Goal: Task Accomplishment & Management: Manage account settings

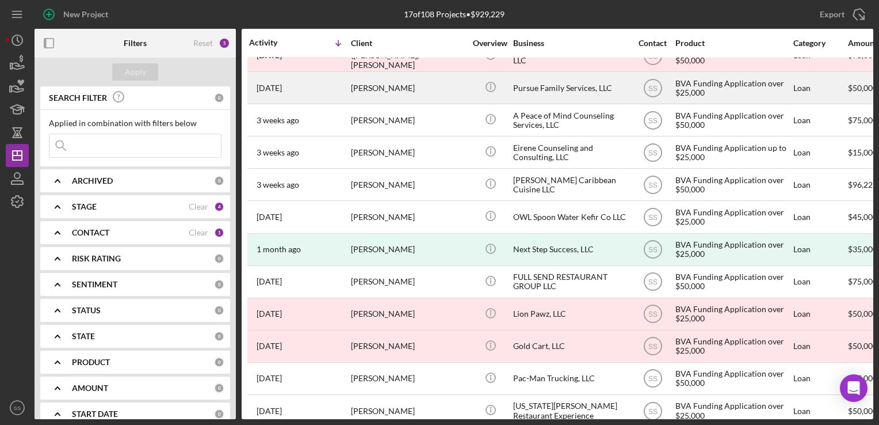
scroll to position [201, 0]
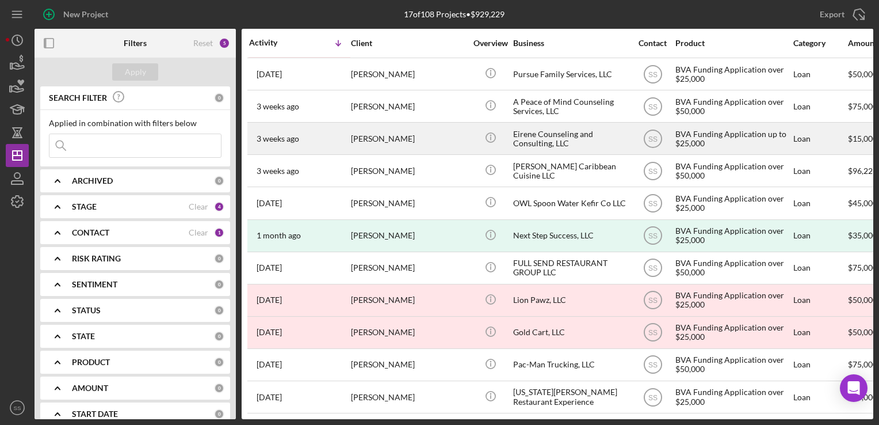
click at [367, 123] on div "[PERSON_NAME]" at bounding box center [408, 138] width 115 height 31
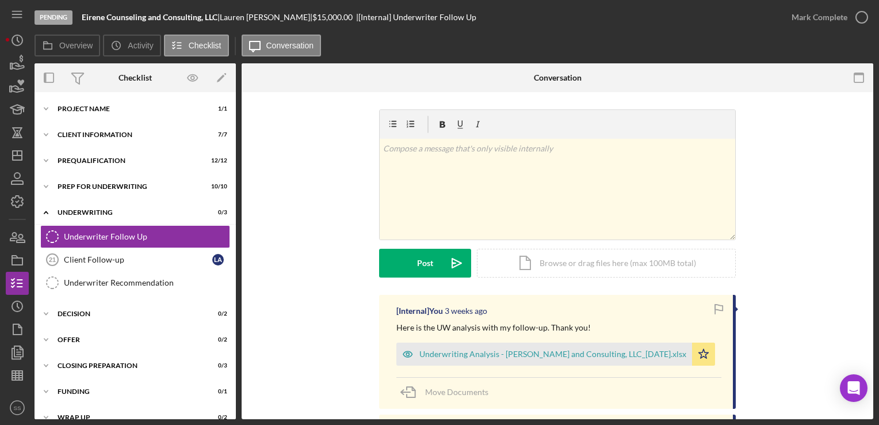
click at [606, 317] on div "[Internal] You 3 weeks ago Here is the UW analysis with my follow-up. Thank you…" at bounding box center [557, 352] width 357 height 114
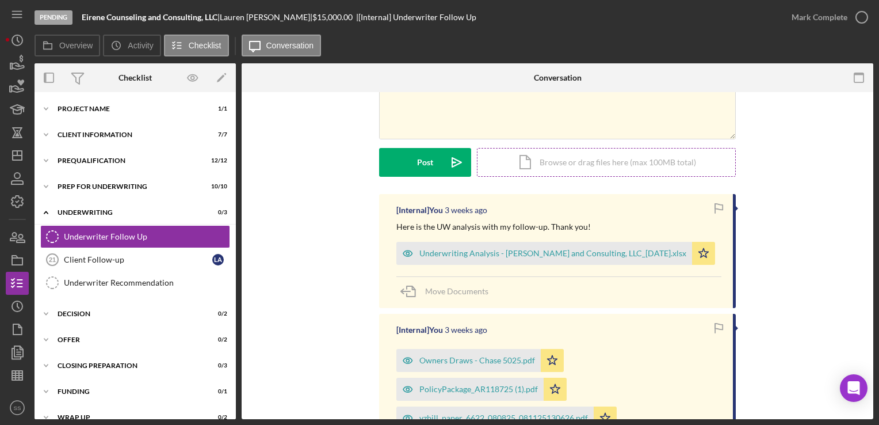
scroll to position [101, 0]
click at [94, 278] on div "Underwriter Recommendation" at bounding box center [147, 282] width 166 height 9
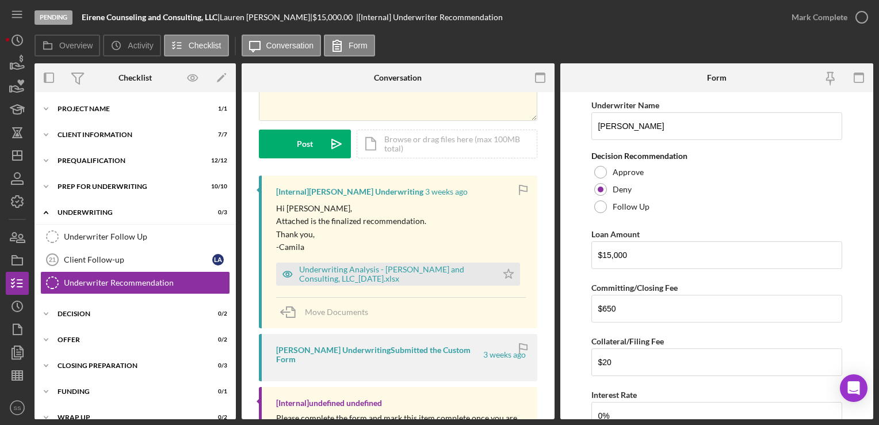
scroll to position [129, 0]
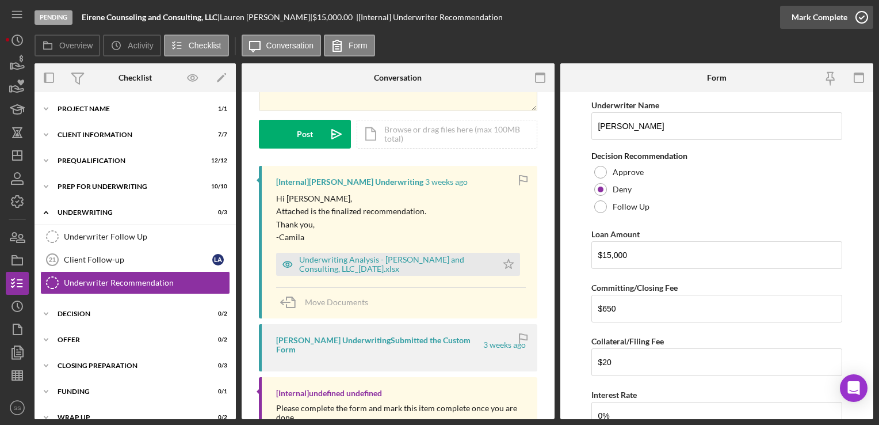
click at [856, 18] on icon "button" at bounding box center [862, 17] width 29 height 29
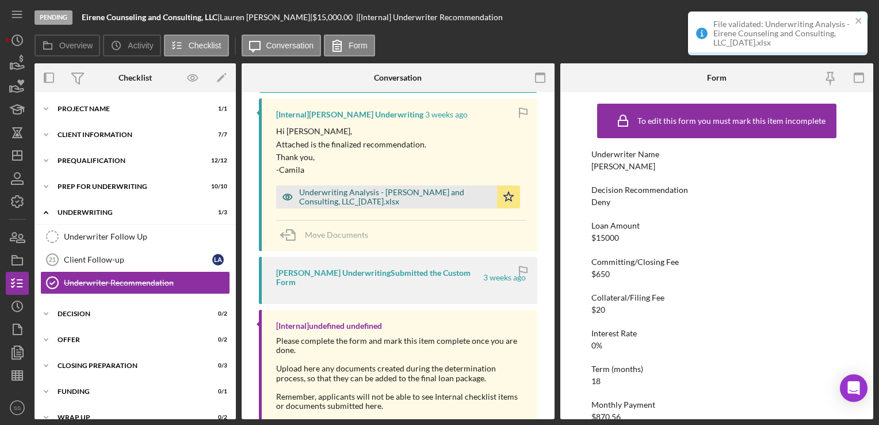
scroll to position [426, 0]
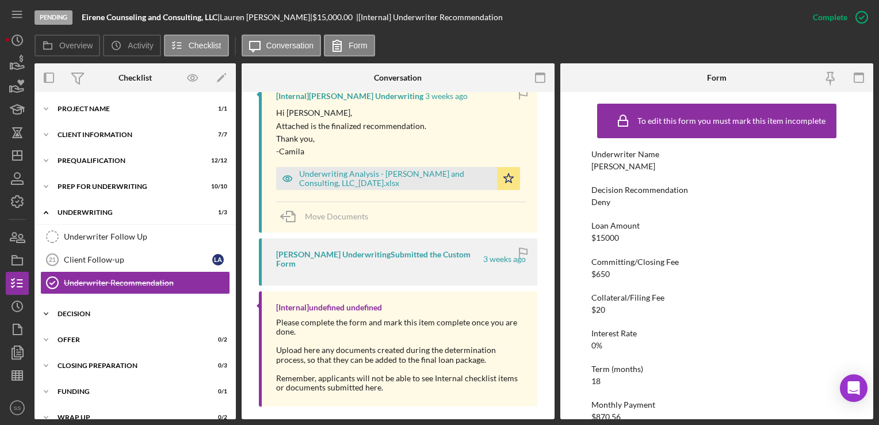
click at [111, 310] on div "Decision" at bounding box center [140, 313] width 164 height 7
click at [99, 363] on div "Decision" at bounding box center [138, 360] width 148 height 9
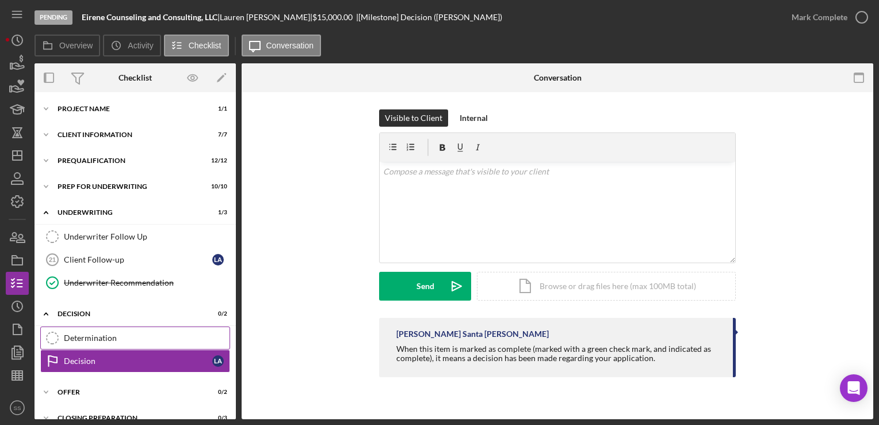
click at [106, 346] on link "Determination Determination" at bounding box center [135, 337] width 190 height 23
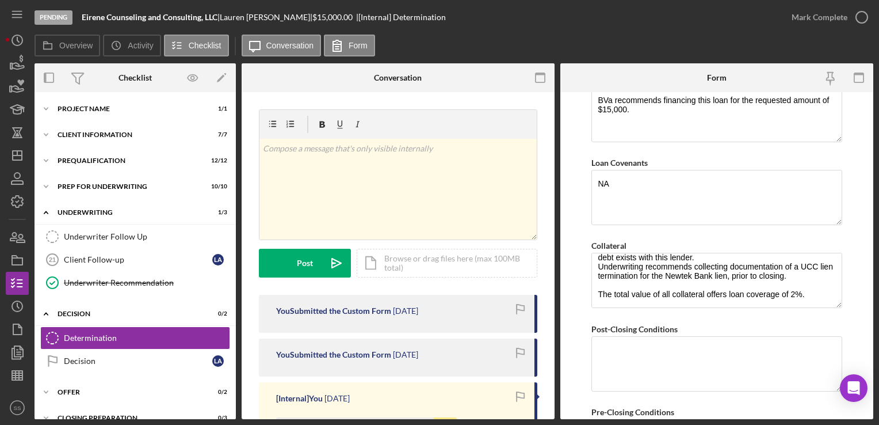
scroll to position [732, 0]
click at [78, 185] on div "Prep for Underwriting" at bounding box center [140, 186] width 164 height 7
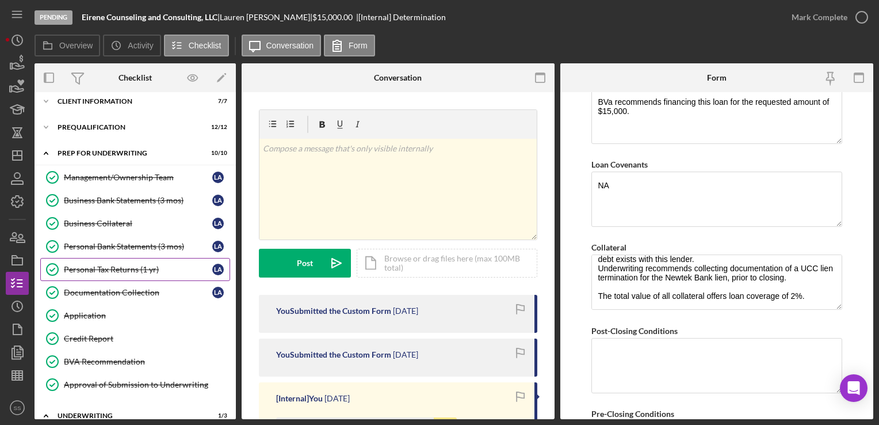
scroll to position [35, 0]
click at [91, 125] on div "Prequalification" at bounding box center [140, 126] width 164 height 7
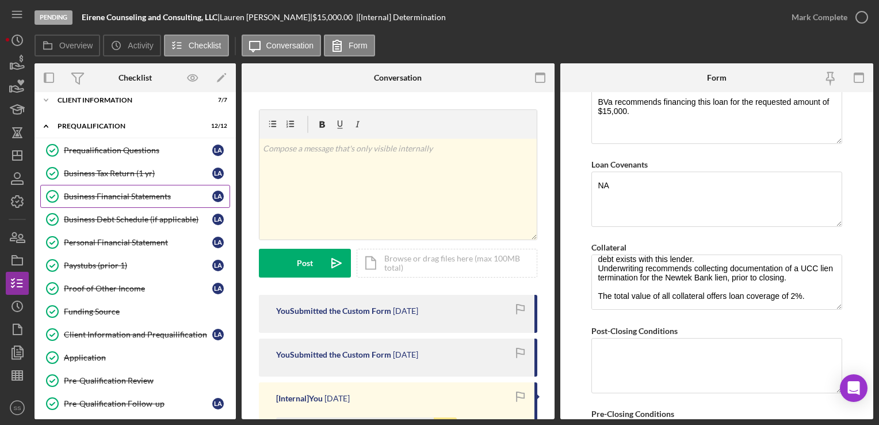
click at [112, 203] on link "Business Financial Statements Business Financial Statements L A" at bounding box center [135, 196] width 190 height 23
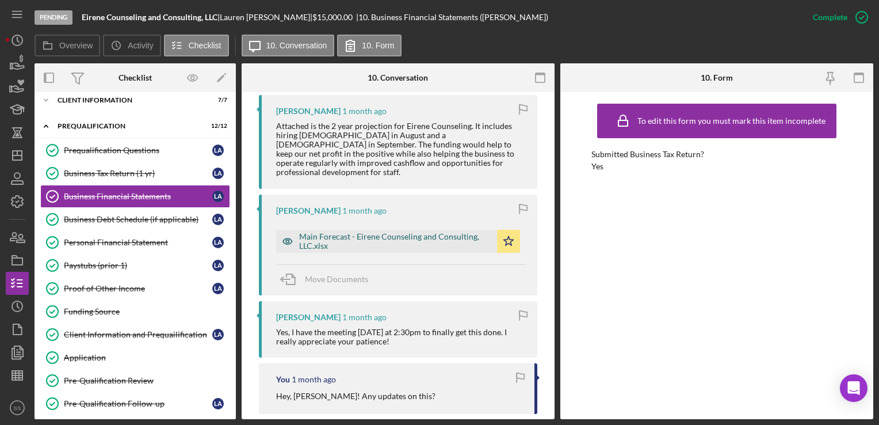
click at [364, 234] on div "Main Forecast - Eirene Counseling and Consulting, LLC.xlsx" at bounding box center [395, 241] width 192 height 18
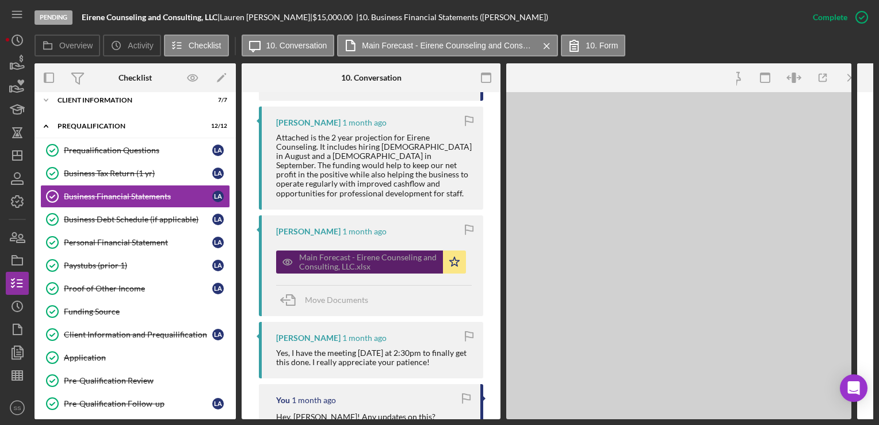
scroll to position [638, 0]
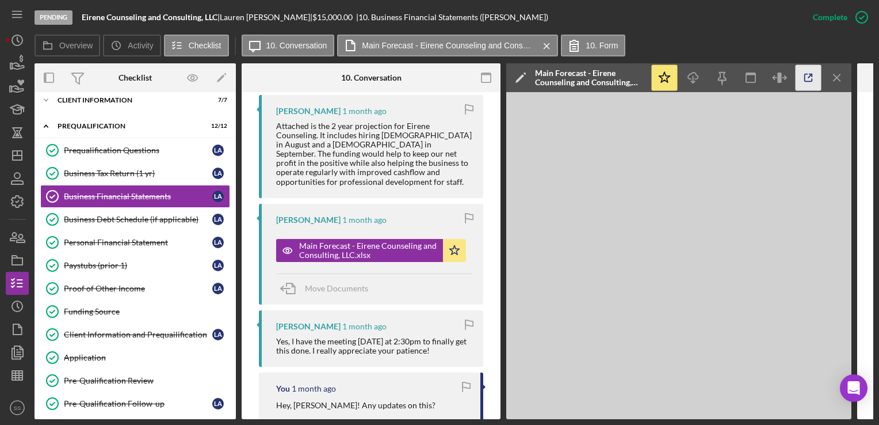
click at [806, 78] on icon "button" at bounding box center [809, 78] width 26 height 26
click at [14, 153] on icon "Icon/Dashboard" at bounding box center [17, 155] width 29 height 29
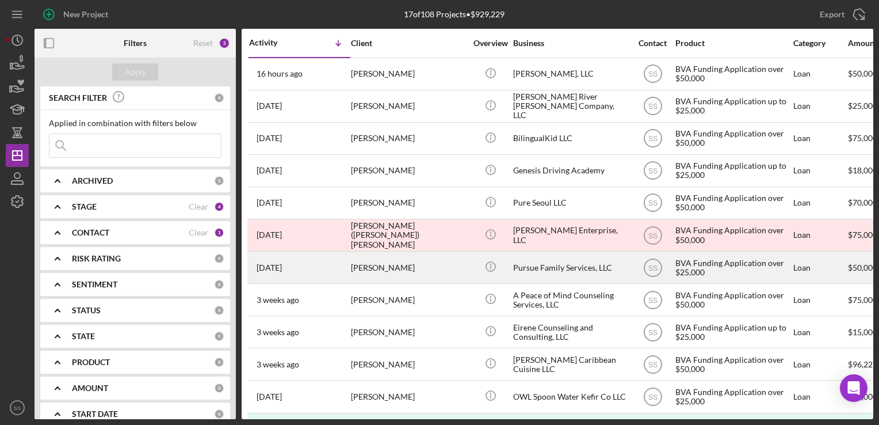
click at [365, 281] on div "[PERSON_NAME]" at bounding box center [408, 267] width 115 height 31
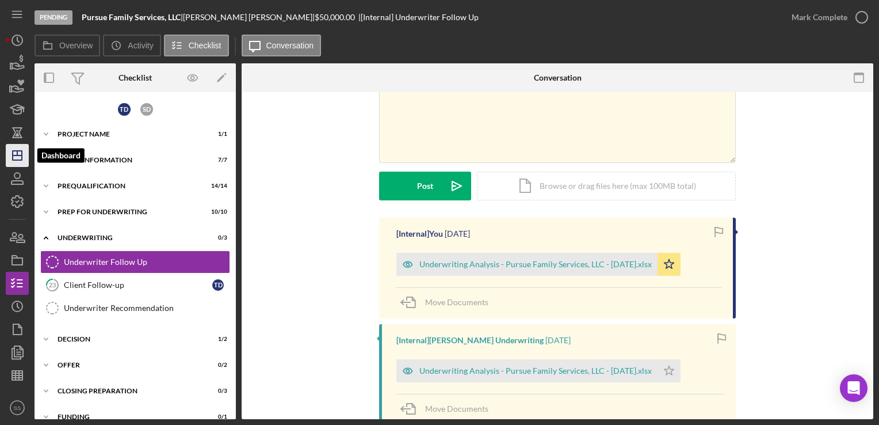
click at [13, 160] on polygon "button" at bounding box center [17, 155] width 9 height 9
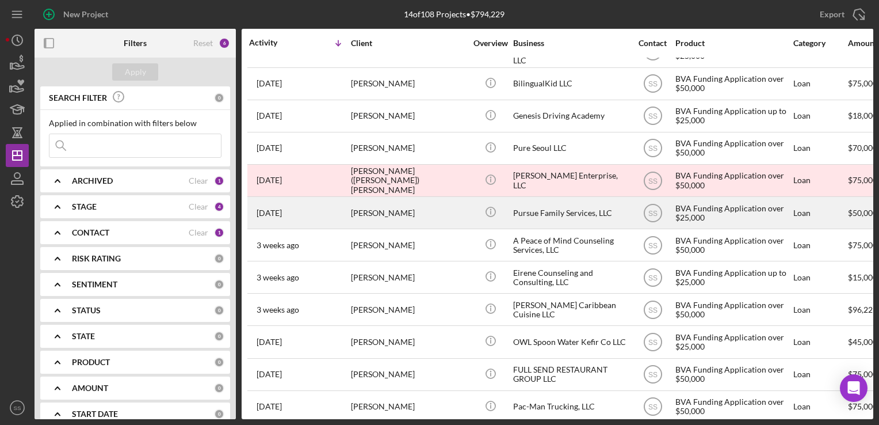
scroll to position [105, 0]
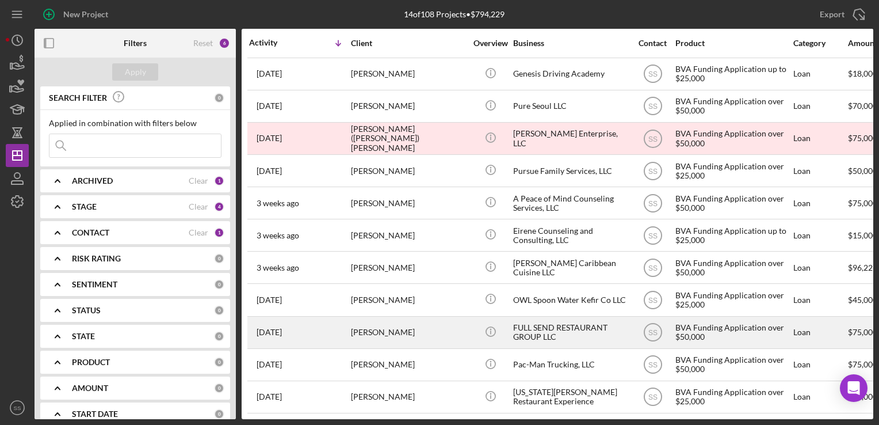
click at [357, 326] on div "[PERSON_NAME]" at bounding box center [408, 332] width 115 height 31
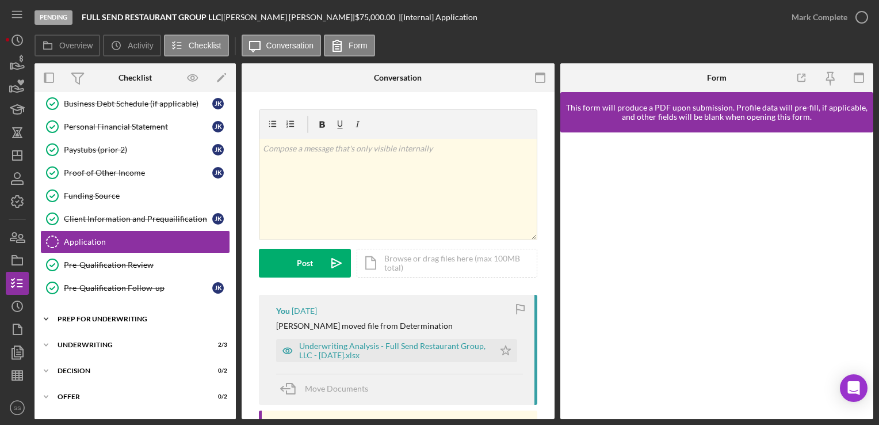
scroll to position [242, 0]
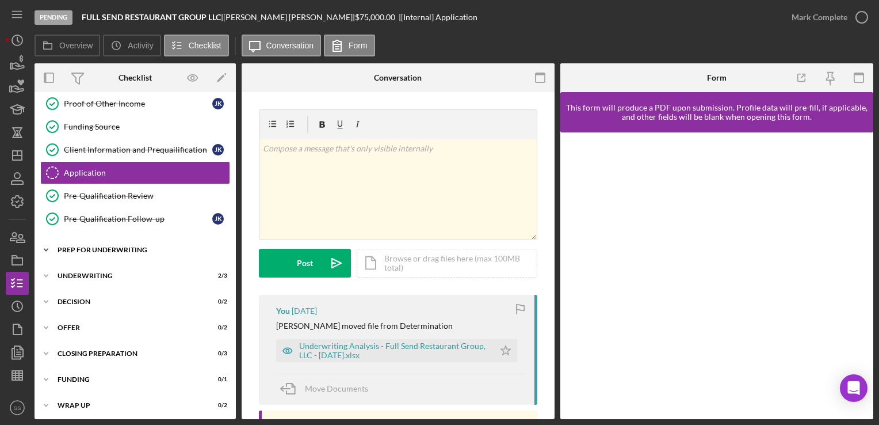
click at [117, 246] on div "Prep for Underwriting" at bounding box center [140, 249] width 164 height 7
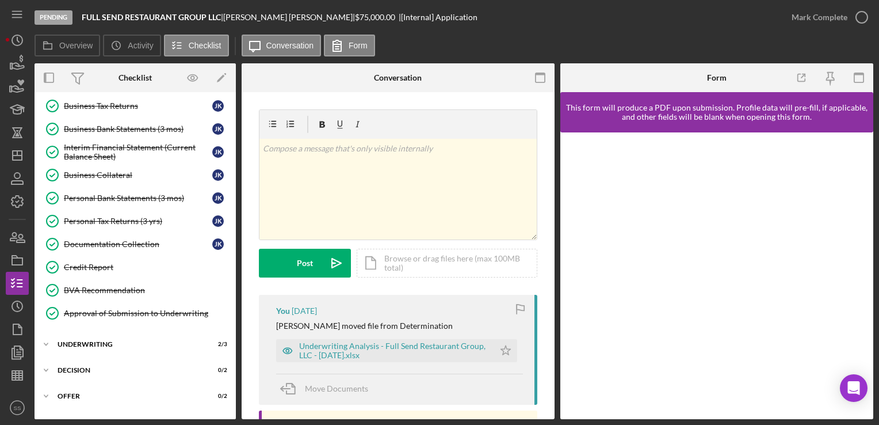
scroll to position [434, 0]
click at [110, 285] on div "BVA Recommendation" at bounding box center [147, 289] width 166 height 9
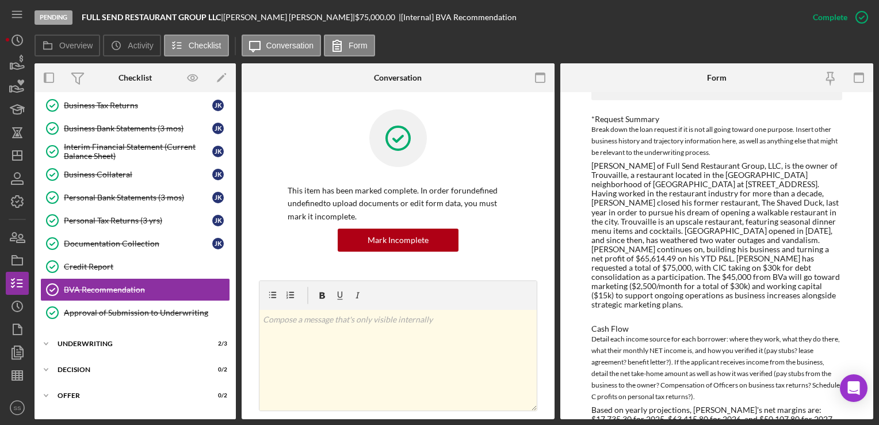
scroll to position [520, 0]
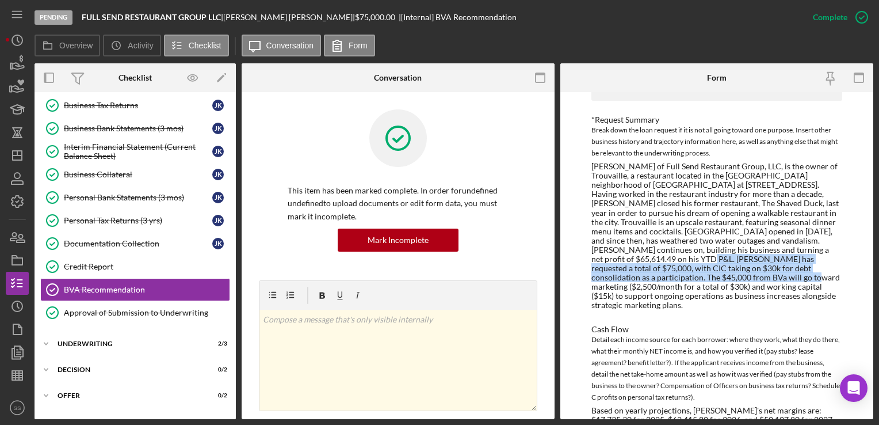
drag, startPoint x: 585, startPoint y: 257, endPoint x: 666, endPoint y: 280, distance: 84.4
click at [666, 280] on div "To edit this form you must mark this item incomplete LOAN OFFICER RECOMMENDATIO…" at bounding box center [717, 255] width 313 height 327
drag, startPoint x: 666, startPoint y: 280, endPoint x: 604, endPoint y: 280, distance: 62.2
click at [604, 280] on div "Joe Kmetz of Full Send Restaurant Group, LLC, is the owner of Trouvaille, a res…" at bounding box center [717, 236] width 250 height 148
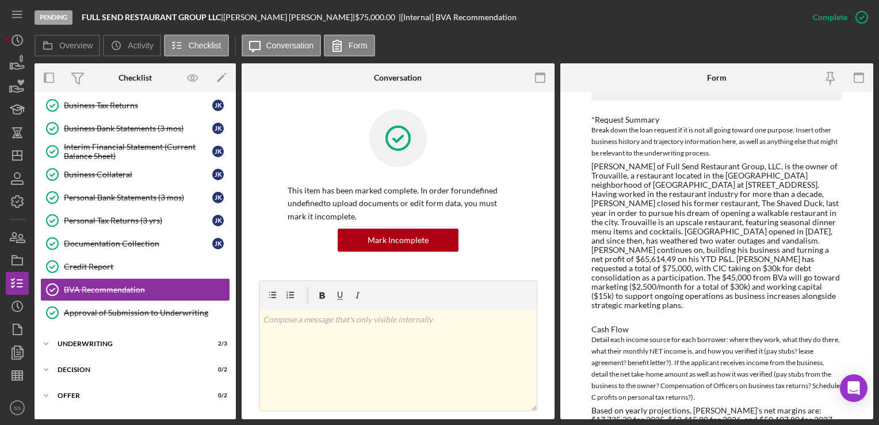
click at [682, 233] on div "Joe Kmetz of Full Send Restaurant Group, LLC, is the owner of Trouvaille, a res…" at bounding box center [717, 236] width 250 height 148
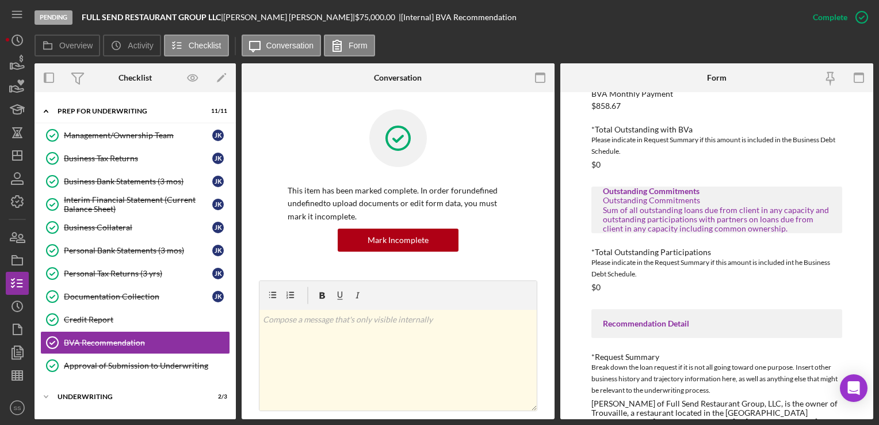
scroll to position [283, 0]
click at [838, 22] on div "Mark Incomplete" at bounding box center [817, 17] width 62 height 23
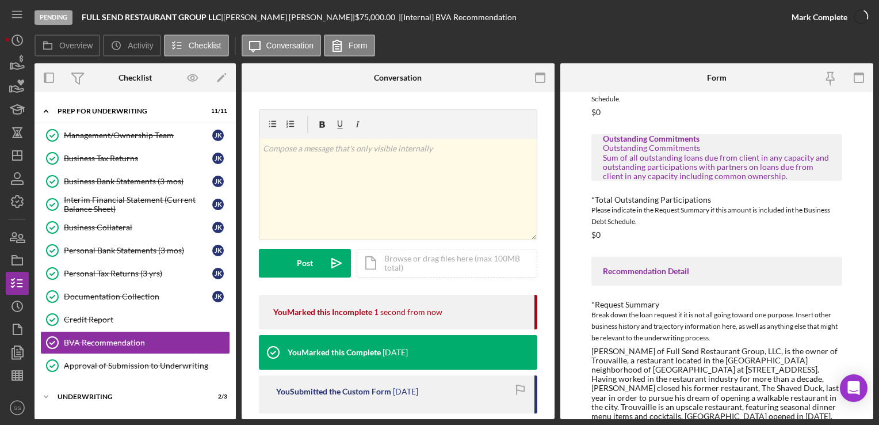
scroll to position [231, 0]
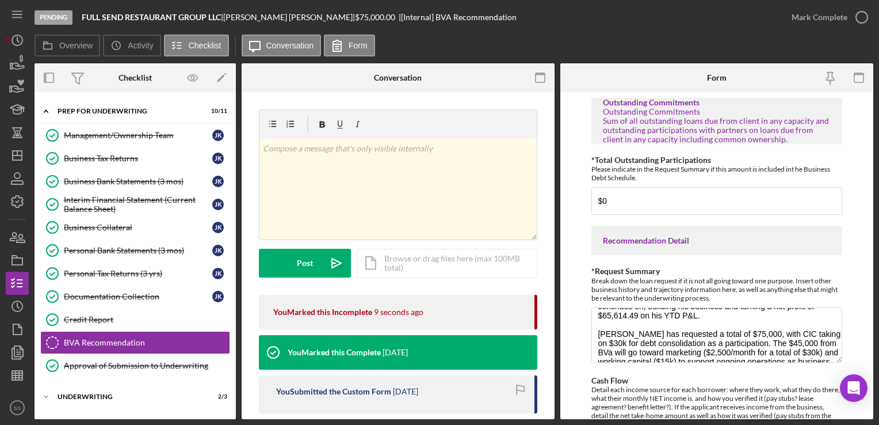
scroll to position [117, 0]
click at [597, 320] on textarea "Joe Kmetz of Full Send Restaurant Group, LLC, is the owner of Trouvaille, a res…" at bounding box center [717, 334] width 250 height 55
click at [706, 319] on textarea "Joe Kmetz of Full Send Restaurant Group, LLC, is the owner of Trouvaille, a res…" at bounding box center [717, 334] width 250 height 55
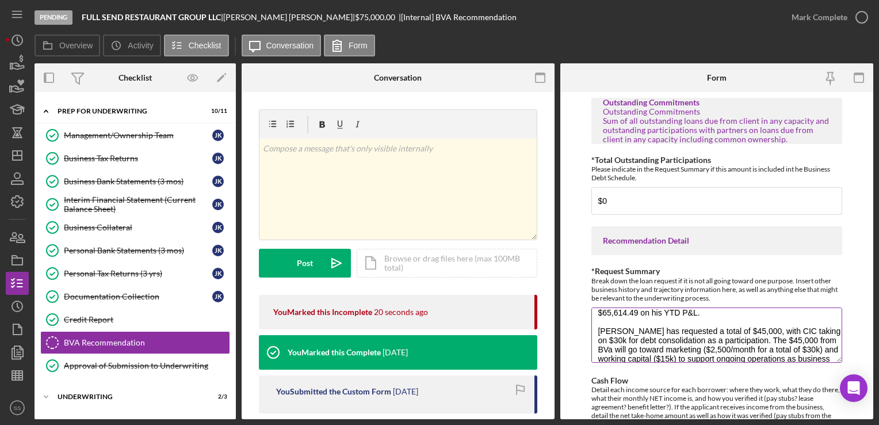
scroll to position [122, 0]
drag, startPoint x: 730, startPoint y: 326, endPoint x: 726, endPoint y: 315, distance: 11.1
click at [726, 315] on textarea "Joe Kmetz of Full Send Restaurant Group, LLC, is the owner of Trouvaille, a res…" at bounding box center [717, 334] width 250 height 55
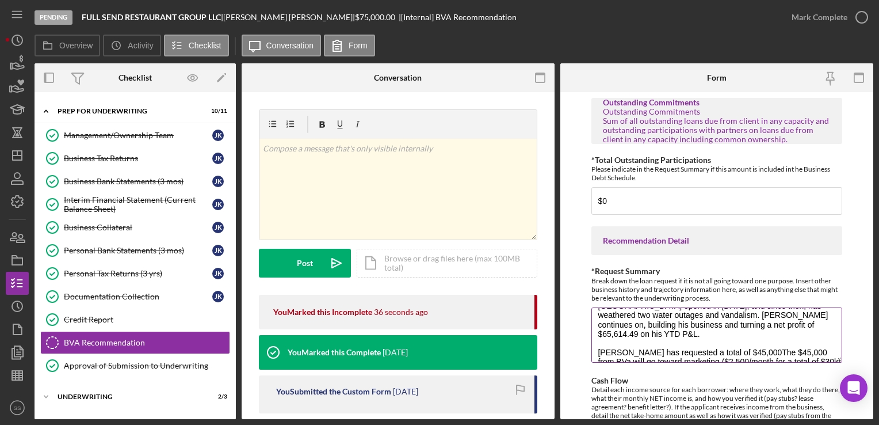
scroll to position [120, 0]
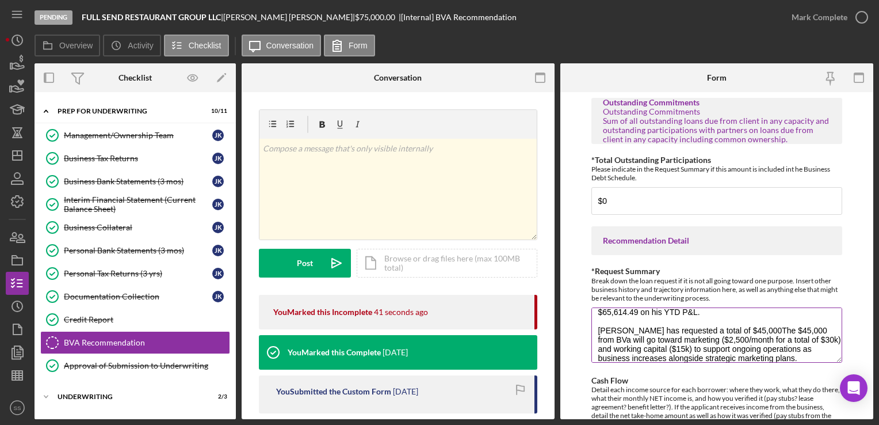
drag, startPoint x: 635, startPoint y: 326, endPoint x: 603, endPoint y: 330, distance: 33.1
click at [603, 330] on textarea "Joe Kmetz of Full Send Restaurant Group, LLC, is the owner of Trouvaille, a res…" at bounding box center [717, 334] width 250 height 55
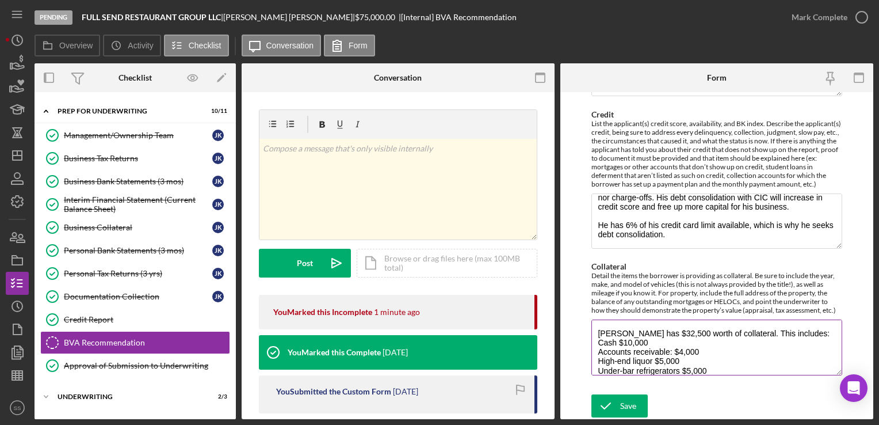
scroll to position [37, 0]
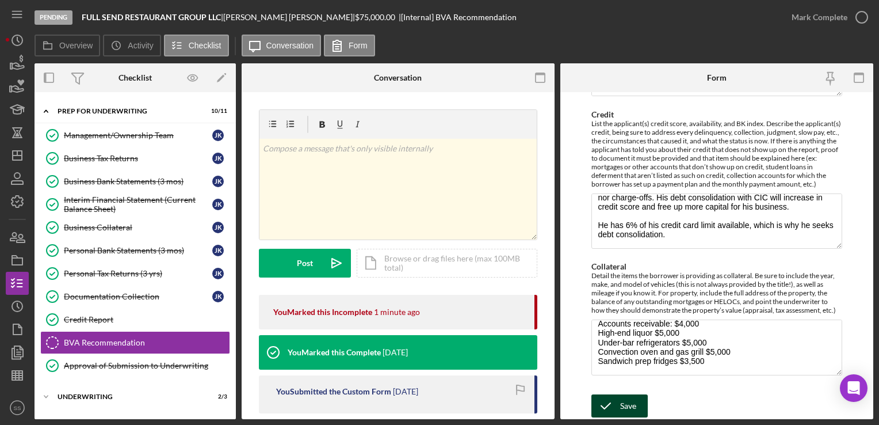
type textarea "Joe Kmetz of Full Send Restaurant Group, LLC, is the owner of Trouvaille, a res…"
click at [611, 405] on icon "submit" at bounding box center [606, 405] width 29 height 29
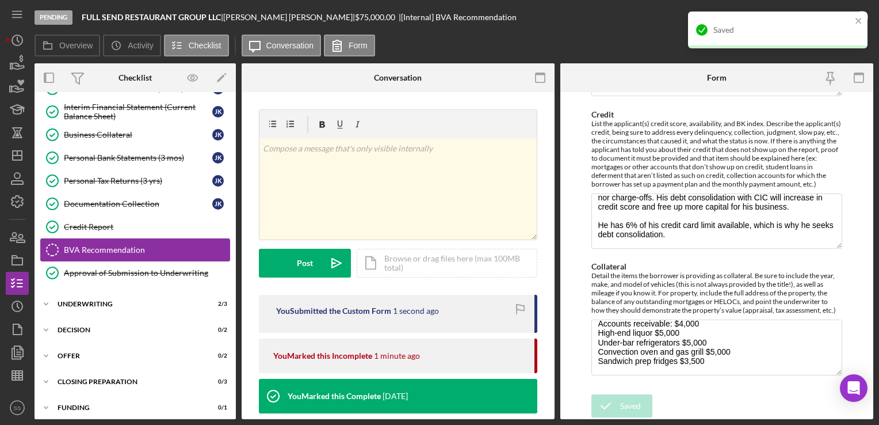
scroll to position [500, 0]
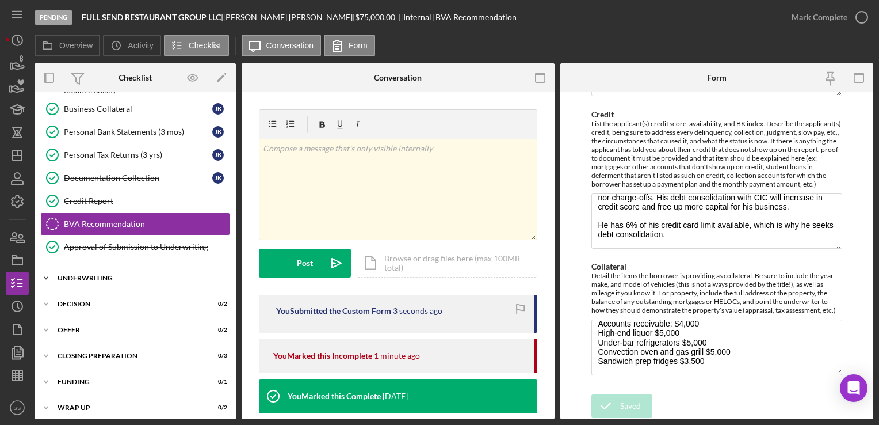
click at [101, 275] on div "Underwriting" at bounding box center [140, 278] width 164 height 7
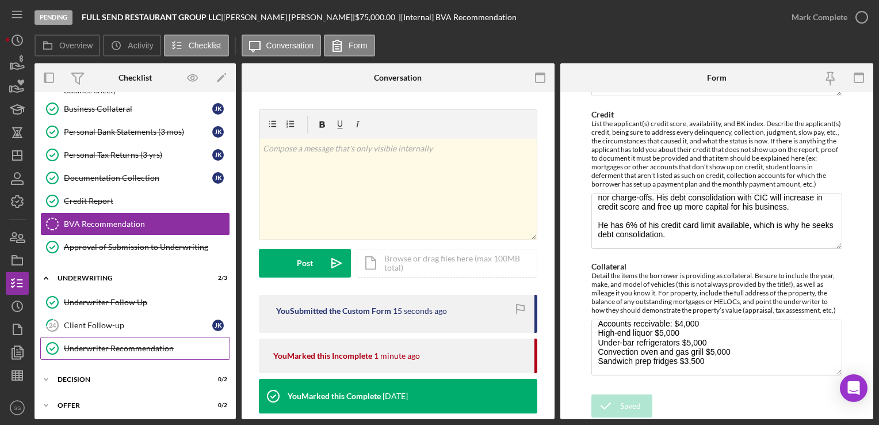
click at [115, 344] on div "Underwriter Recommendation" at bounding box center [147, 348] width 166 height 9
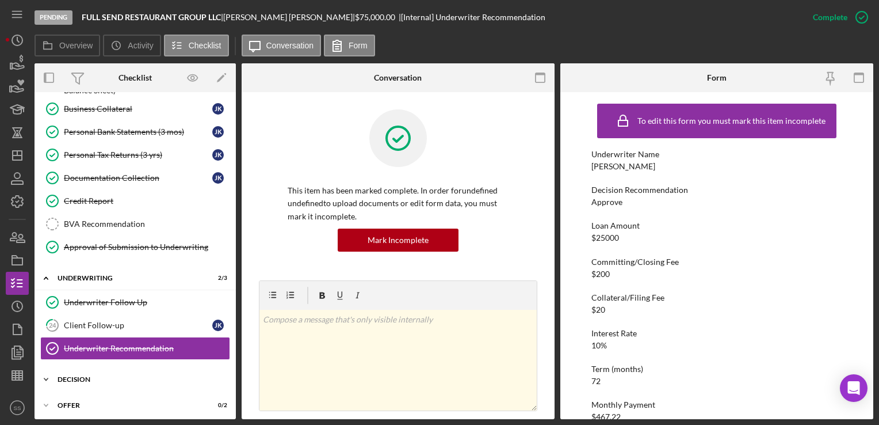
scroll to position [574, 0]
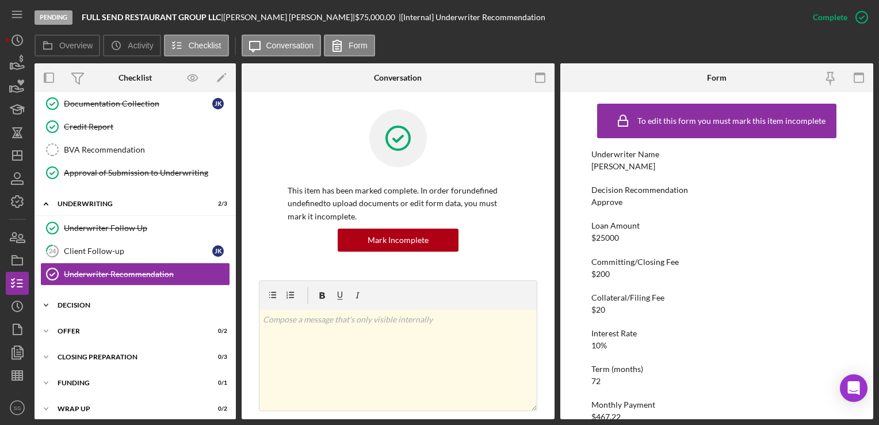
click at [108, 302] on div "Decision" at bounding box center [140, 305] width 164 height 7
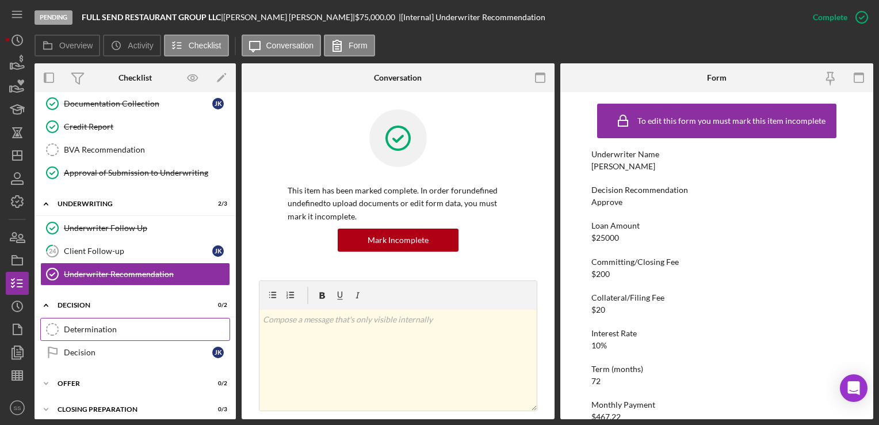
click at [120, 318] on link "Determination Determination" at bounding box center [135, 329] width 190 height 23
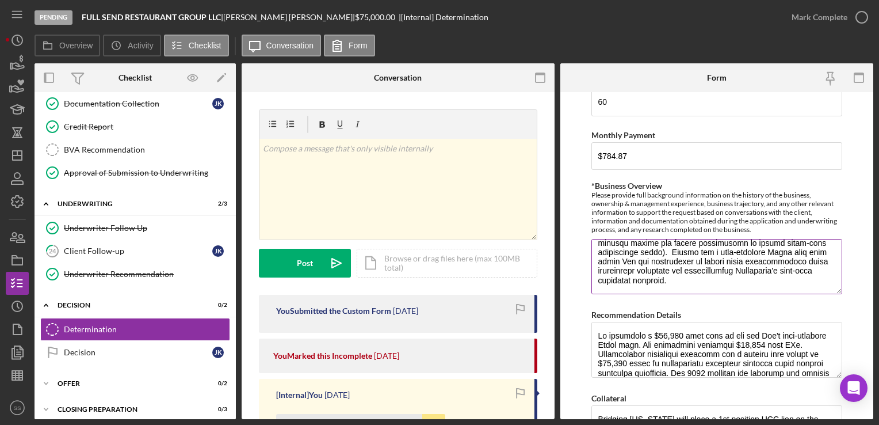
scroll to position [166, 0]
click at [687, 287] on textarea "*Business Overview" at bounding box center [717, 266] width 250 height 55
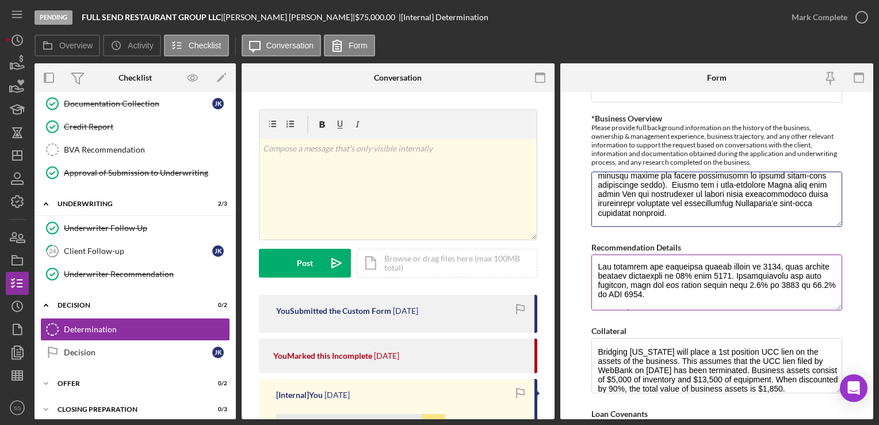
scroll to position [68, 0]
click at [668, 295] on textarea "Recommendation Details" at bounding box center [717, 281] width 250 height 55
click at [668, 288] on textarea "Recommendation Details" at bounding box center [717, 281] width 250 height 55
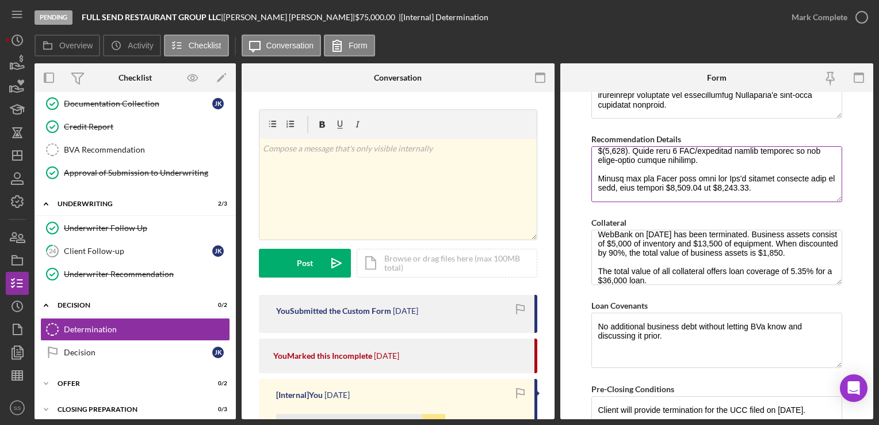
scroll to position [37, 0]
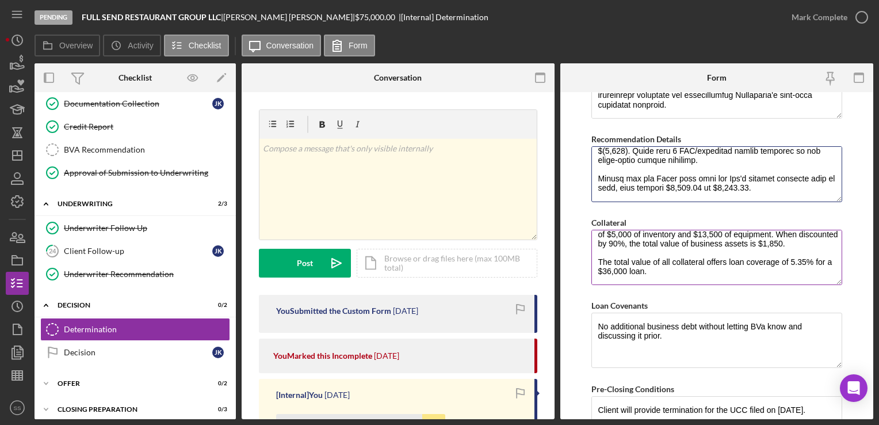
type textarea "We recommend a $36,000 term loan to pay off [PERSON_NAME]'s high-interest Toast…"
click at [672, 270] on textarea "Bridging [US_STATE] will place a 1st position UCC lien on the assets of the bus…" at bounding box center [717, 257] width 250 height 55
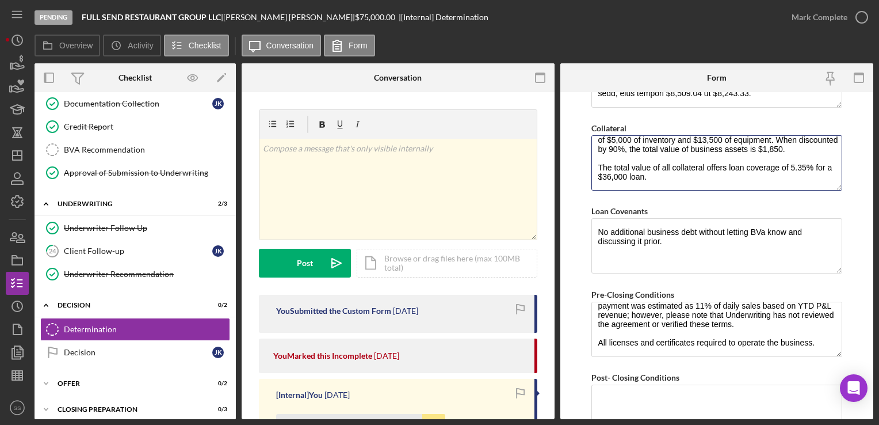
scroll to position [913, 0]
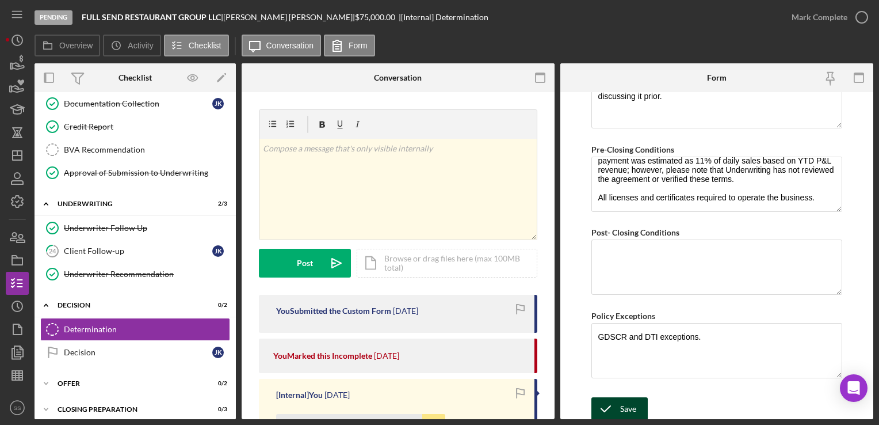
click at [622, 405] on div "Save" at bounding box center [628, 408] width 16 height 23
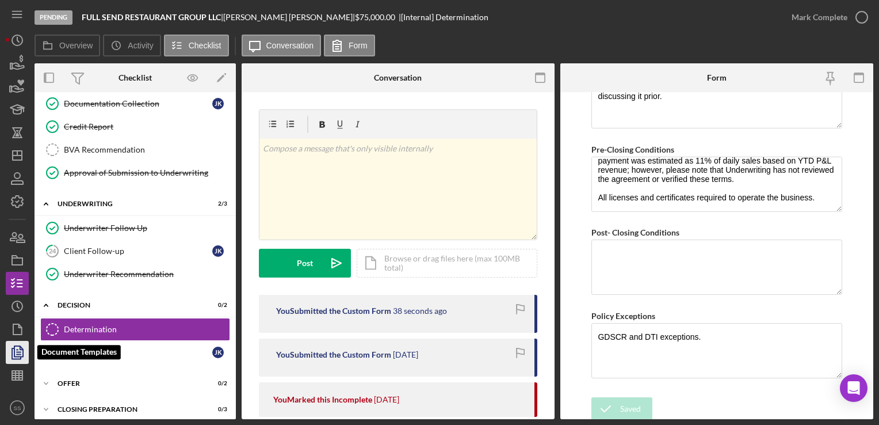
click at [19, 354] on icon "button" at bounding box center [19, 352] width 4 height 5
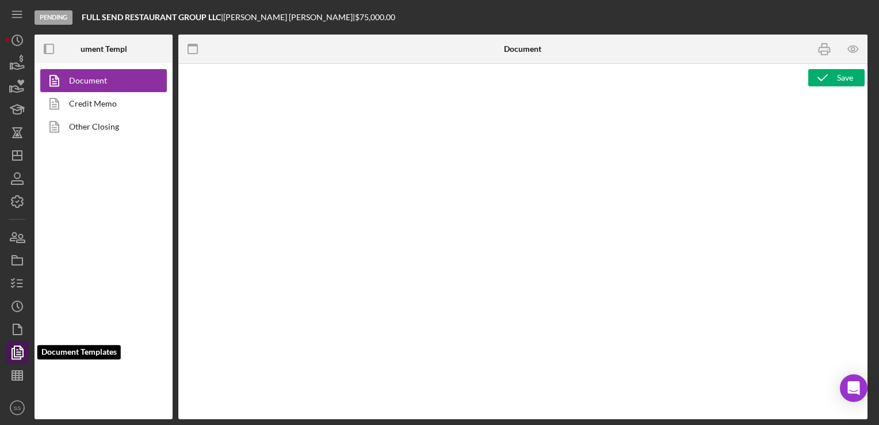
type textarea "<div style="font-family: Lato, sans-serif; font-size: 14px; margin-bottom: 20px…"
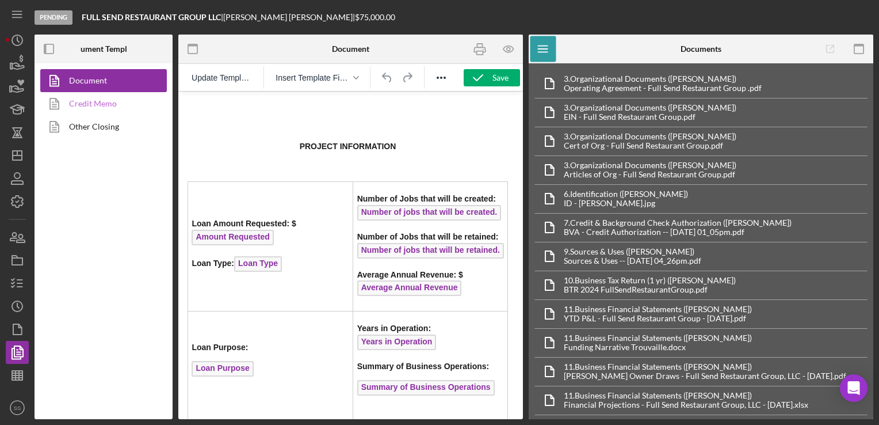
click at [112, 101] on link "Credit Memo" at bounding box center [100, 103] width 121 height 23
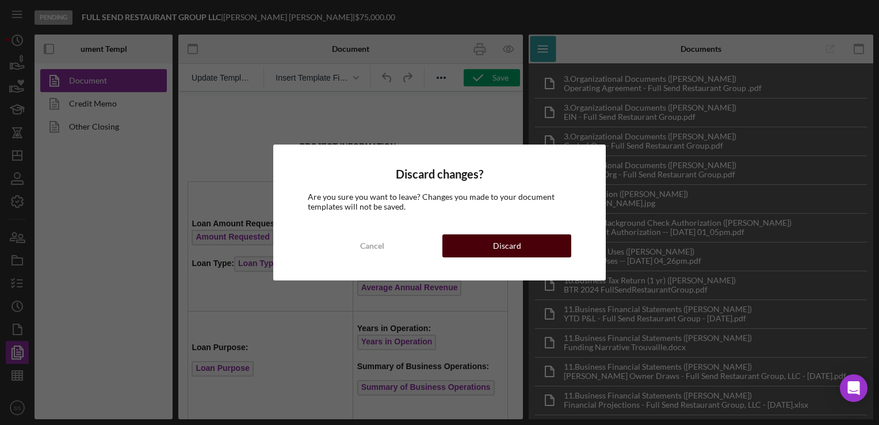
click at [515, 253] on div "Discard" at bounding box center [507, 245] width 28 height 23
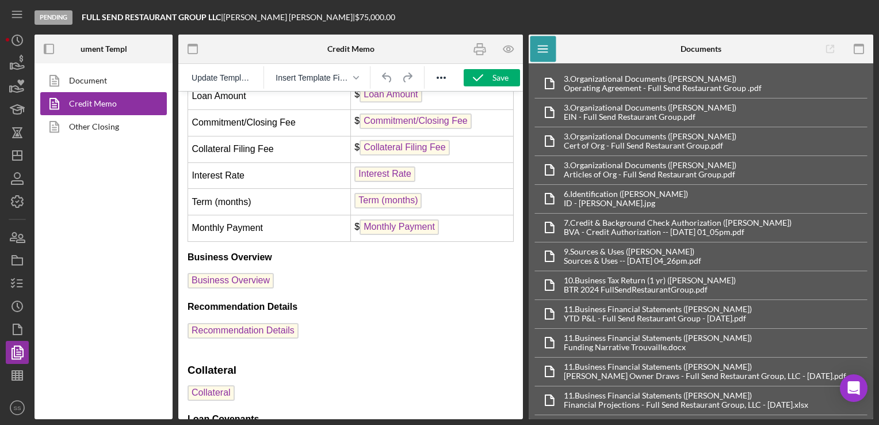
scroll to position [1797, 0]
click at [356, 80] on icon "button" at bounding box center [356, 78] width 6 height 6
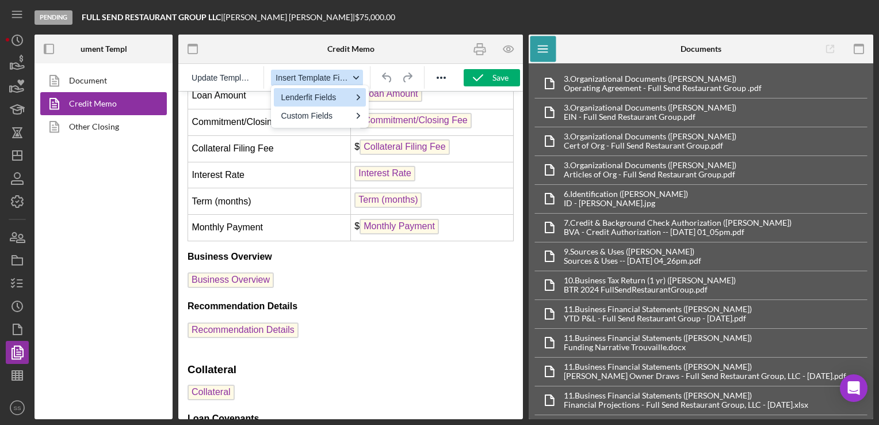
click at [356, 80] on icon "button" at bounding box center [356, 78] width 6 height 6
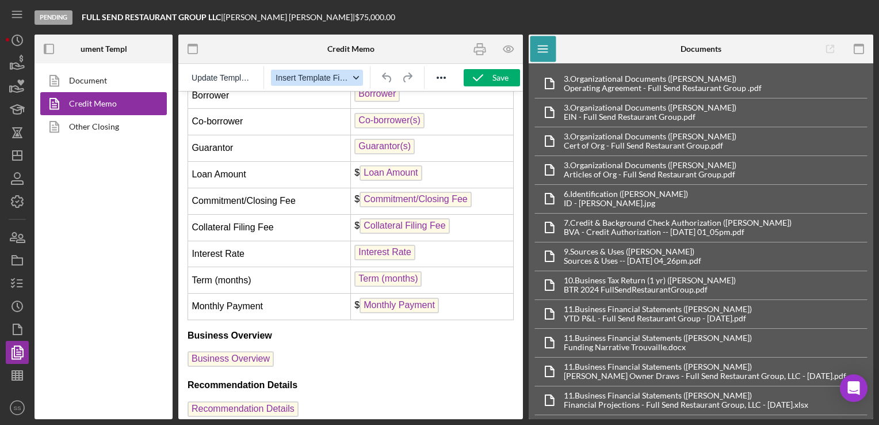
scroll to position [1717, 0]
click at [437, 84] on icon "Reveal or hide additional toolbar items" at bounding box center [442, 78] width 14 height 14
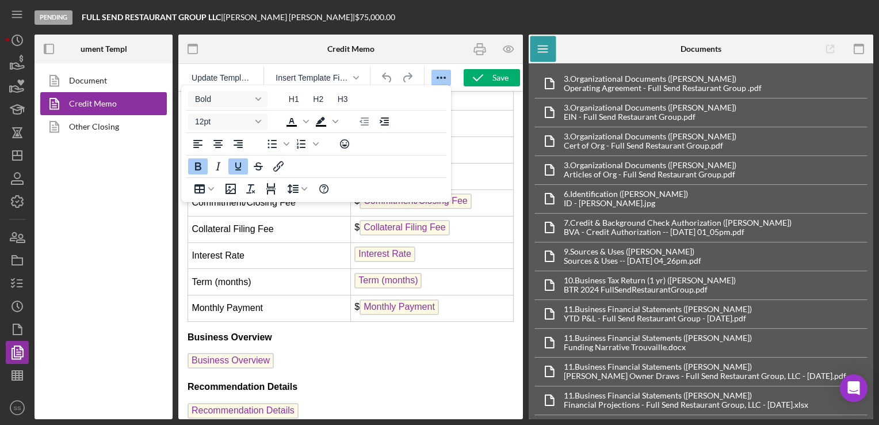
click at [437, 84] on icon "Reveal or hide additional toolbar items" at bounding box center [442, 78] width 14 height 14
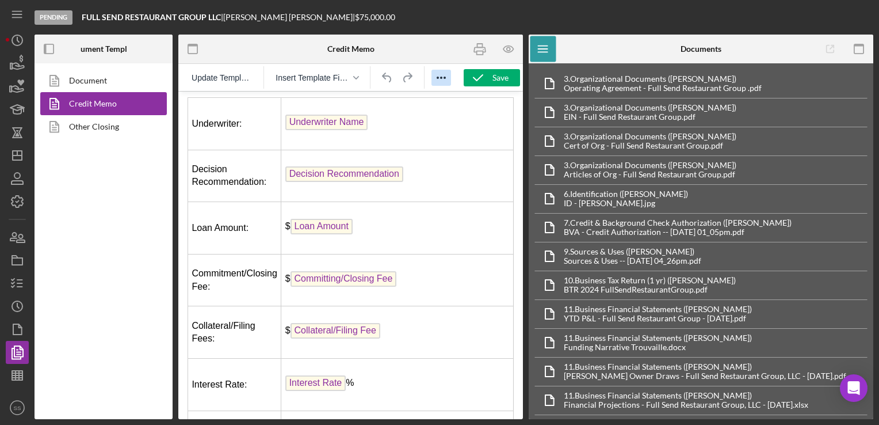
scroll to position [792, 0]
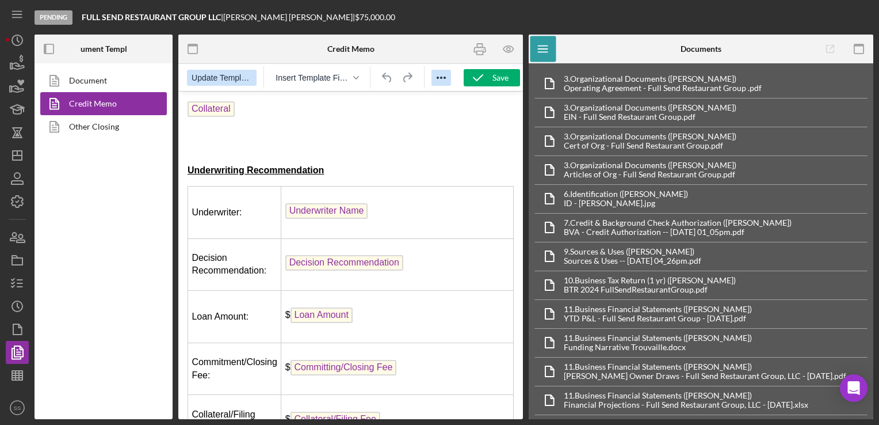
click at [218, 82] on span "Update Template" at bounding box center [222, 77] width 60 height 9
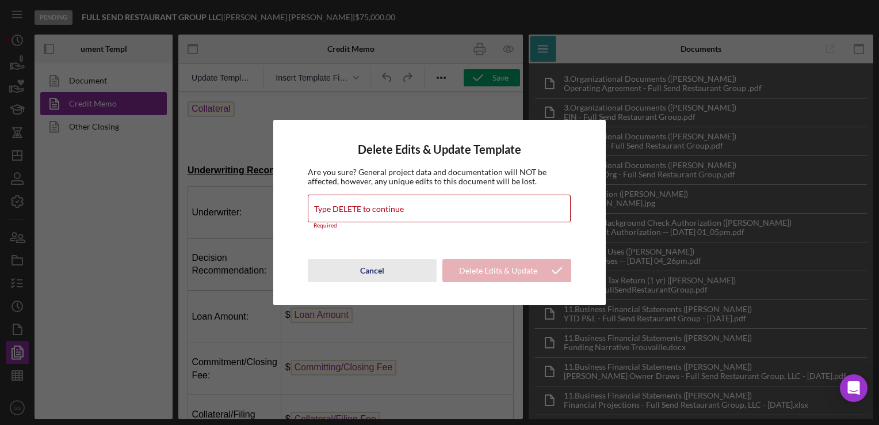
click at [376, 268] on div "Cancel" at bounding box center [372, 270] width 24 height 23
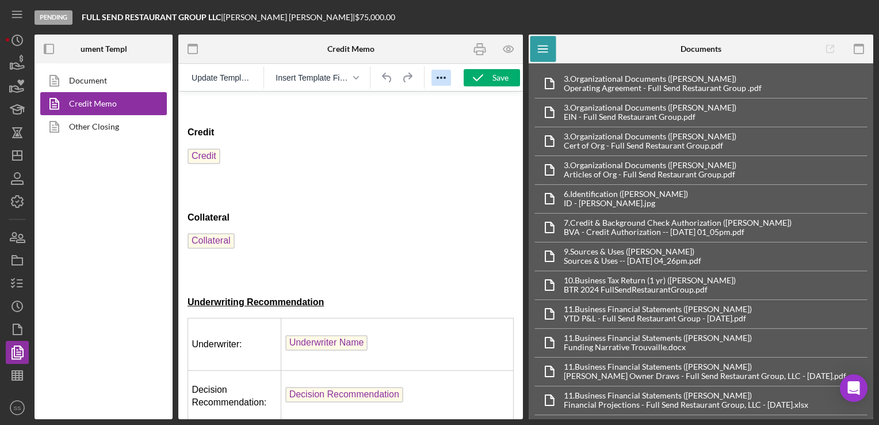
scroll to position [661, 0]
drag, startPoint x: 189, startPoint y: 298, endPoint x: 356, endPoint y: 394, distance: 191.8
click at [87, 80] on link "Document" at bounding box center [100, 80] width 121 height 23
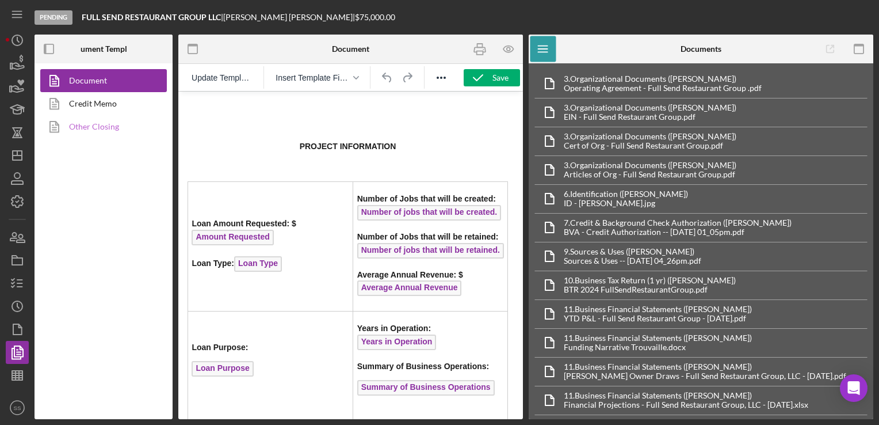
click at [104, 128] on link "Other Closing" at bounding box center [100, 126] width 121 height 23
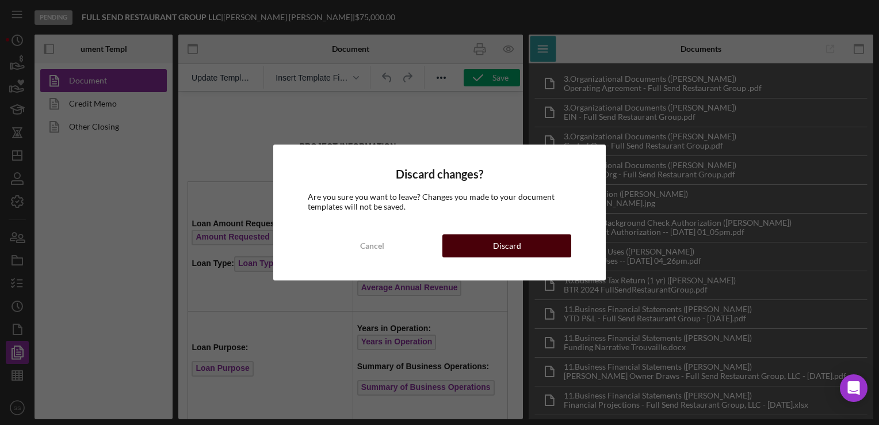
click at [476, 245] on button "Discard" at bounding box center [507, 245] width 129 height 23
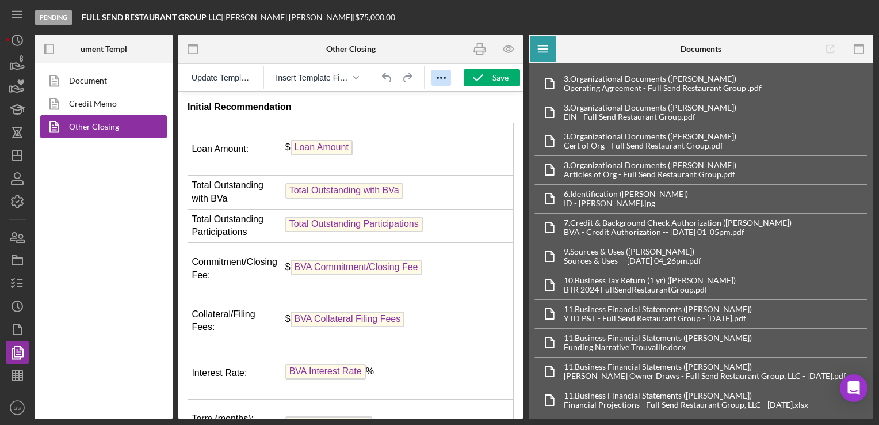
click at [440, 82] on icon "Reveal or hide additional toolbar items" at bounding box center [442, 78] width 14 height 14
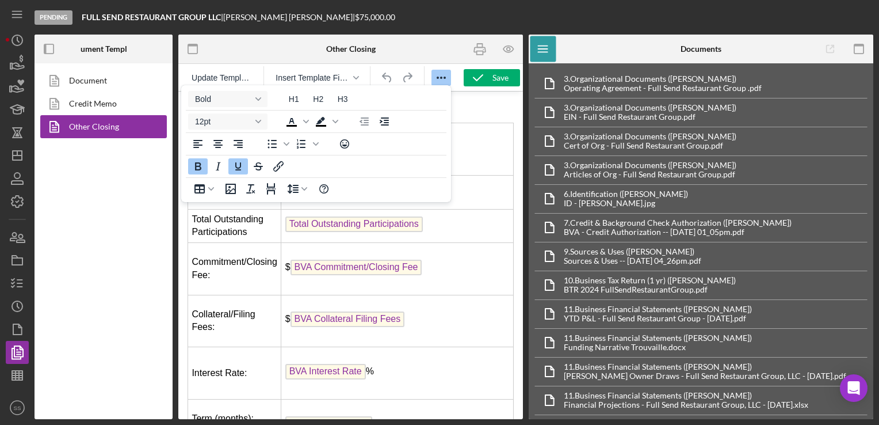
click at [475, 108] on p "Initial Recommendation" at bounding box center [351, 107] width 326 height 13
click at [83, 100] on link "Credit Memo" at bounding box center [100, 103] width 121 height 23
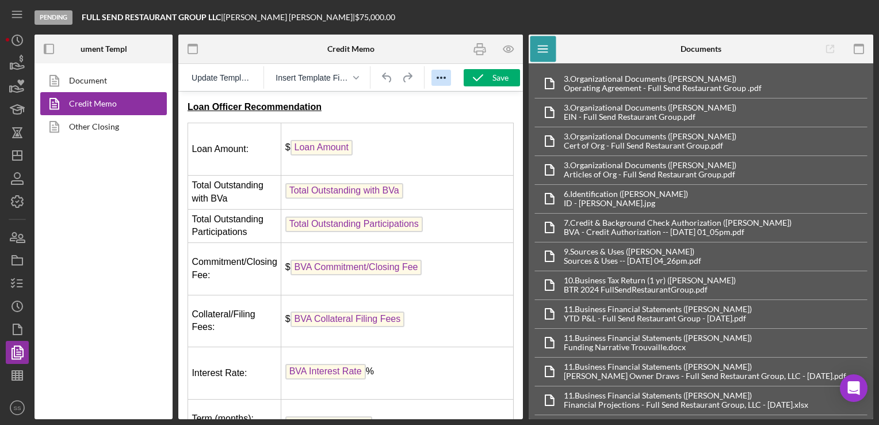
click at [449, 75] on button "Reveal or hide additional toolbar items" at bounding box center [442, 78] width 20 height 16
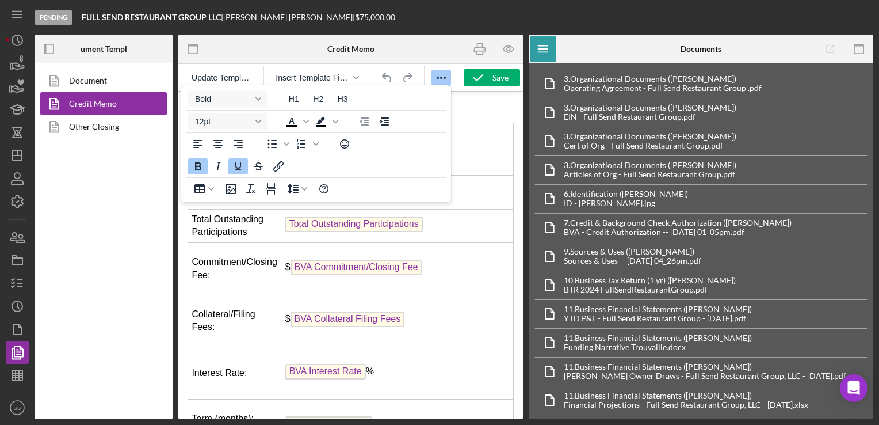
click at [449, 75] on button "Reveal or hide additional toolbar items" at bounding box center [442, 78] width 20 height 16
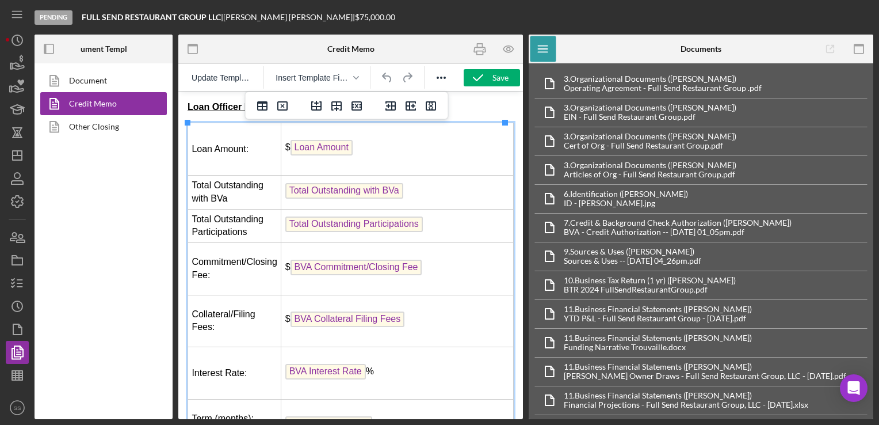
click at [291, 124] on td "$ Loan Amount" at bounding box center [397, 149] width 233 height 52
click at [79, 237] on div "Document Credit Memo Other Closing" at bounding box center [104, 241] width 138 height 356
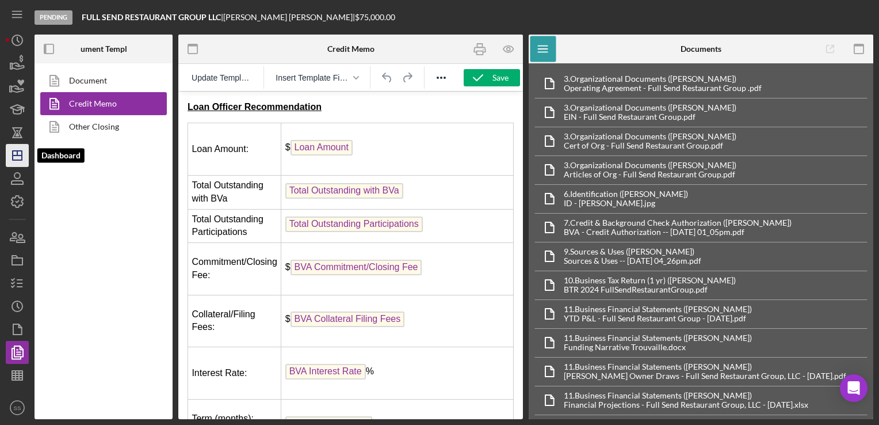
click at [8, 155] on icon "Icon/Dashboard" at bounding box center [17, 155] width 29 height 29
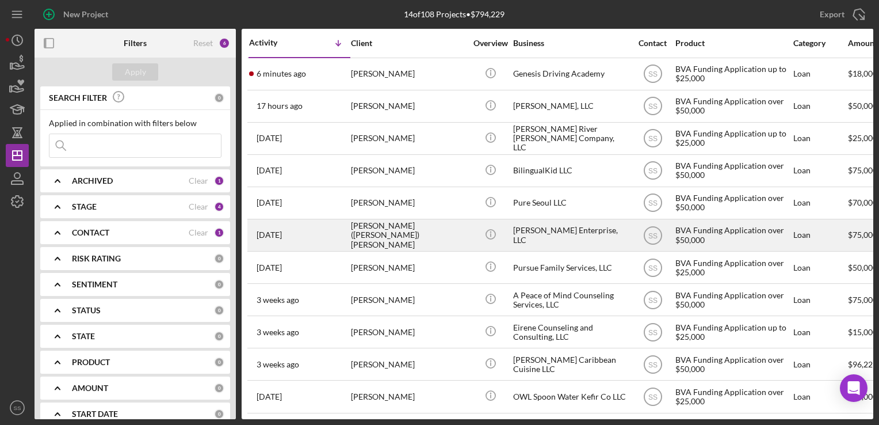
scroll to position [105, 0]
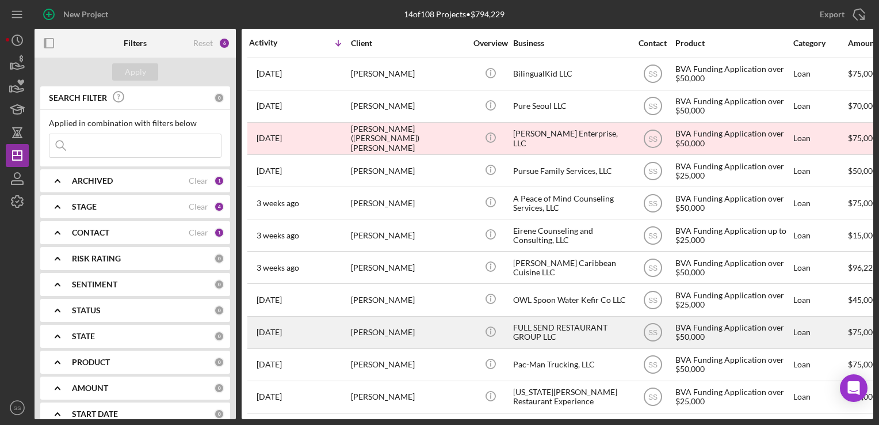
click at [383, 326] on div "[PERSON_NAME]" at bounding box center [408, 332] width 115 height 31
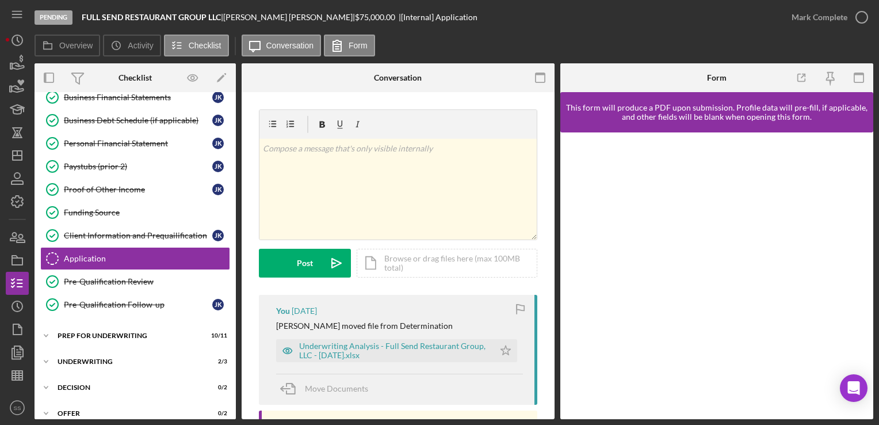
scroll to position [175, 0]
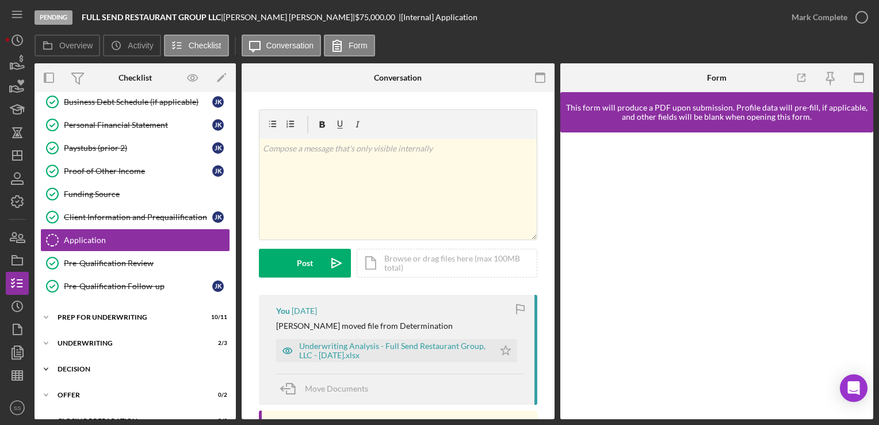
click at [90, 368] on div "Decision" at bounding box center [140, 368] width 164 height 7
click at [20, 332] on icon "button" at bounding box center [17, 329] width 29 height 29
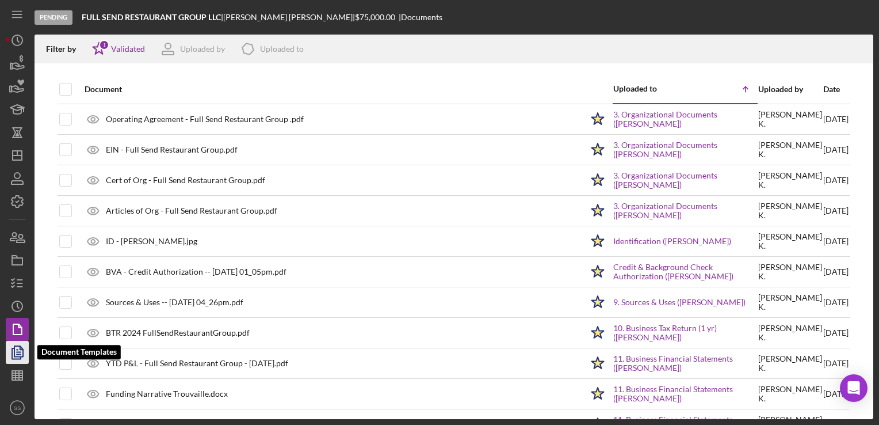
click at [19, 355] on icon "button" at bounding box center [19, 352] width 4 height 5
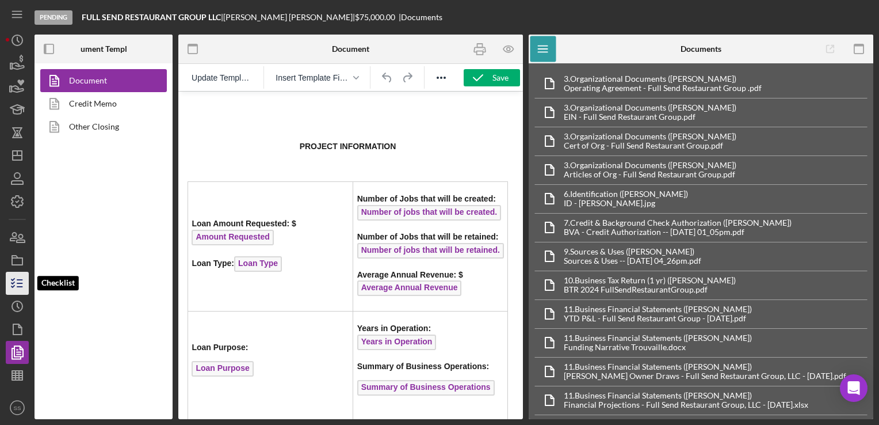
click at [21, 282] on icon "button" at bounding box center [17, 283] width 29 height 29
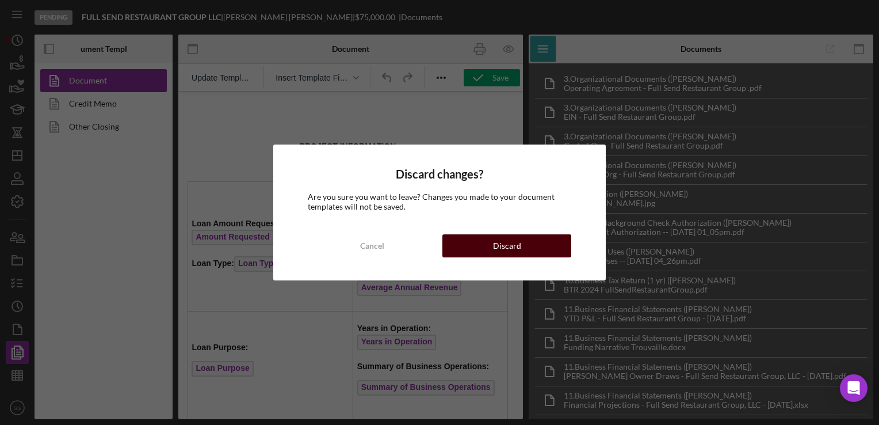
click at [482, 250] on button "Discard" at bounding box center [507, 245] width 129 height 23
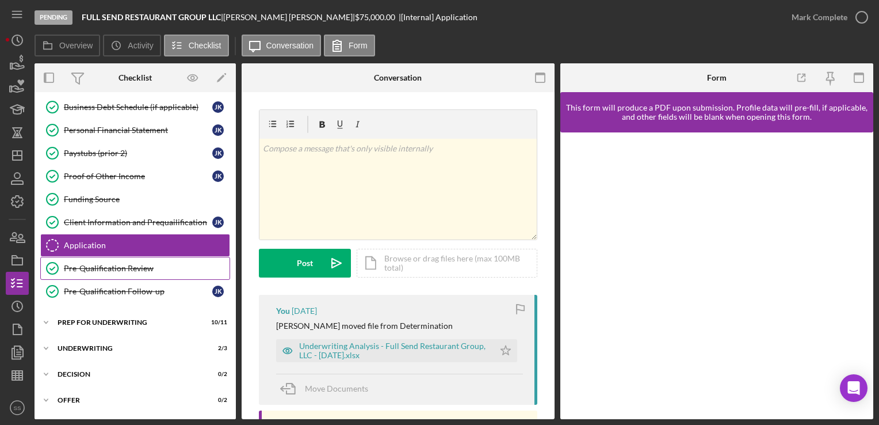
scroll to position [184, 0]
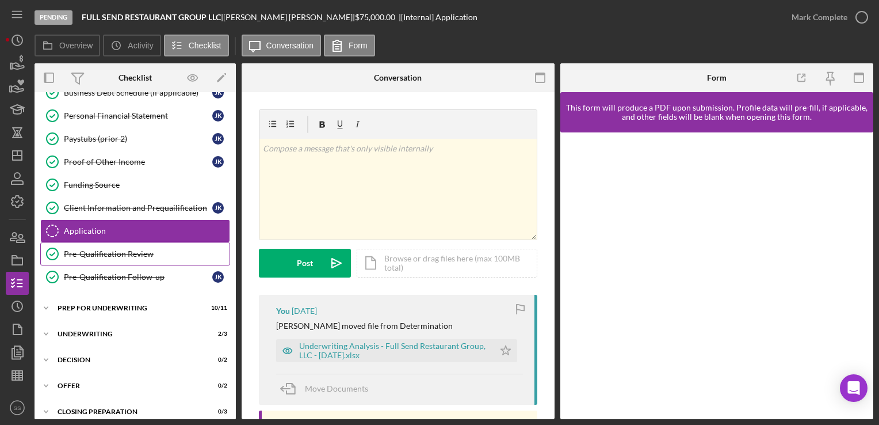
click at [111, 273] on div "Pre-Qualification Follow-up" at bounding box center [138, 276] width 148 height 9
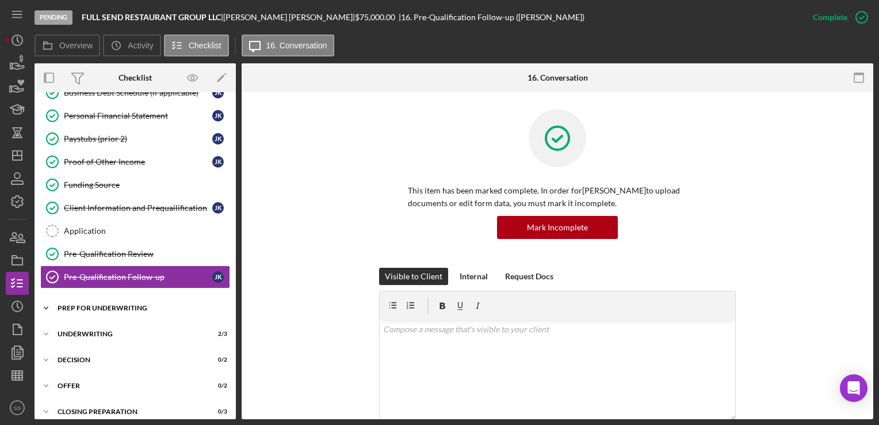
click at [113, 299] on div "Icon/Expander Prep for Underwriting 10 / 11" at bounding box center [135, 307] width 201 height 23
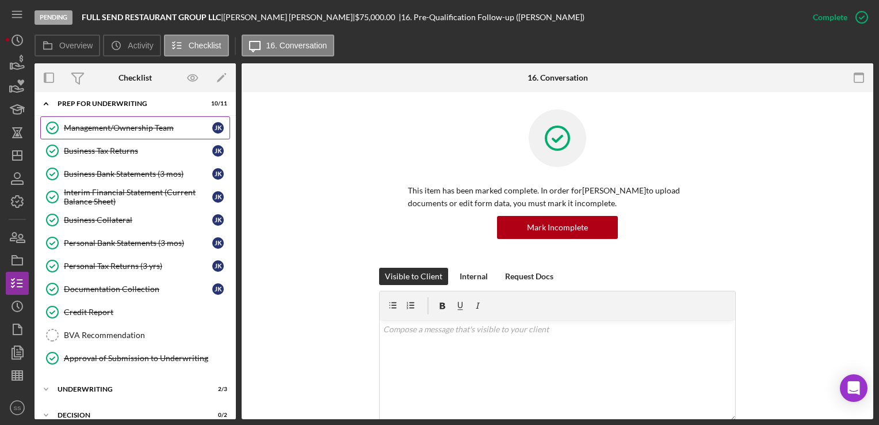
scroll to position [389, 0]
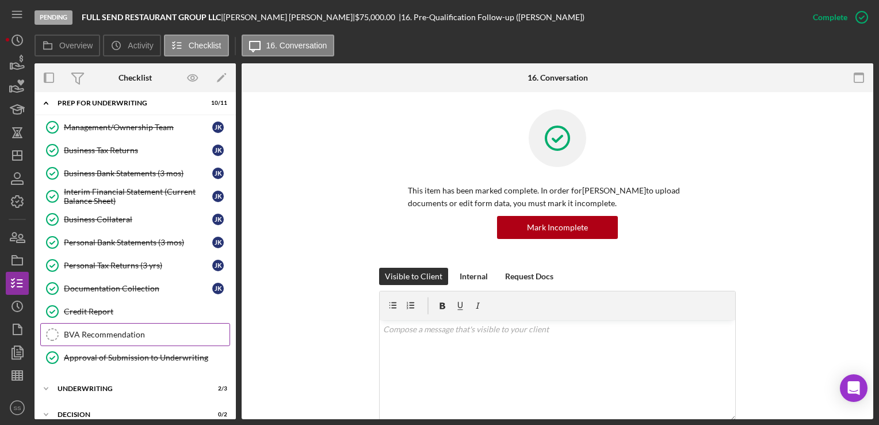
click at [127, 330] on div "BVA Recommendation" at bounding box center [147, 334] width 166 height 9
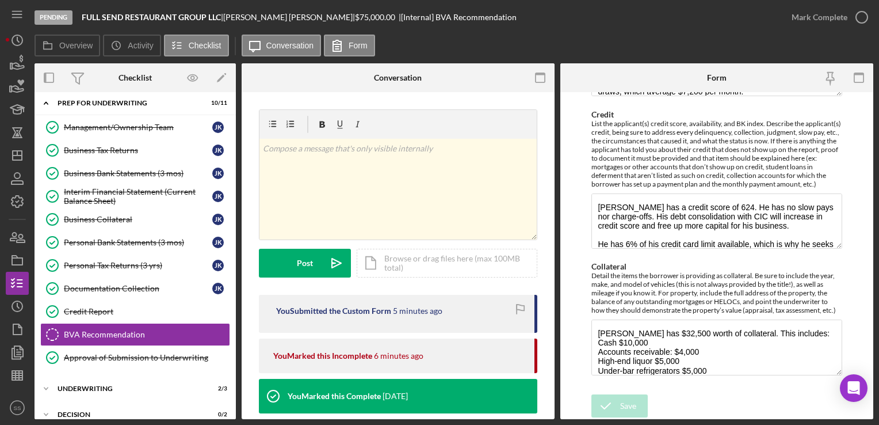
scroll to position [840, 0]
click at [677, 390] on form "LOAN OFFICER RECOMMENDATION Loan Amount $45,000 BVA Commitment/Closing Fee $200…" at bounding box center [717, 255] width 313 height 327
click at [20, 346] on polygon "button" at bounding box center [18, 351] width 9 height 10
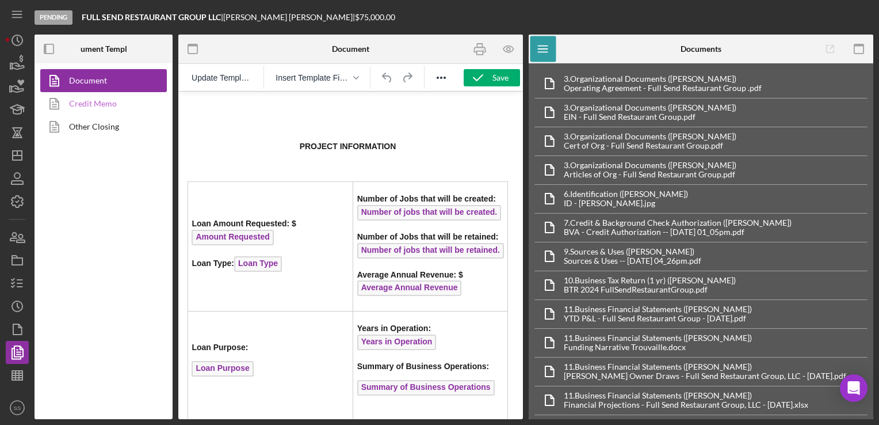
click at [71, 104] on link "Credit Memo" at bounding box center [100, 103] width 121 height 23
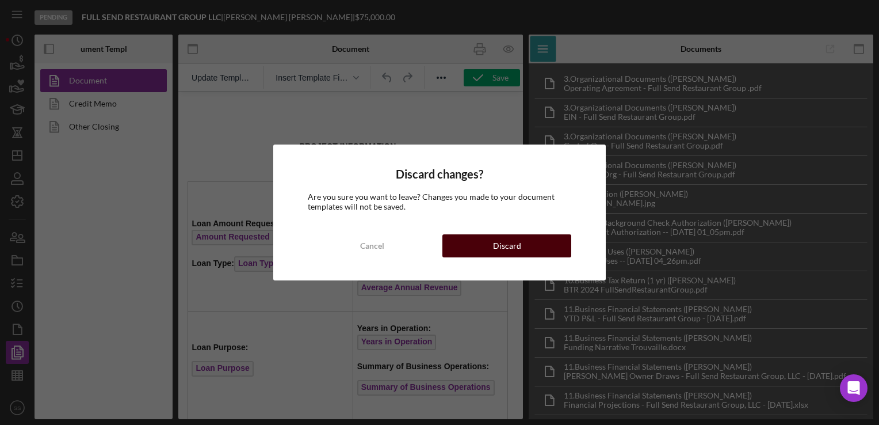
click at [483, 245] on button "Discard" at bounding box center [507, 245] width 129 height 23
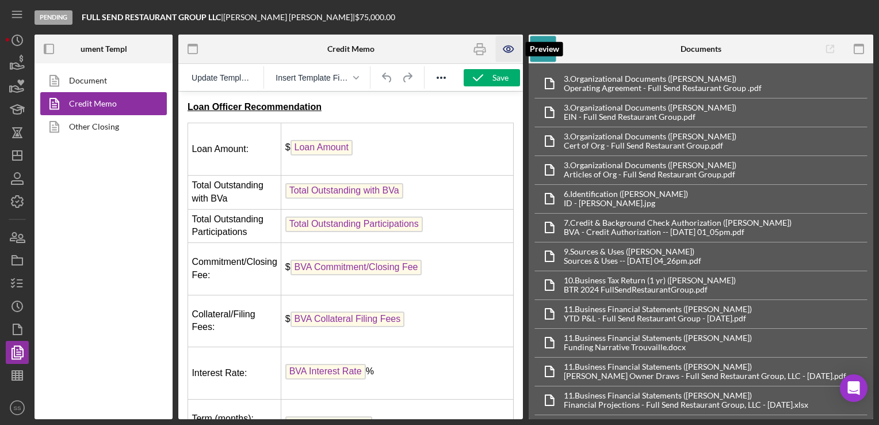
click at [504, 49] on icon "button" at bounding box center [509, 49] width 10 height 6
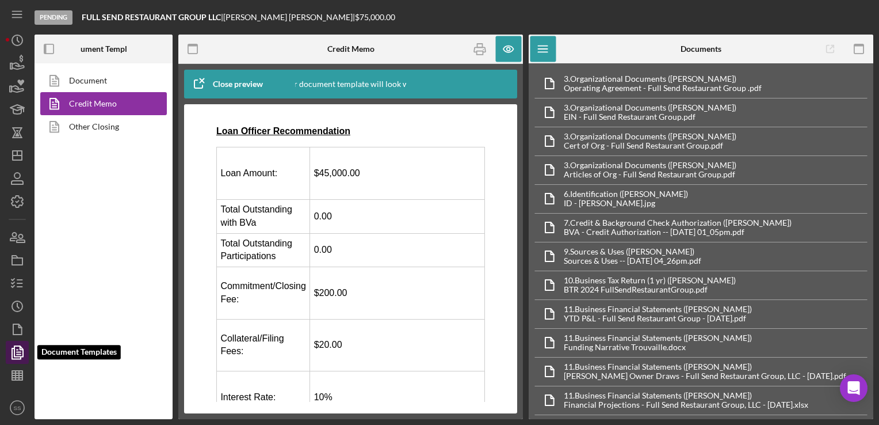
click at [14, 348] on polyline "button" at bounding box center [16, 353] width 9 height 10
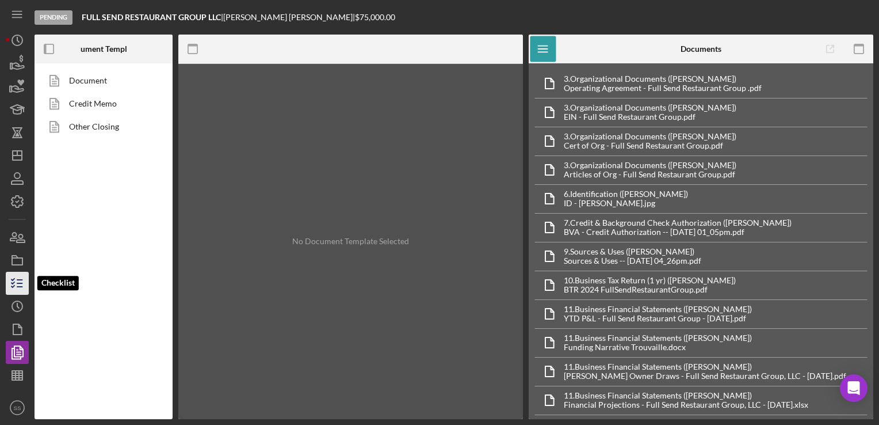
click at [14, 275] on icon "button" at bounding box center [17, 283] width 29 height 29
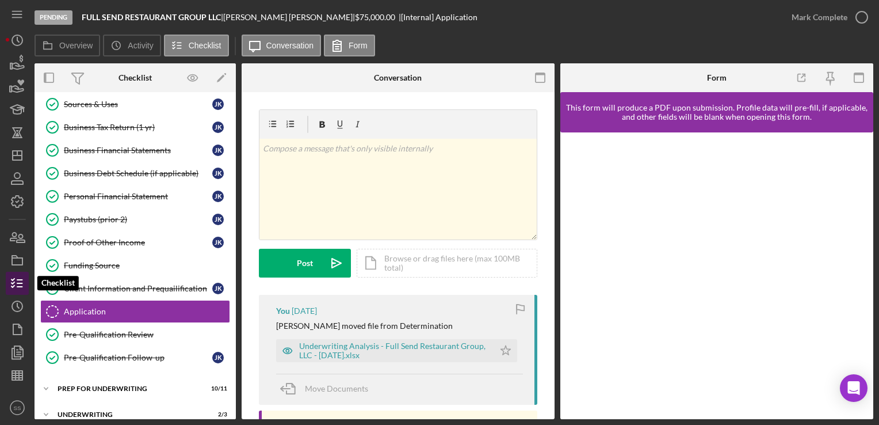
scroll to position [157, 0]
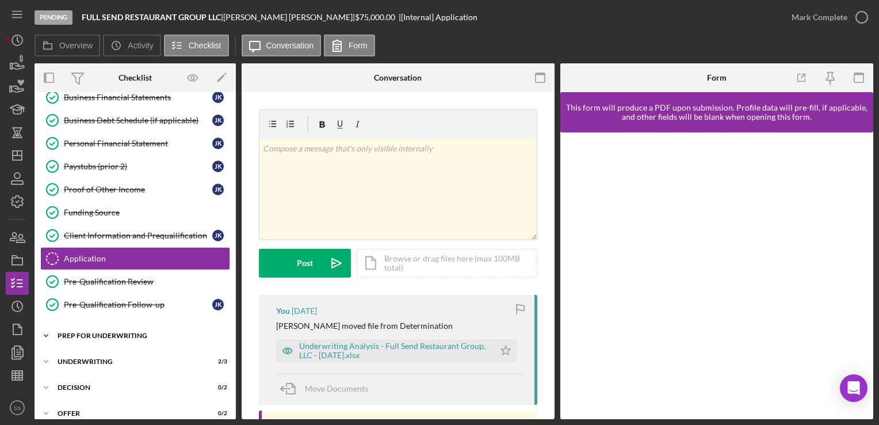
click at [89, 332] on div "Prep for Underwriting" at bounding box center [140, 335] width 164 height 7
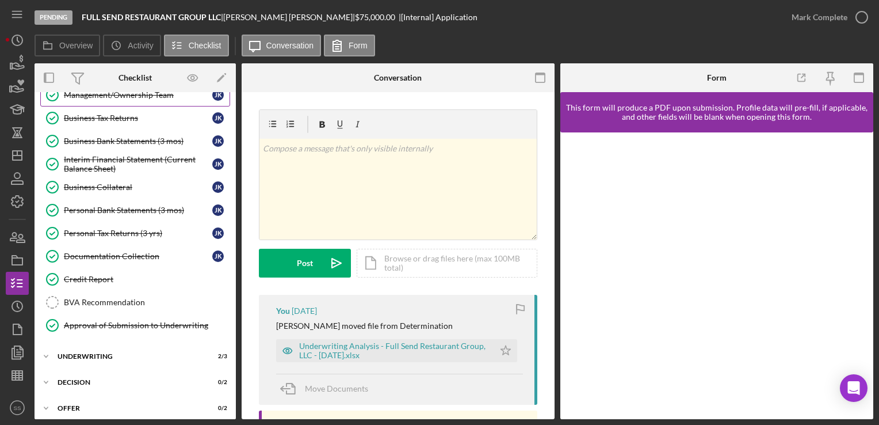
scroll to position [430, 0]
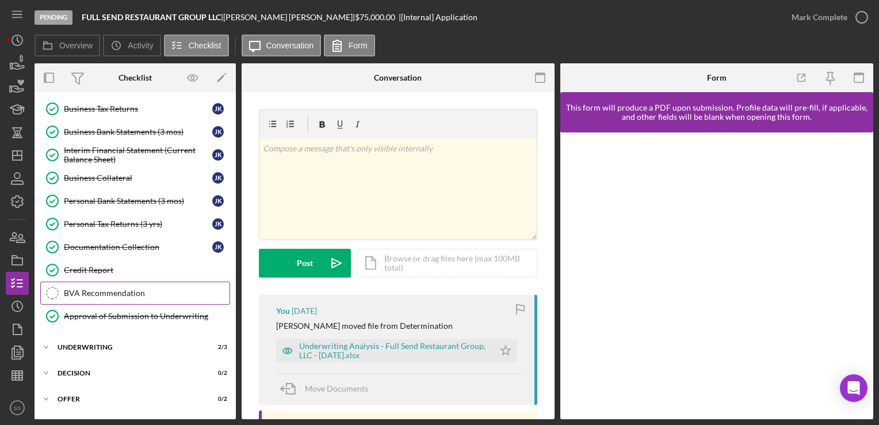
click at [113, 289] on div "BVA Recommendation" at bounding box center [147, 292] width 166 height 9
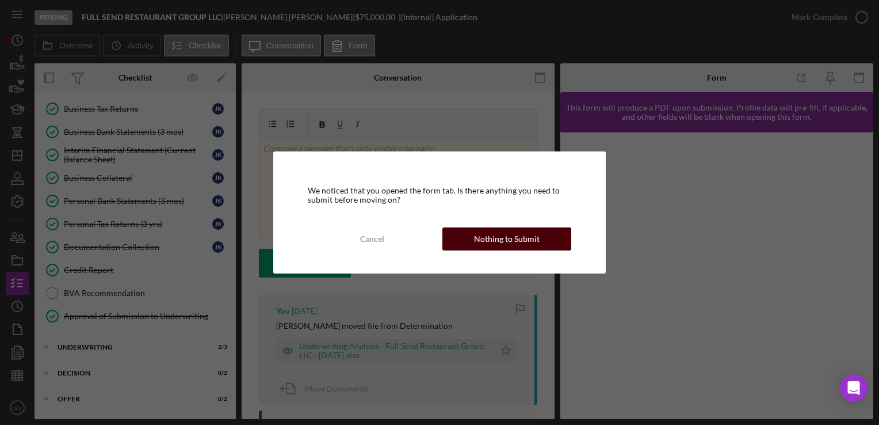
click at [488, 242] on div "Nothing to Submit" at bounding box center [507, 238] width 66 height 23
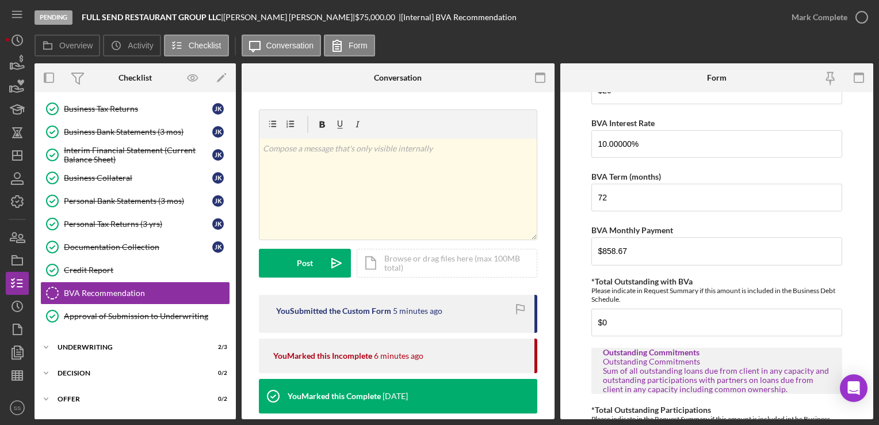
scroll to position [184, 0]
click at [87, 344] on div "Underwriting" at bounding box center [140, 347] width 164 height 7
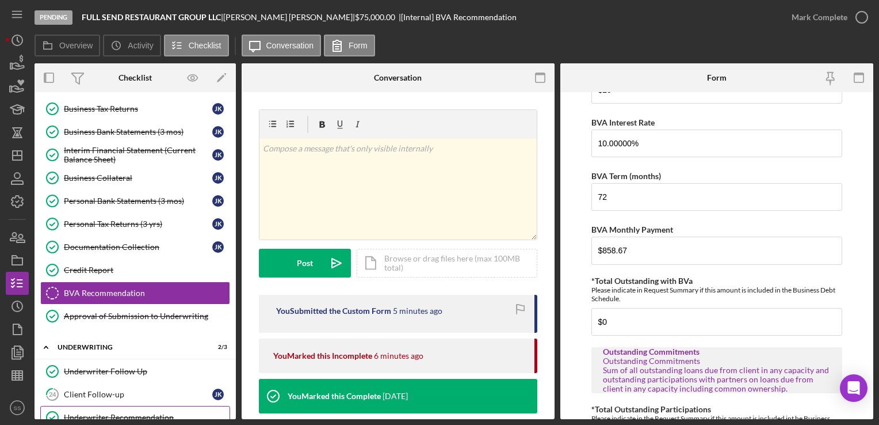
scroll to position [495, 0]
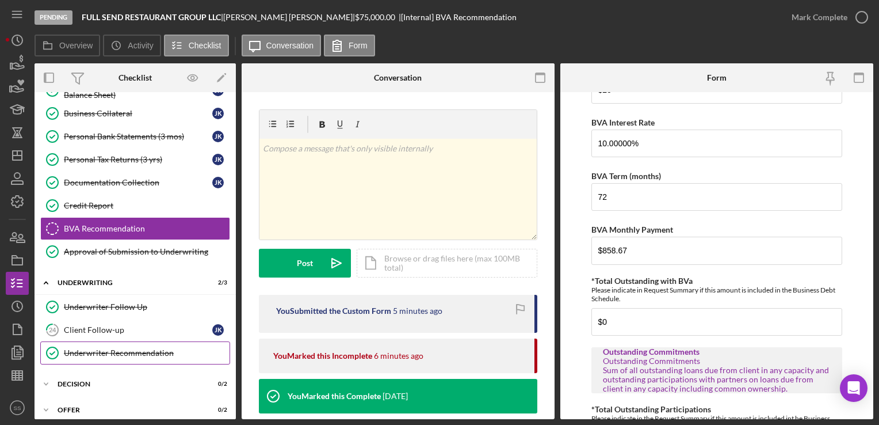
click at [132, 351] on link "Underwriter Recommendation Underwriter Recommendation" at bounding box center [135, 352] width 190 height 23
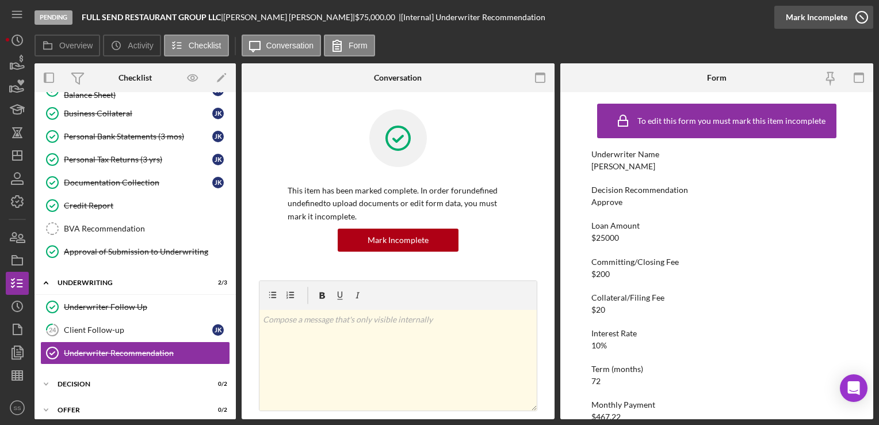
click at [822, 13] on div "Mark Incomplete" at bounding box center [817, 17] width 62 height 23
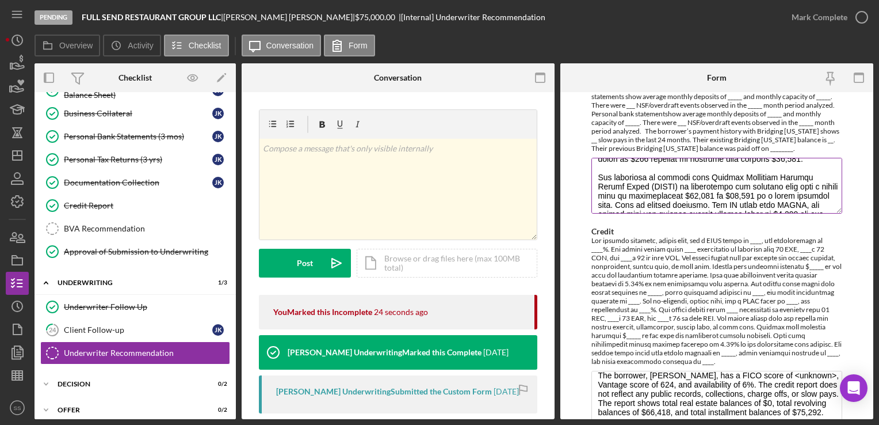
scroll to position [125, 0]
click at [845, 15] on div "Mark Complete" at bounding box center [820, 17] width 56 height 23
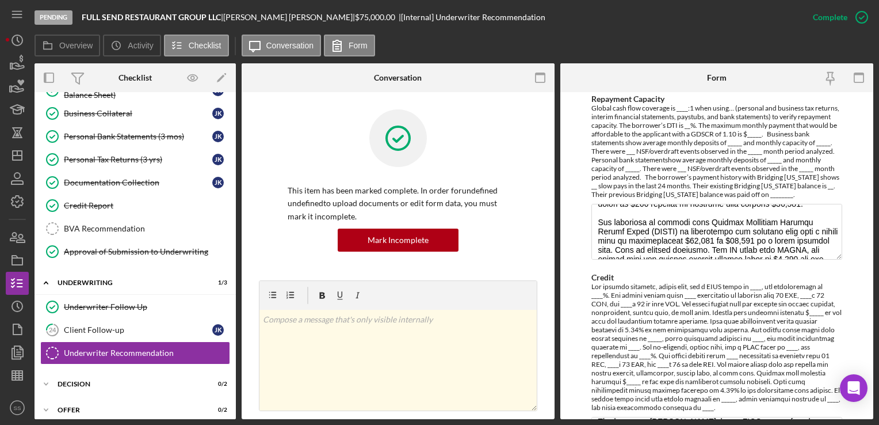
scroll to position [655, 0]
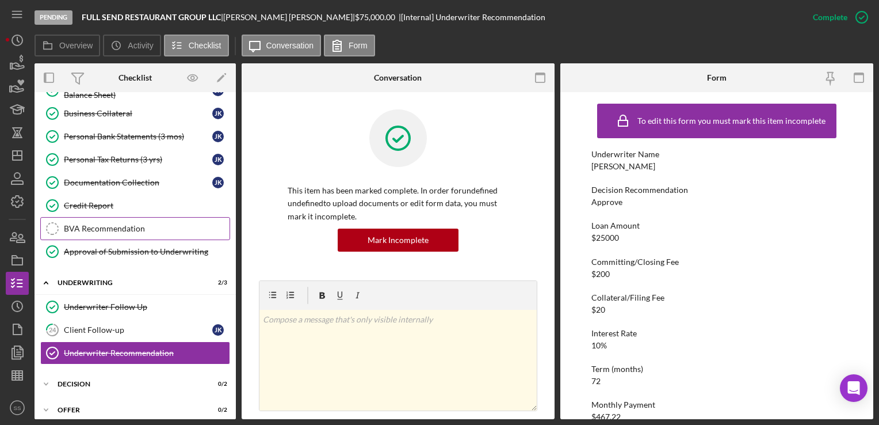
click at [86, 224] on div "BVA Recommendation" at bounding box center [147, 228] width 166 height 9
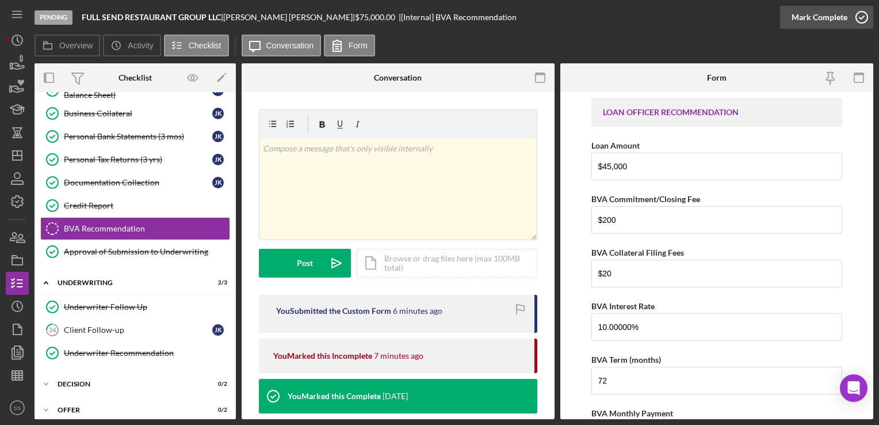
click at [822, 13] on div "Mark Complete" at bounding box center [820, 17] width 56 height 23
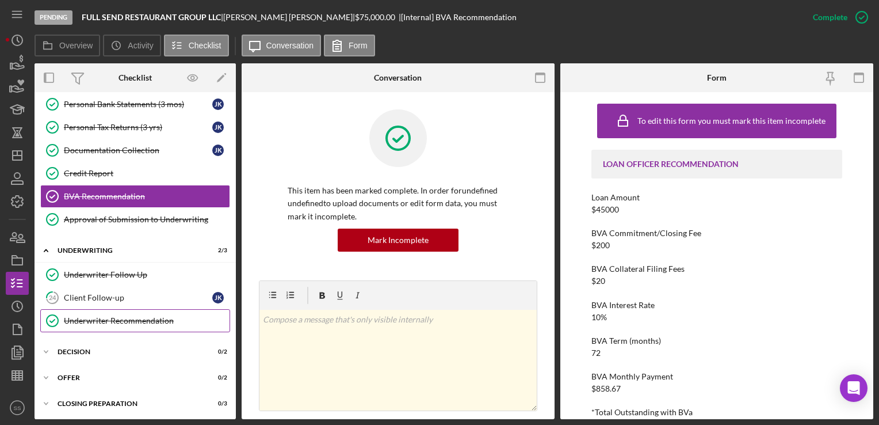
scroll to position [527, 0]
click at [86, 295] on div "Client Follow-up" at bounding box center [138, 297] width 148 height 9
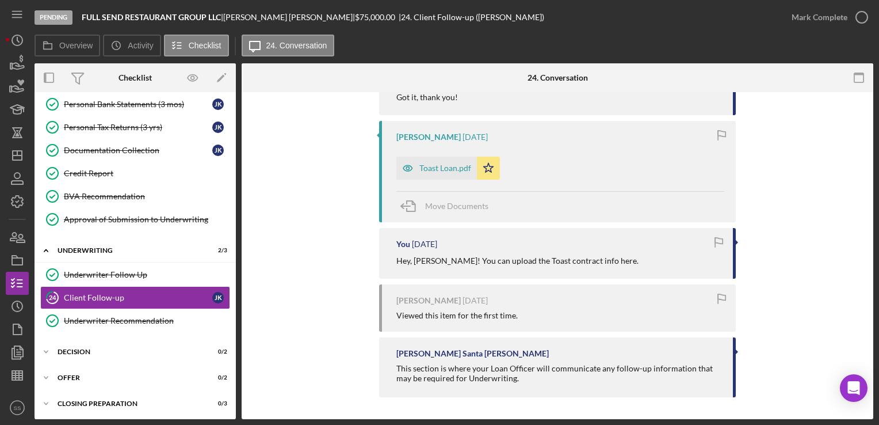
scroll to position [253, 0]
click at [78, 340] on div "Icon/Expander Decision 0 / 2" at bounding box center [135, 351] width 201 height 23
click at [96, 394] on div "Decision" at bounding box center [138, 398] width 148 height 9
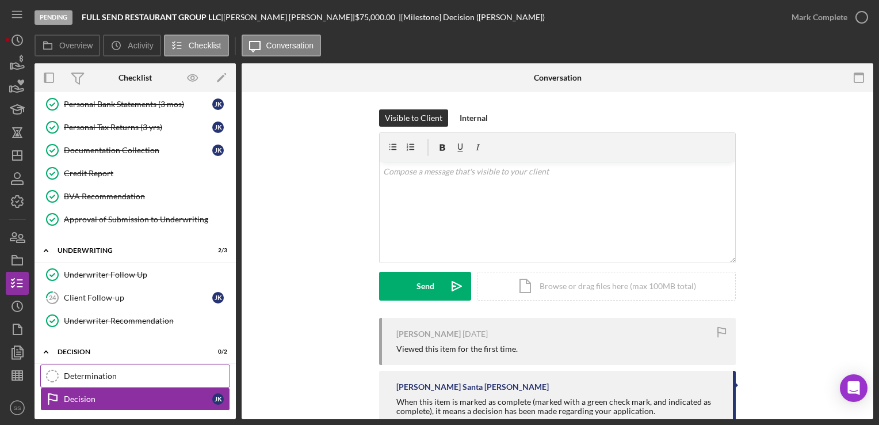
click at [101, 364] on link "Determination Determination" at bounding box center [135, 375] width 190 height 23
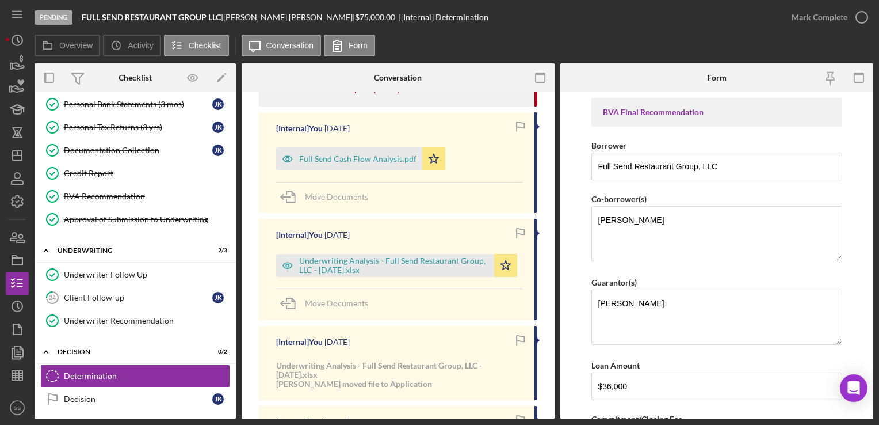
scroll to position [311, 0]
click at [16, 349] on icon "button" at bounding box center [17, 352] width 29 height 29
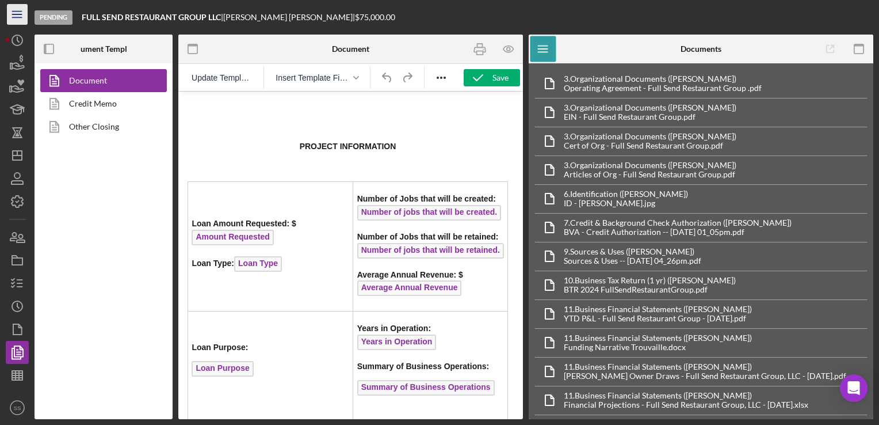
click at [13, 13] on icon "Icon/Menu" at bounding box center [18, 15] width 26 height 26
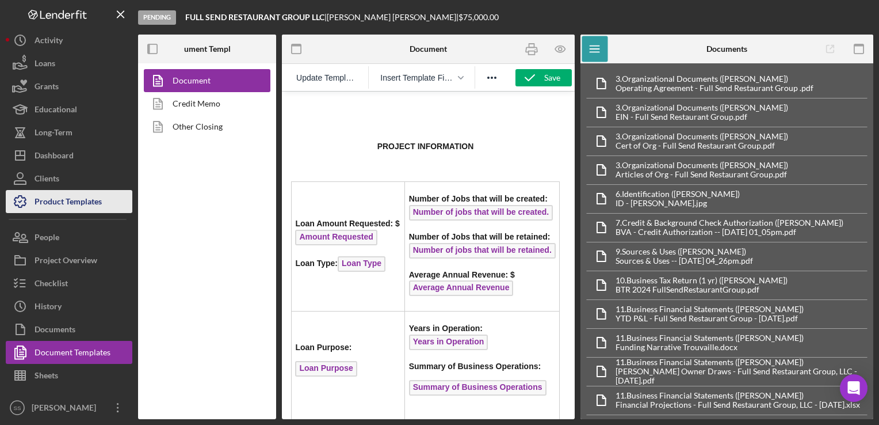
click at [41, 201] on div "Product Templates" at bounding box center [68, 203] width 67 height 26
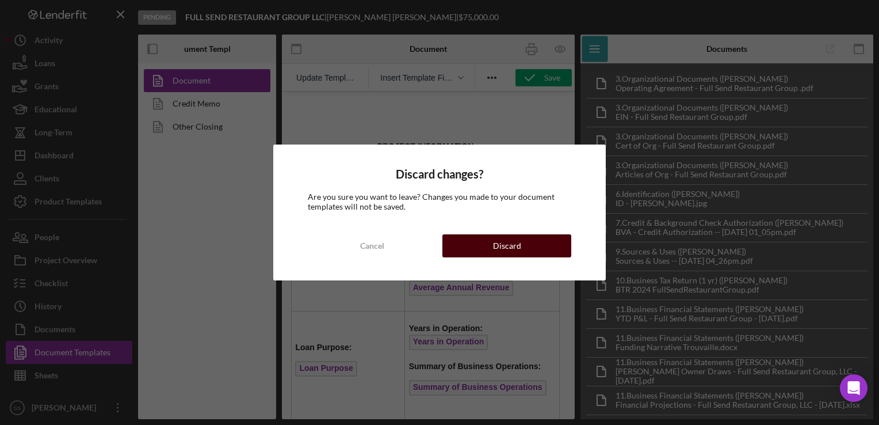
click at [498, 238] on div "Discard" at bounding box center [507, 245] width 28 height 23
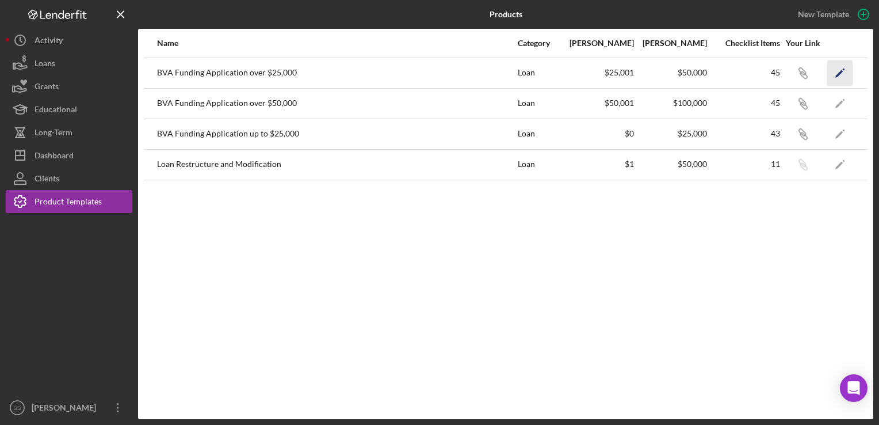
click at [834, 74] on icon "Icon/Edit" at bounding box center [841, 73] width 26 height 26
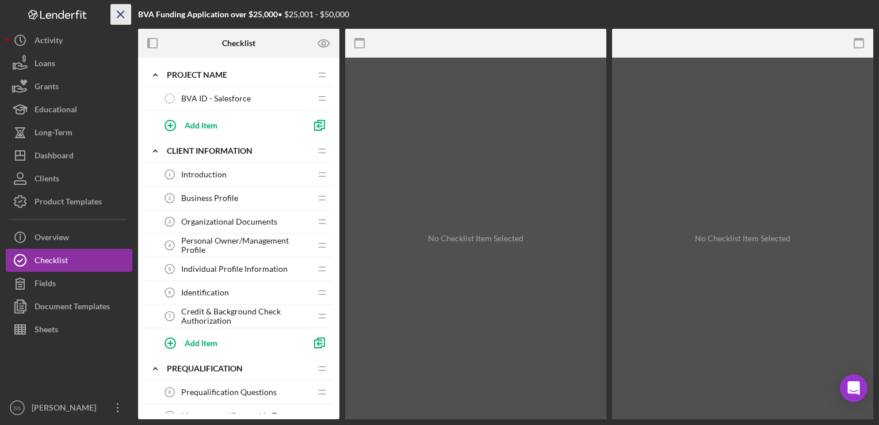
click at [120, 15] on icon "Icon/Menu Close" at bounding box center [121, 15] width 26 height 26
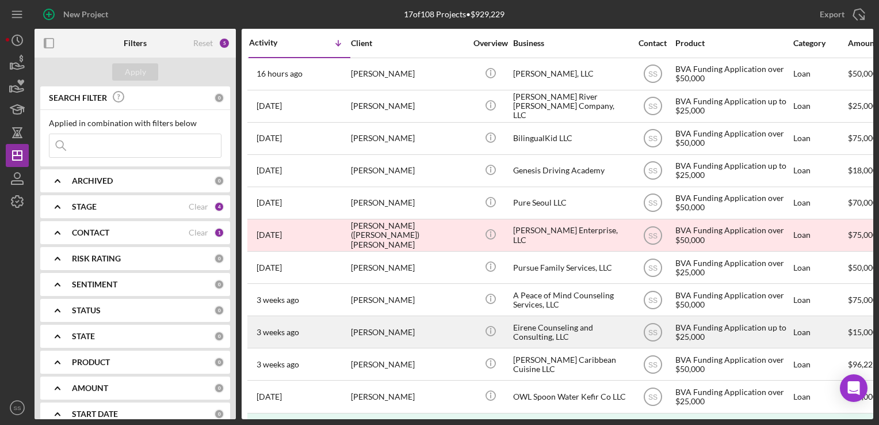
click at [377, 329] on div "[PERSON_NAME]" at bounding box center [408, 332] width 115 height 31
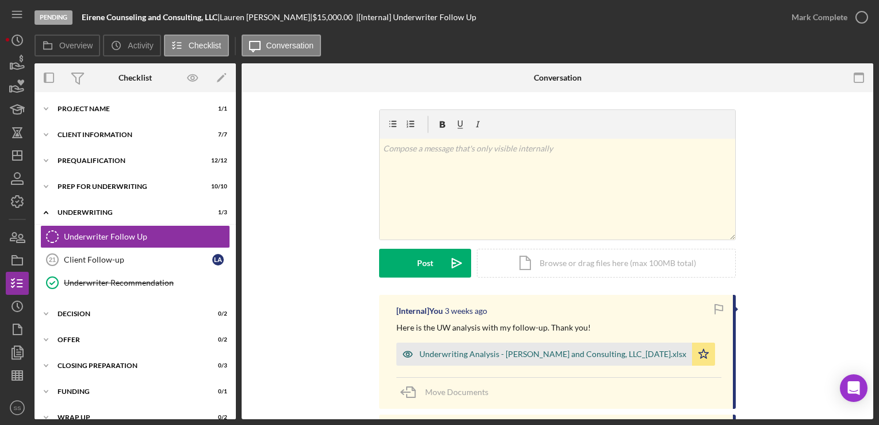
click at [515, 353] on div "Underwriting Analysis - [PERSON_NAME] and Consulting, LLC_[DATE].xlsx" at bounding box center [553, 353] width 267 height 9
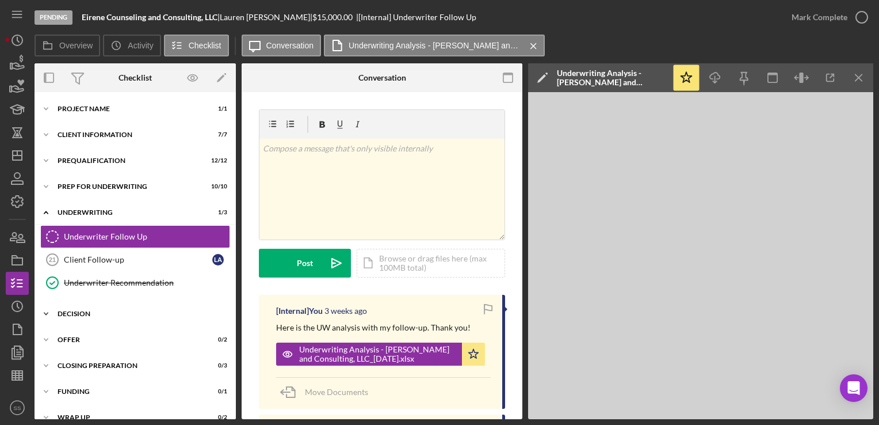
click at [99, 314] on div "Decision" at bounding box center [140, 313] width 164 height 7
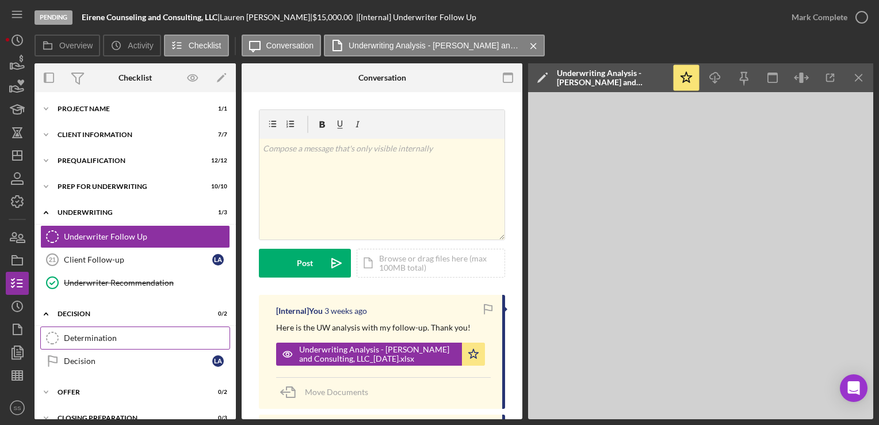
click at [111, 341] on div "Determination" at bounding box center [147, 337] width 166 height 9
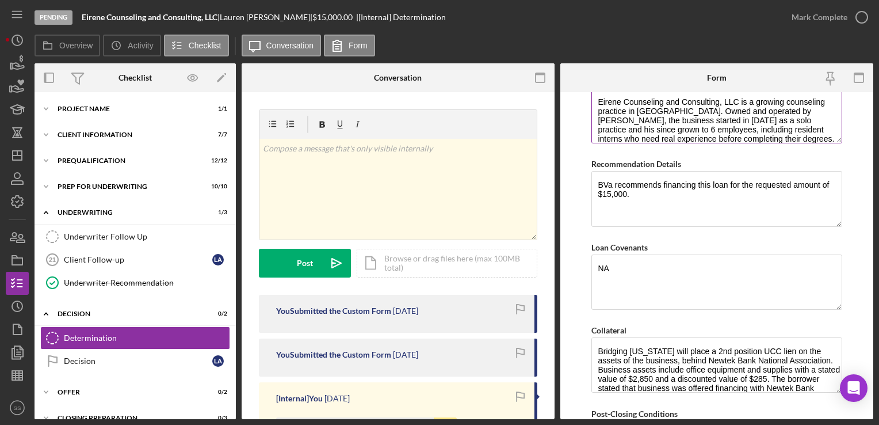
scroll to position [648, 0]
click at [686, 199] on textarea "BVa recommends financing this loan for the requested amount of $15,000." at bounding box center [717, 199] width 250 height 55
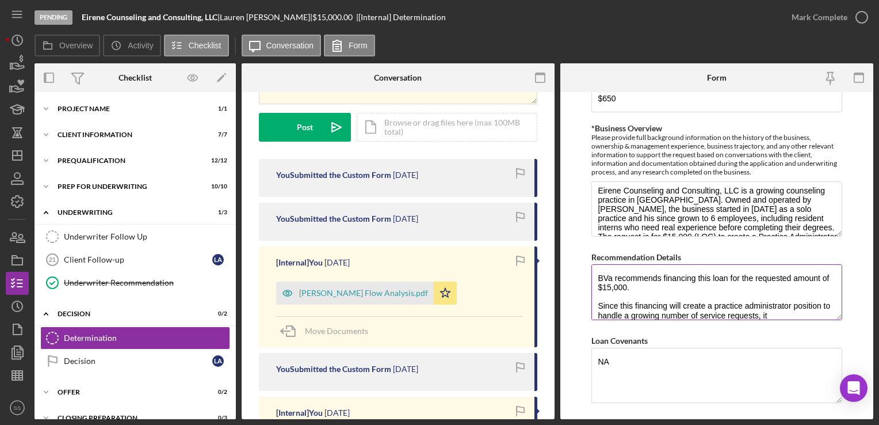
scroll to position [9, 0]
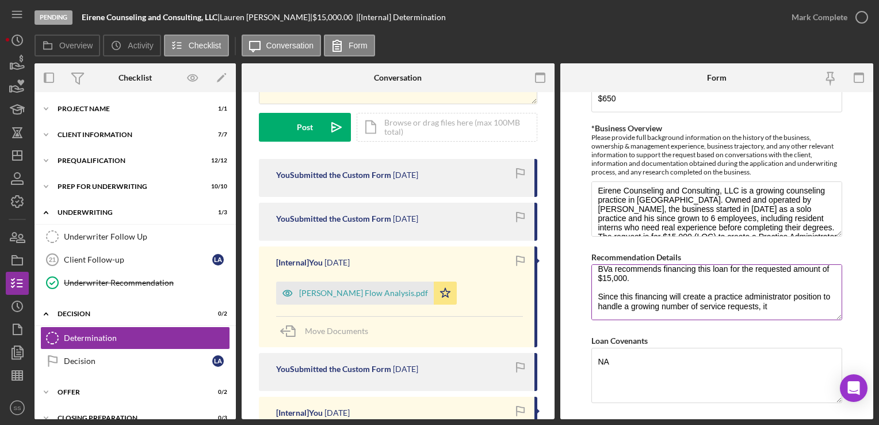
click at [623, 294] on textarea "BVa recommends financing this loan for the requested amount of $15,000. Since t…" at bounding box center [717, 291] width 250 height 55
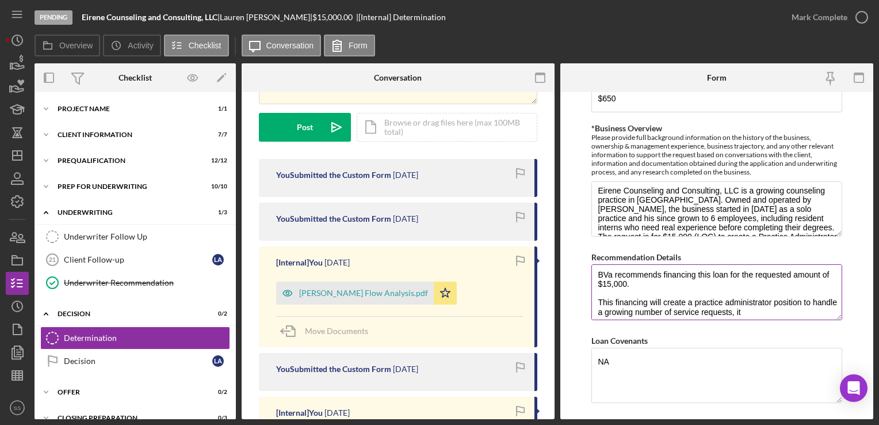
scroll to position [4, 0]
click at [802, 301] on textarea "BVa recommends financing this loan for the requested amount of $15,000. This fi…" at bounding box center [717, 291] width 250 height 55
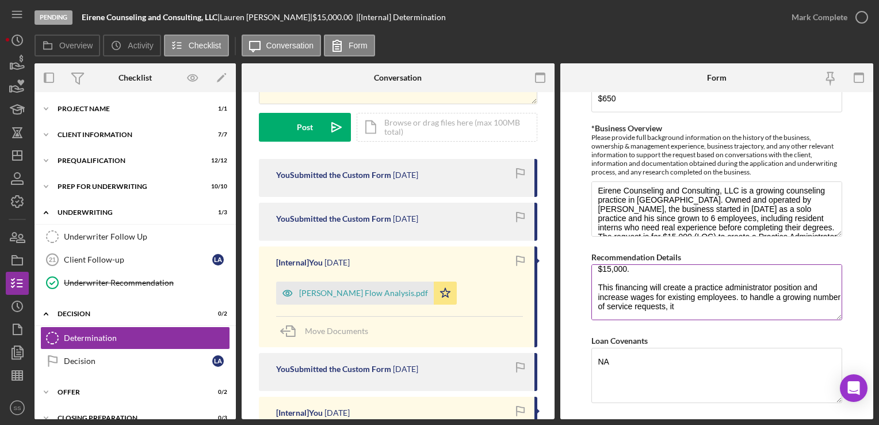
drag, startPoint x: 737, startPoint y: 294, endPoint x: 760, endPoint y: 307, distance: 26.8
click at [760, 307] on textarea "BVa recommends financing this loan for the requested amount of $15,000. This fi…" at bounding box center [717, 291] width 250 height 55
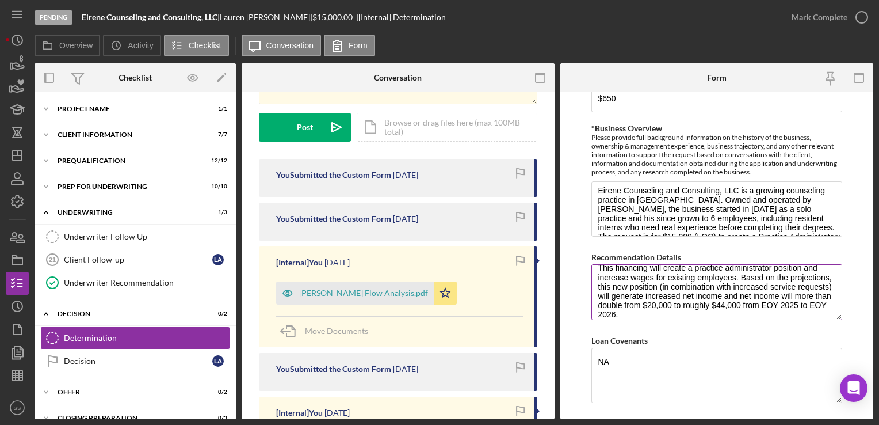
scroll to position [0, 0]
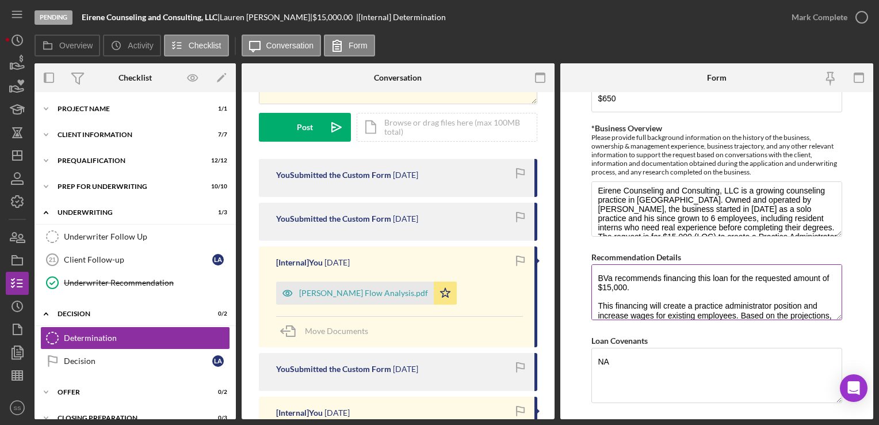
click at [645, 284] on textarea "BVa recommends financing this loan for the requested amount of $15,000. This fi…" at bounding box center [717, 291] width 250 height 55
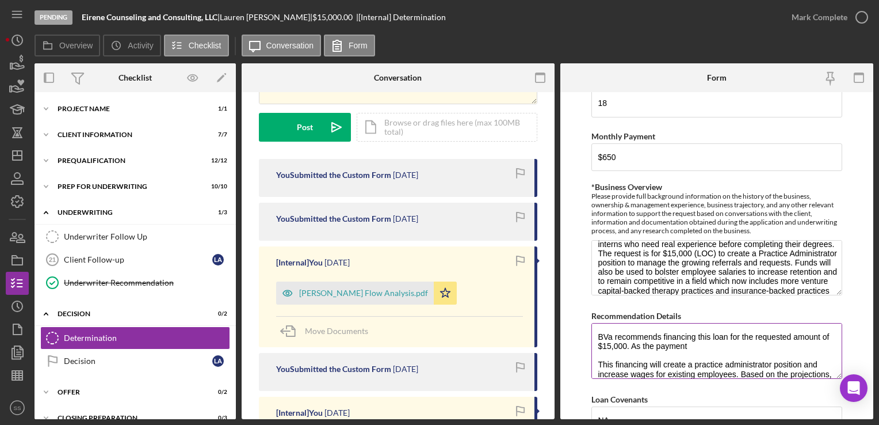
scroll to position [15, 0]
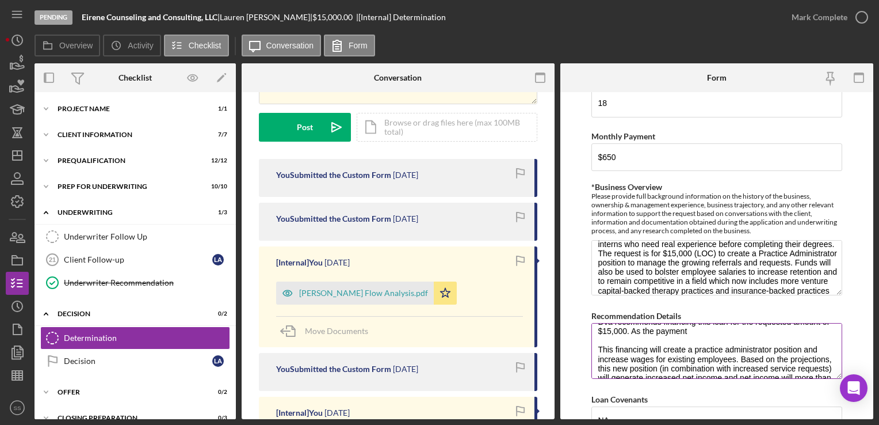
click at [656, 329] on textarea "BVa recommends financing this loan for the requested amount of $15,000. As the …" at bounding box center [717, 350] width 250 height 55
click at [786, 334] on textarea "BVa recommends financing this loan for the requested amount of $15,000. As the …" at bounding box center [717, 350] width 250 height 55
click at [782, 333] on textarea "BVa recommends financing this loan for the requested amount of $15,000. As the …" at bounding box center [717, 350] width 250 height 55
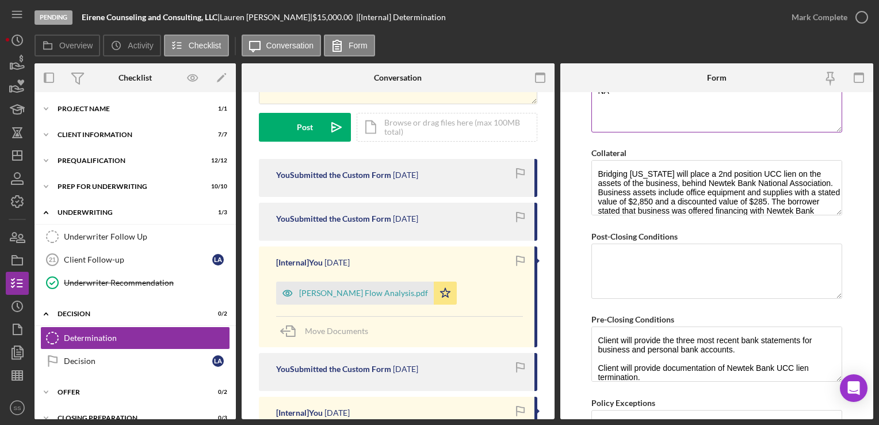
scroll to position [913, 0]
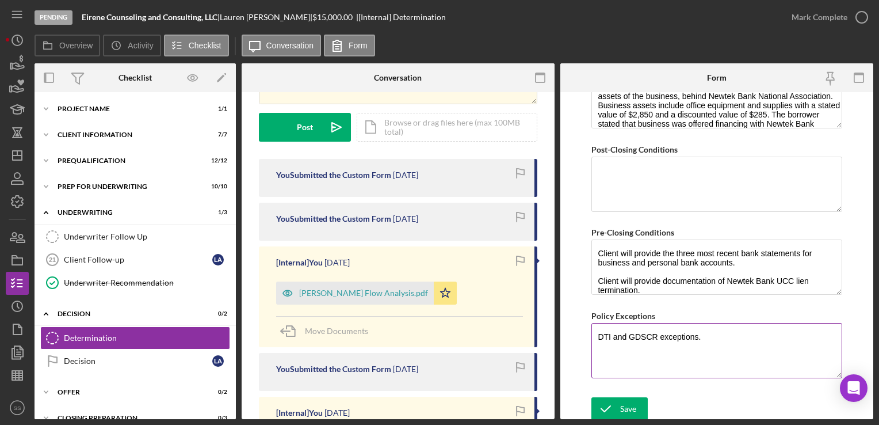
click at [703, 337] on textarea "DTI and GDSCR exceptions." at bounding box center [717, 350] width 250 height 55
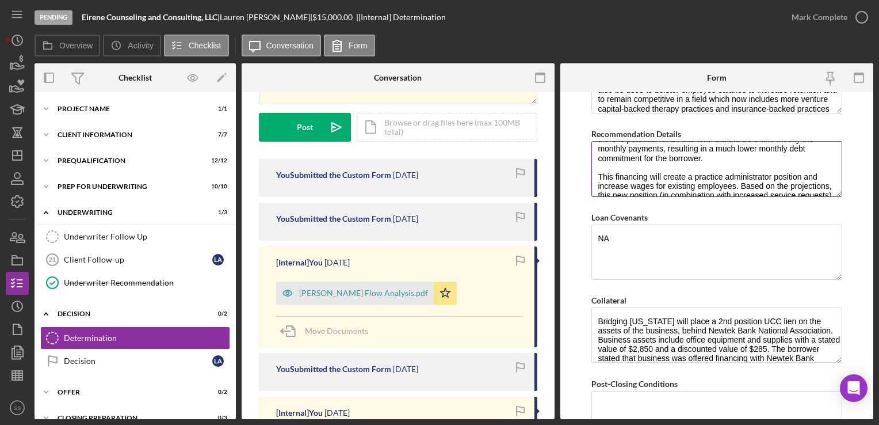
scroll to position [74, 0]
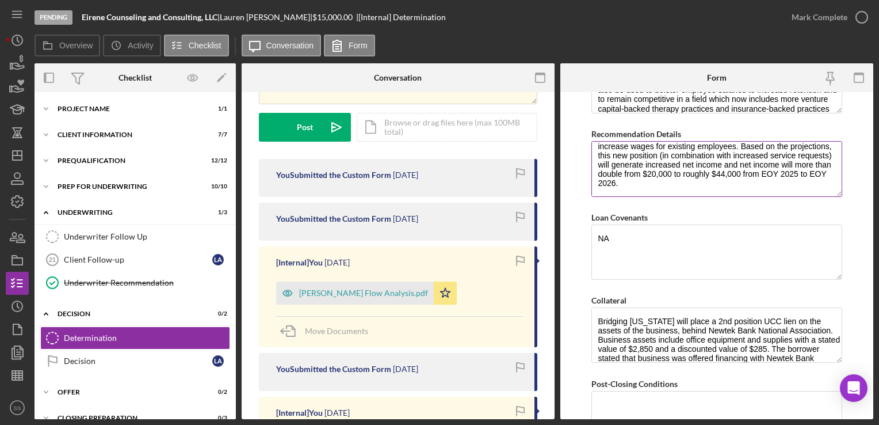
click at [723, 176] on textarea "BVa recommends financing this loan for the requested amount of $15,000. As the …" at bounding box center [717, 168] width 250 height 55
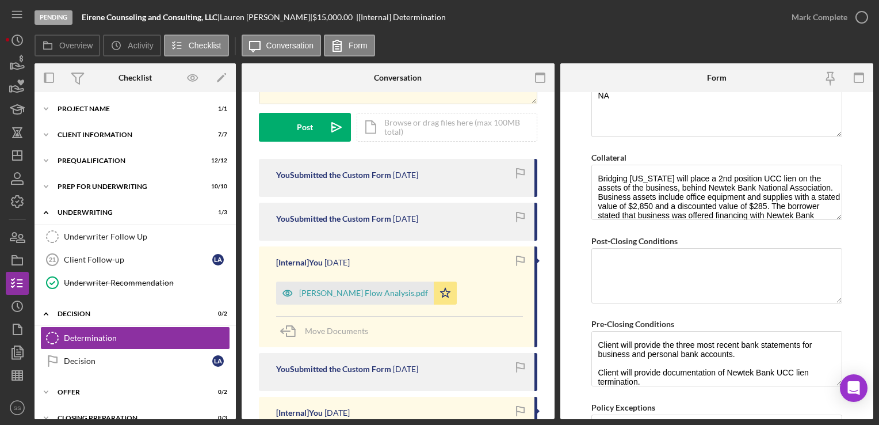
scroll to position [913, 0]
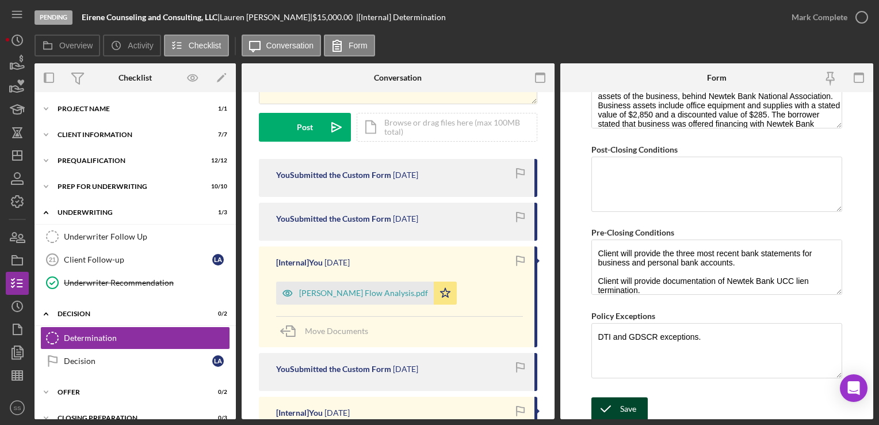
type textarea "BVa recommends financing this loan for the requested amount of $15,000. As the …"
click at [628, 398] on div "Save" at bounding box center [628, 408] width 16 height 23
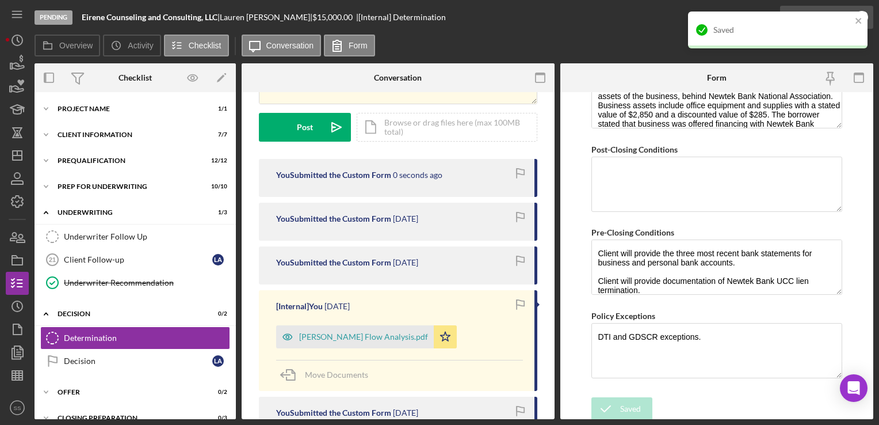
click at [845, 19] on div "Saved" at bounding box center [778, 34] width 184 height 51
click at [858, 19] on icon "close" at bounding box center [859, 21] width 6 height 6
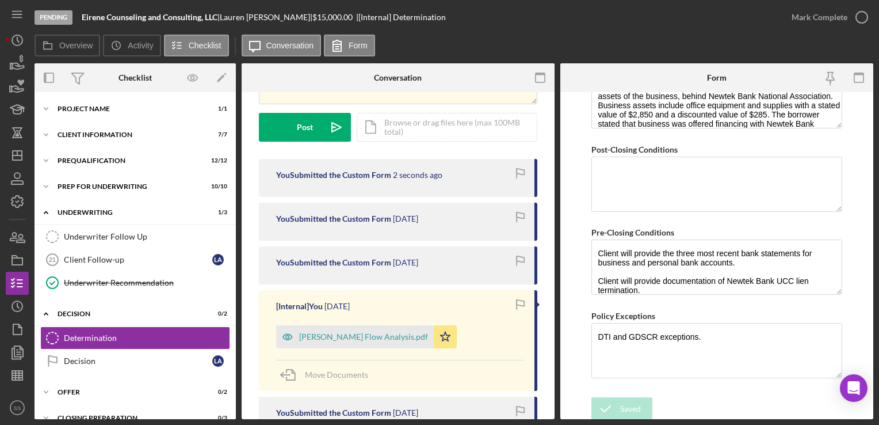
click at [840, 18] on div "Pending Eirene Counseling and Consulting, LLC | [PERSON_NAME] | $15,000.00 | [I…" at bounding box center [439, 212] width 879 height 425
click at [840, 18] on div "Mark Complete" at bounding box center [820, 17] width 56 height 23
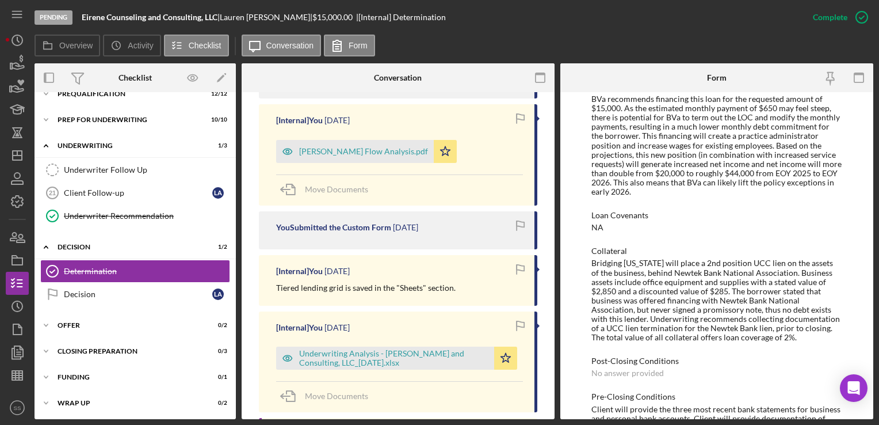
scroll to position [658, 0]
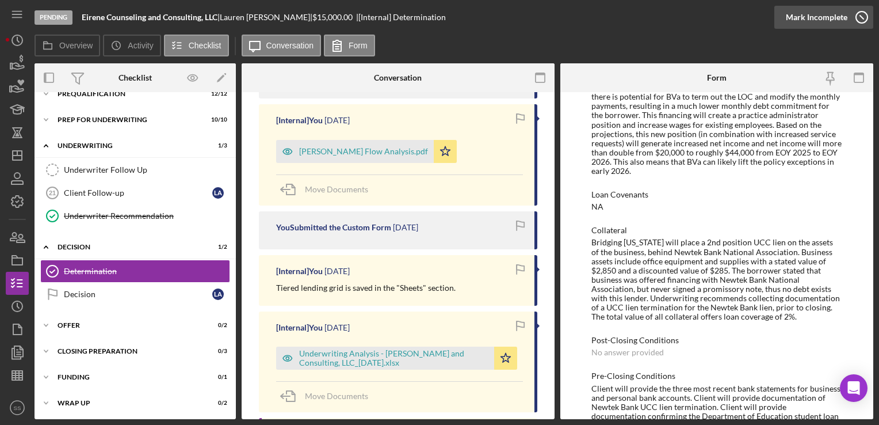
click at [829, 14] on div "Mark Incomplete" at bounding box center [817, 17] width 62 height 23
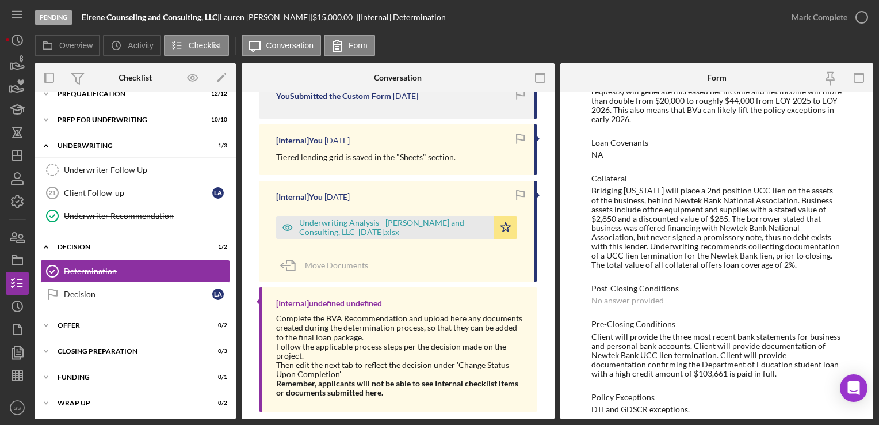
scroll to position [606, 0]
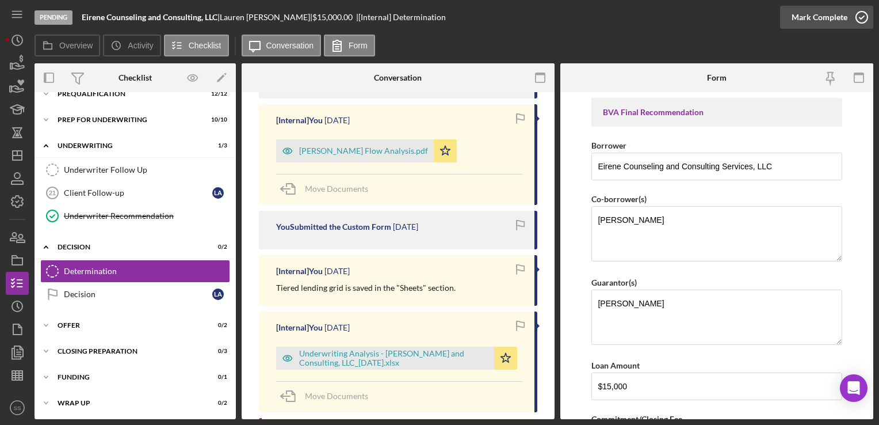
click at [861, 16] on icon "button" at bounding box center [862, 17] width 29 height 29
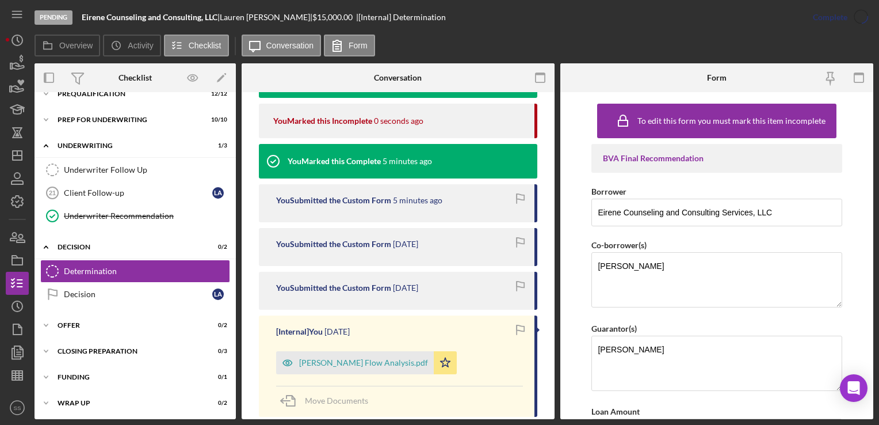
scroll to position [614, 0]
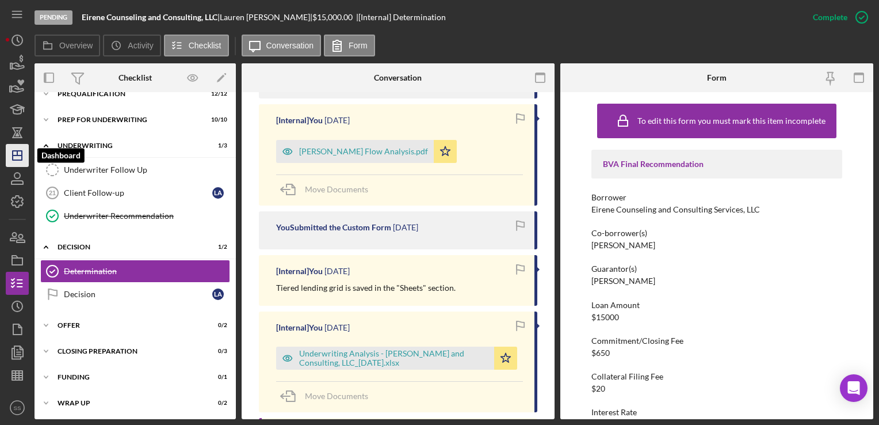
click at [14, 149] on icon "Icon/Dashboard" at bounding box center [17, 155] width 29 height 29
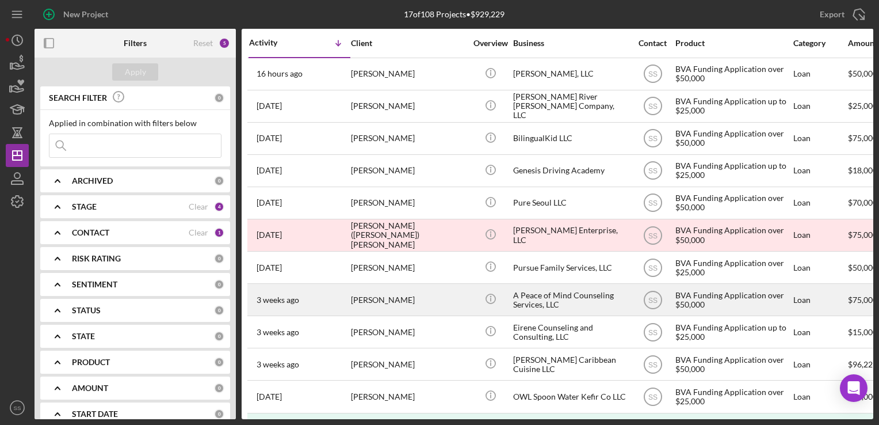
click at [364, 291] on div "[PERSON_NAME]" at bounding box center [408, 299] width 115 height 31
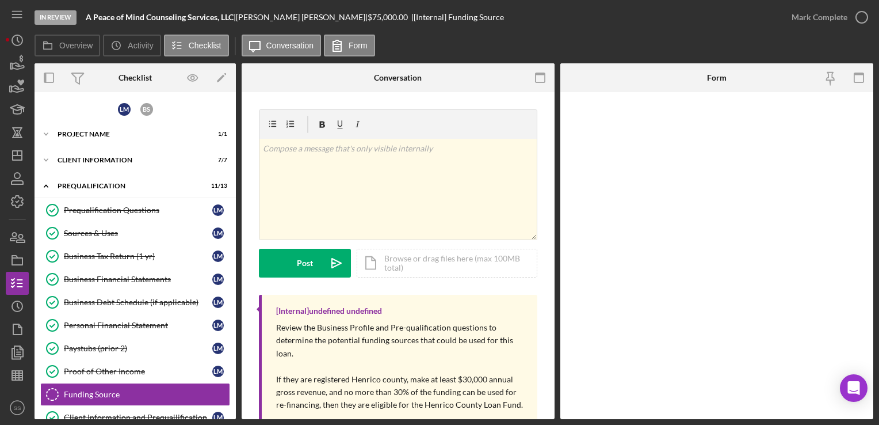
scroll to position [136, 0]
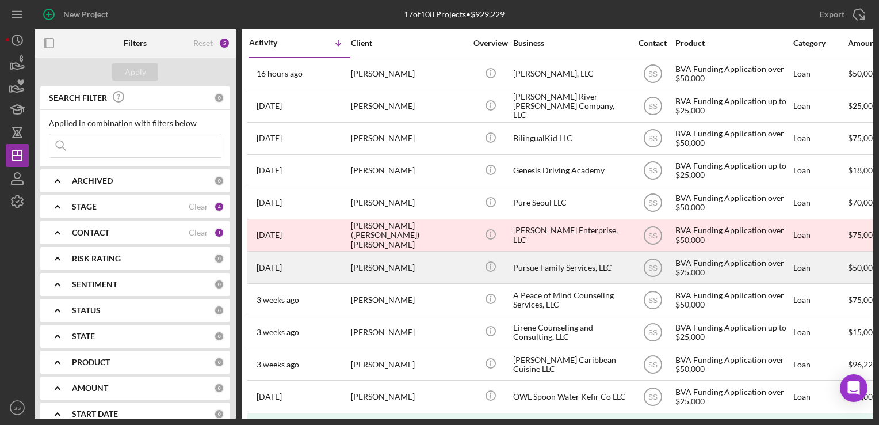
click at [391, 259] on div "[PERSON_NAME]" at bounding box center [408, 267] width 115 height 31
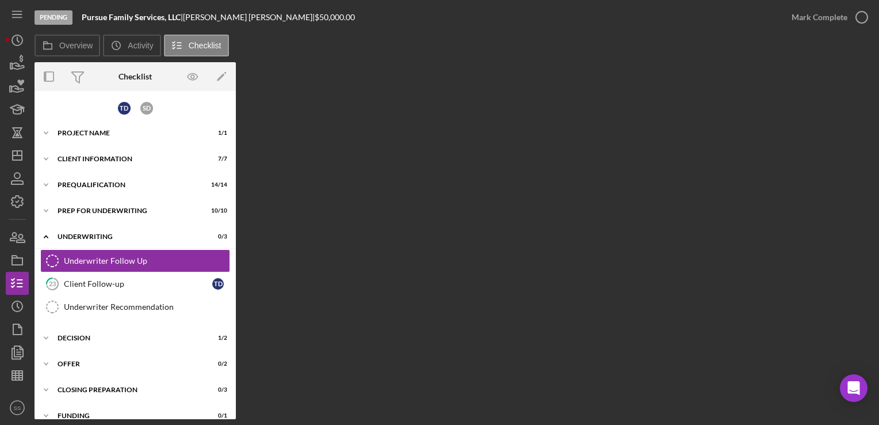
scroll to position [5, 0]
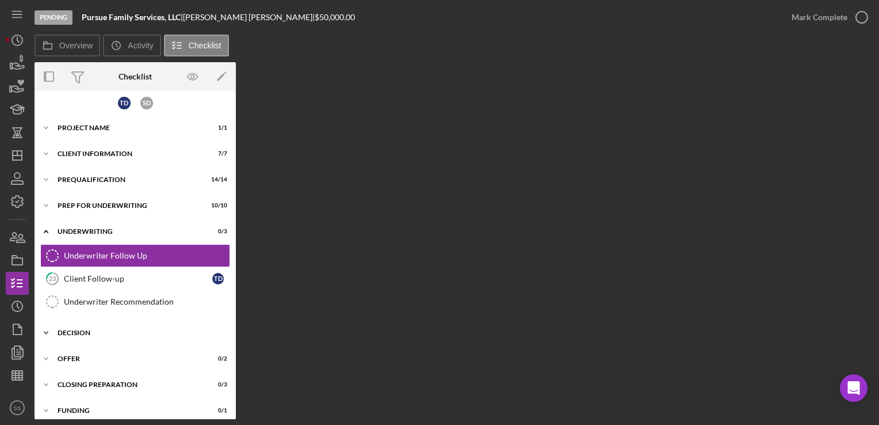
click at [133, 341] on div "Icon/Expander Decision 1 / 2" at bounding box center [135, 332] width 201 height 23
click at [138, 368] on link "Decision Decision T D" at bounding box center [135, 379] width 190 height 23
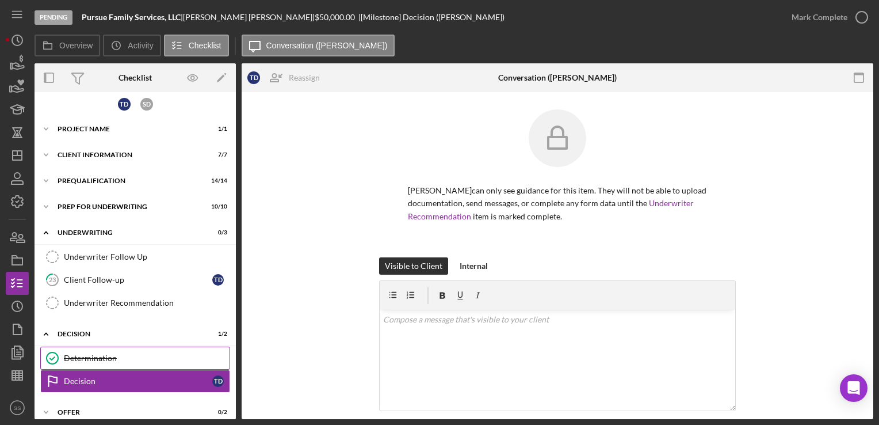
click at [139, 361] on link "Determination Determination" at bounding box center [135, 357] width 190 height 23
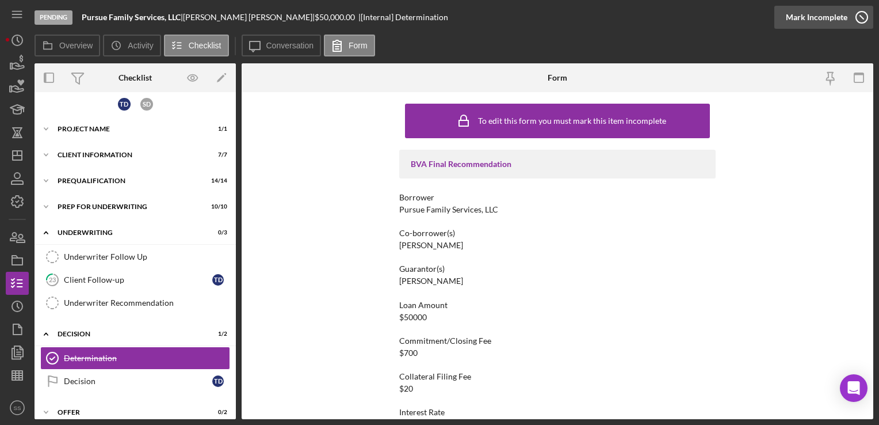
click at [843, 18] on div "Mark Incomplete" at bounding box center [817, 17] width 62 height 23
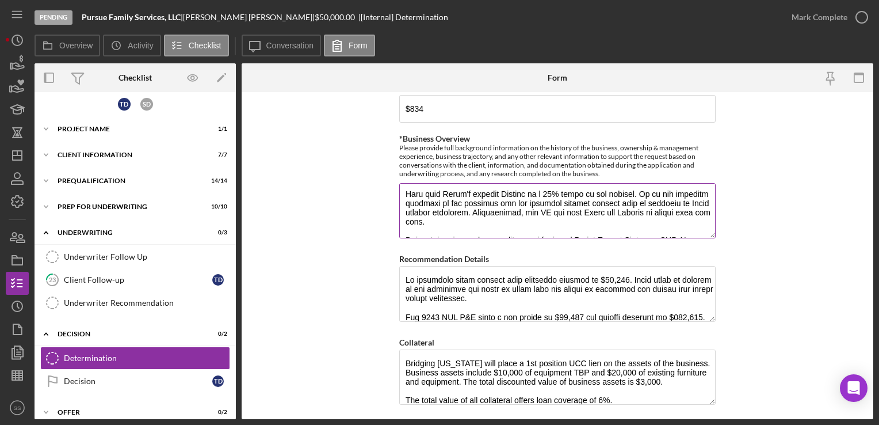
scroll to position [157, 0]
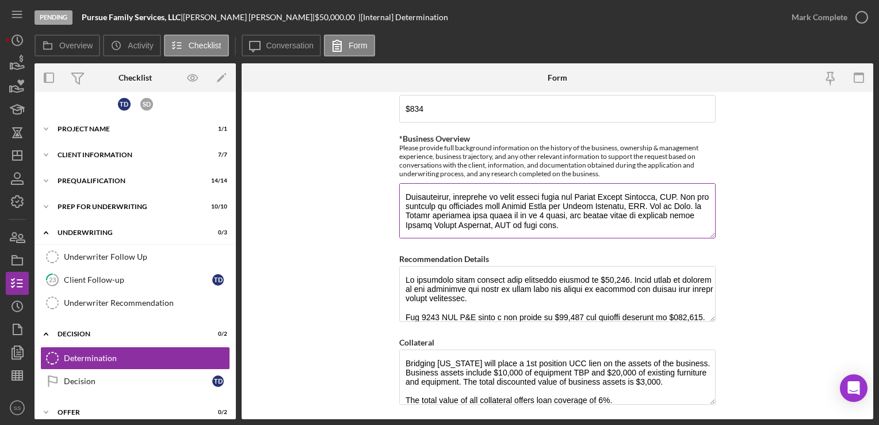
click at [569, 222] on textarea "*Business Overview" at bounding box center [557, 210] width 317 height 55
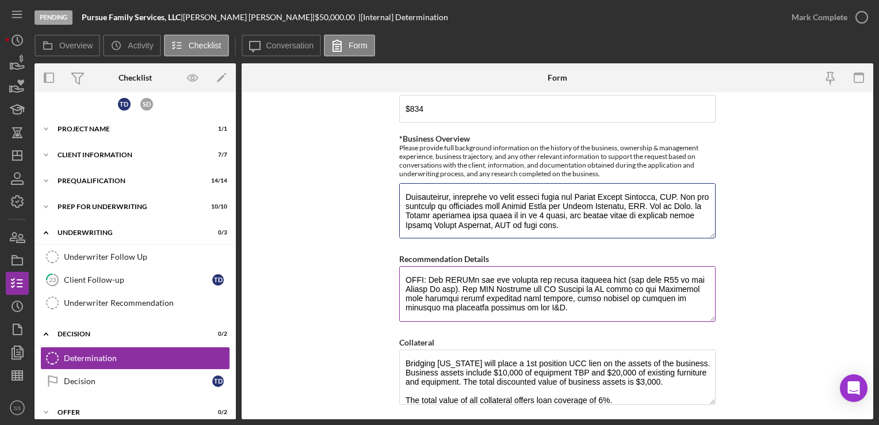
scroll to position [256, 0]
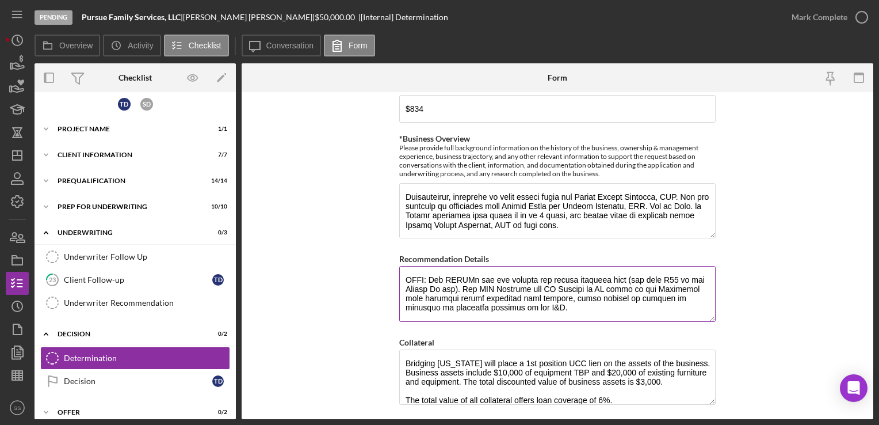
click at [534, 302] on textarea "Recommendation Details" at bounding box center [557, 293] width 317 height 55
click at [698, 270] on textarea "Recommendation Details" at bounding box center [557, 293] width 317 height 55
click at [639, 298] on textarea "Recommendation Details" at bounding box center [557, 293] width 317 height 55
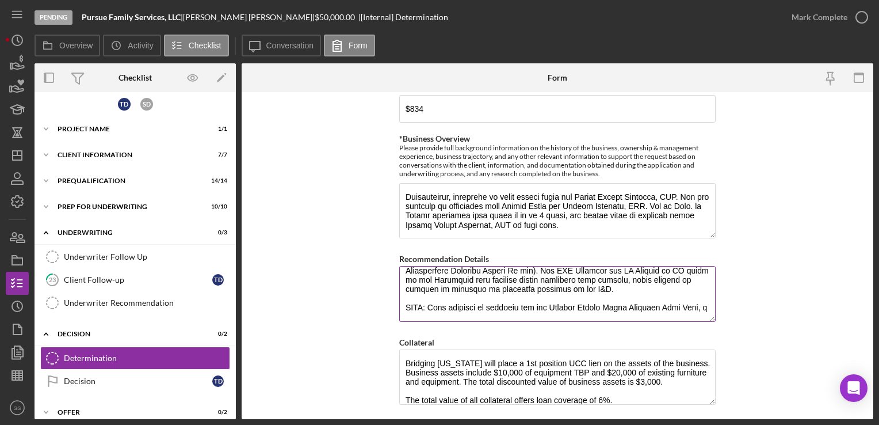
scroll to position [269, 0]
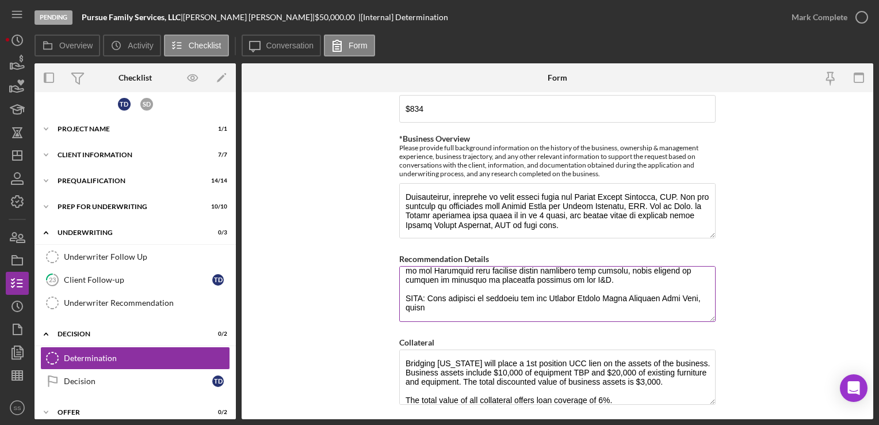
paste textarea "aims to support and grow businesses in the [GEOGRAPHIC_DATA] area by offering l…"
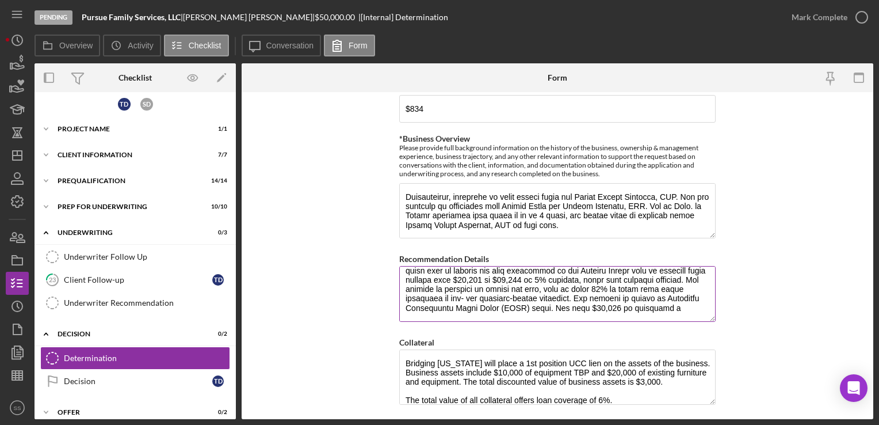
scroll to position [315, 0]
paste textarea "51% of jobs for low- or moderate-income persons"
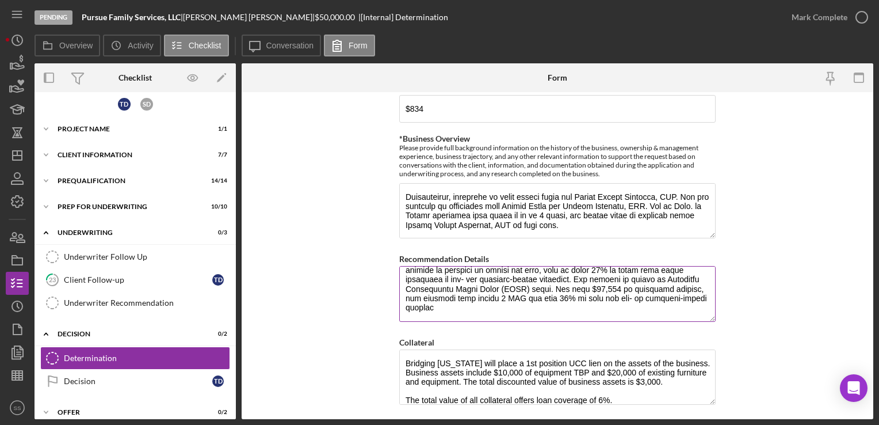
click at [582, 303] on textarea "Recommendation Details" at bounding box center [557, 293] width 317 height 55
click at [613, 304] on textarea "Recommendation Details" at bounding box center [557, 293] width 317 height 55
click at [617, 305] on textarea "Recommendation Details" at bounding box center [557, 293] width 317 height 55
click at [517, 313] on textarea "Recommendation Details" at bounding box center [557, 293] width 317 height 55
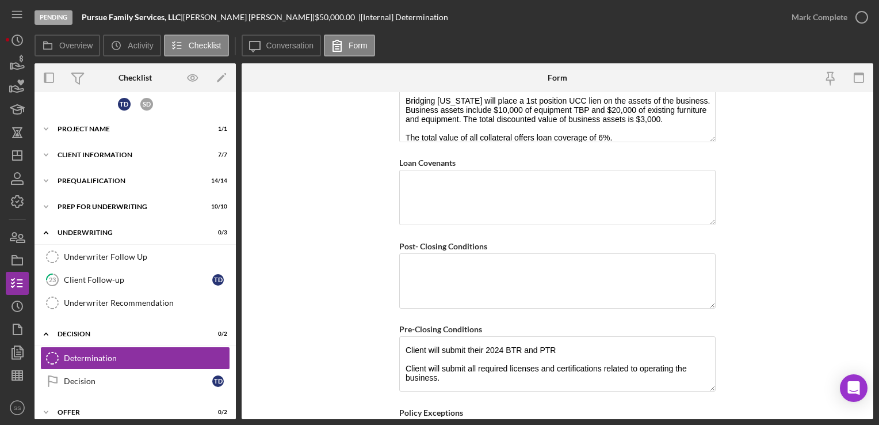
scroll to position [820, 0]
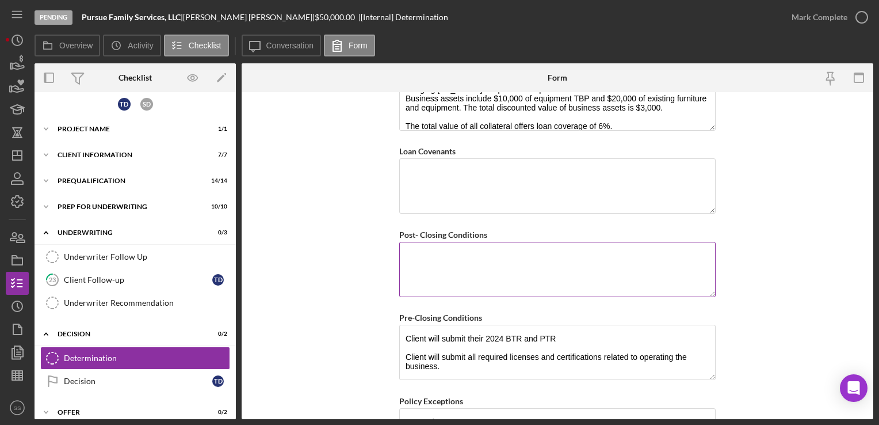
type textarea "We recommend fully funding this financing request of $50,000. [PERSON_NAME] wor…"
click at [487, 283] on textarea "Post- Closing Conditions" at bounding box center [557, 269] width 317 height 55
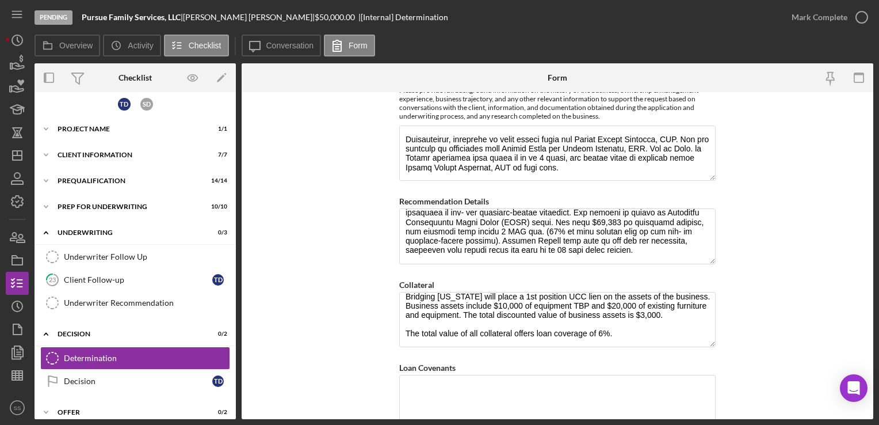
scroll to position [905, 0]
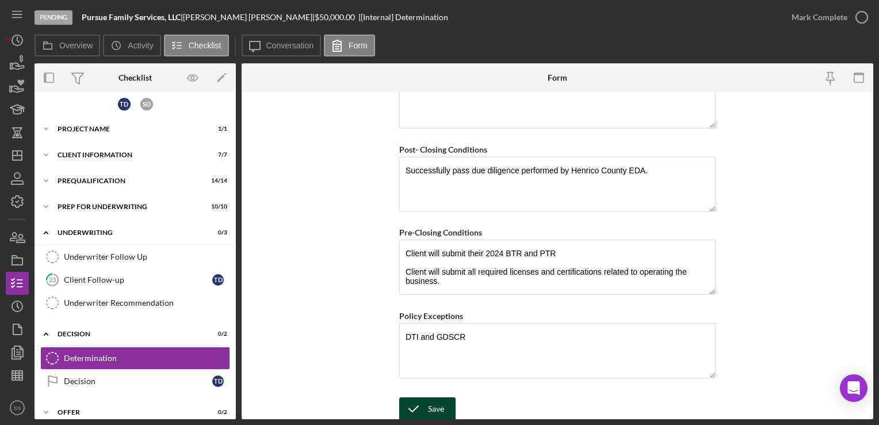
click at [418, 411] on icon "submit" at bounding box center [413, 408] width 29 height 29
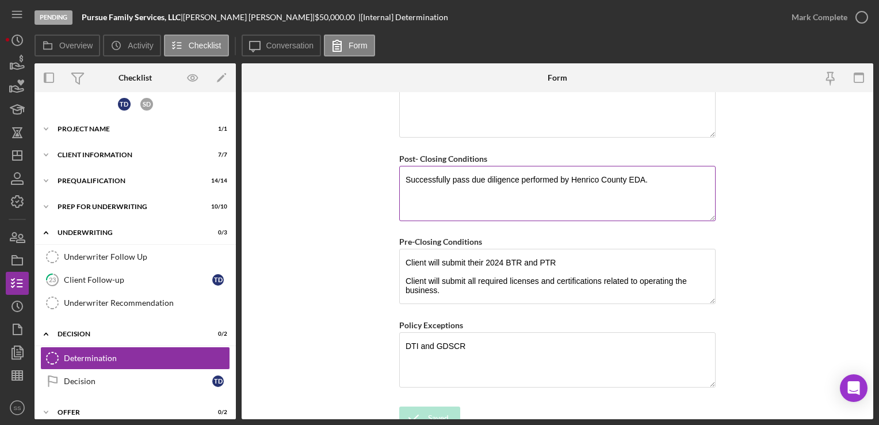
scroll to position [904, 0]
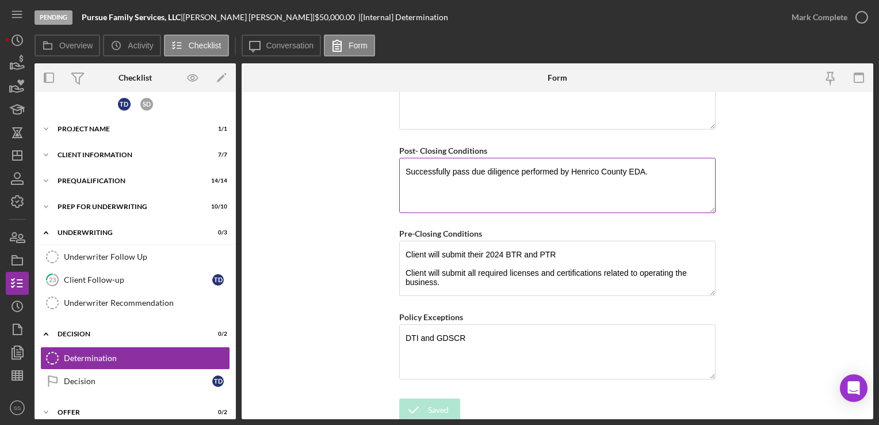
click at [643, 166] on textarea "Successfully pass due diligence performed by Henrico County EDA." at bounding box center [557, 185] width 317 height 55
type textarea "Successfully pass due diligence performed by Henrico County Dept. of Community …"
click at [420, 399] on icon "submit" at bounding box center [413, 409] width 29 height 29
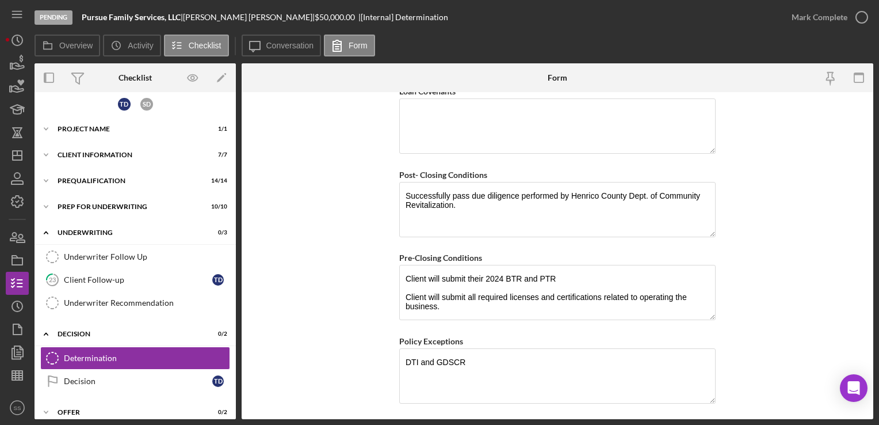
scroll to position [905, 0]
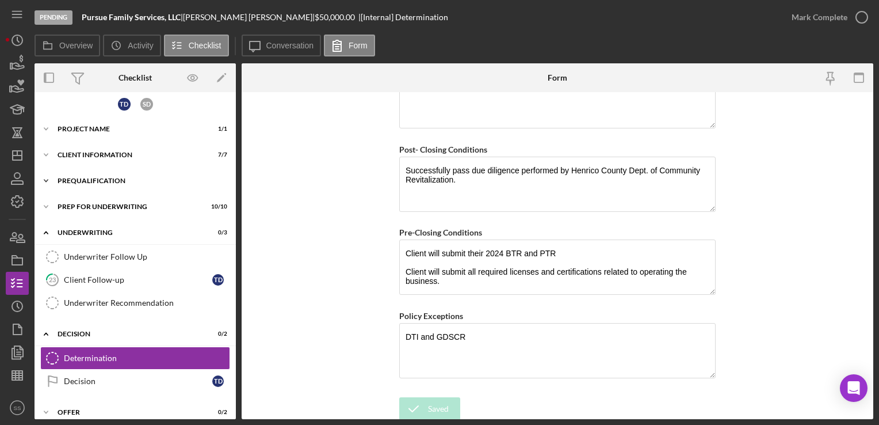
click at [96, 179] on div "Prequalification" at bounding box center [140, 180] width 164 height 7
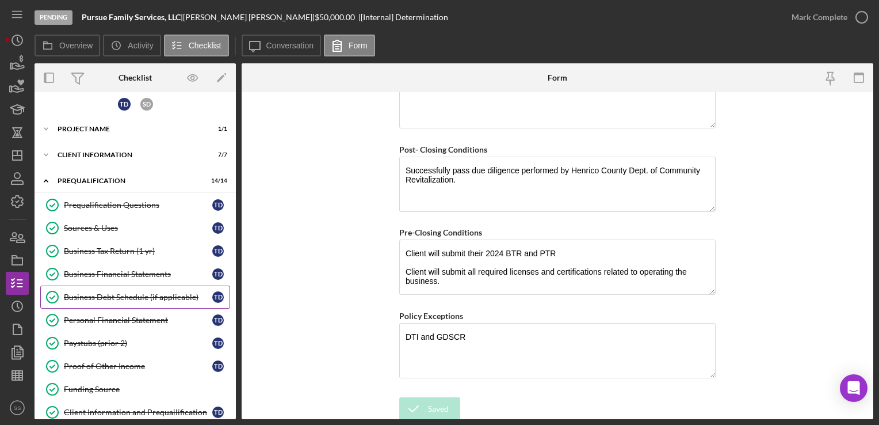
click at [101, 293] on div "Business Debt Schedule (if applicable)" at bounding box center [138, 296] width 148 height 9
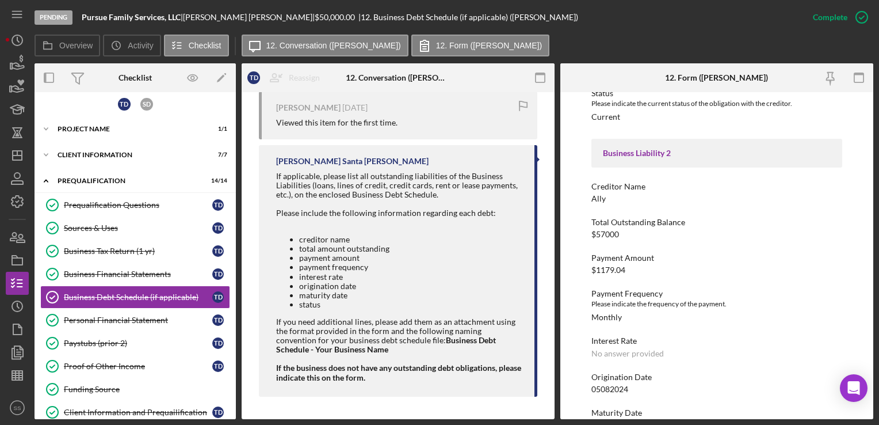
scroll to position [447, 0]
click at [833, 21] on div "Mark Incomplete" at bounding box center [817, 17] width 62 height 23
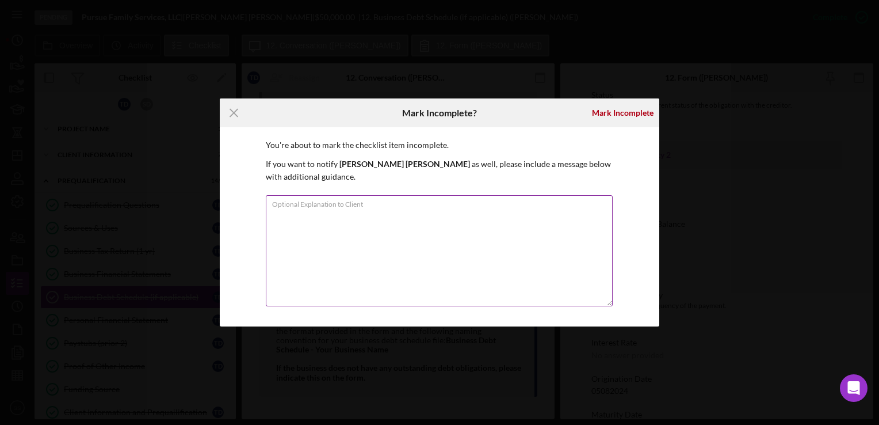
click at [500, 209] on textarea "Optional Explanation to Client" at bounding box center [439, 250] width 347 height 111
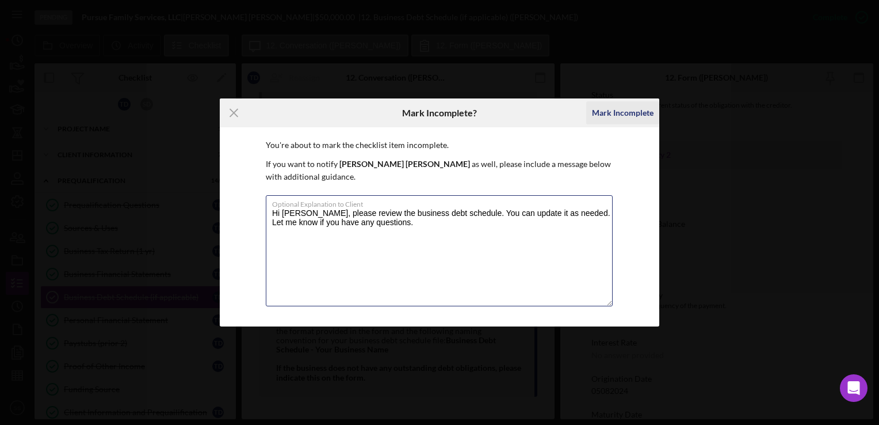
type textarea "Hi [PERSON_NAME], please review the business debt schedule. You can update it a…"
click at [630, 114] on div "Mark Incomplete" at bounding box center [623, 112] width 62 height 23
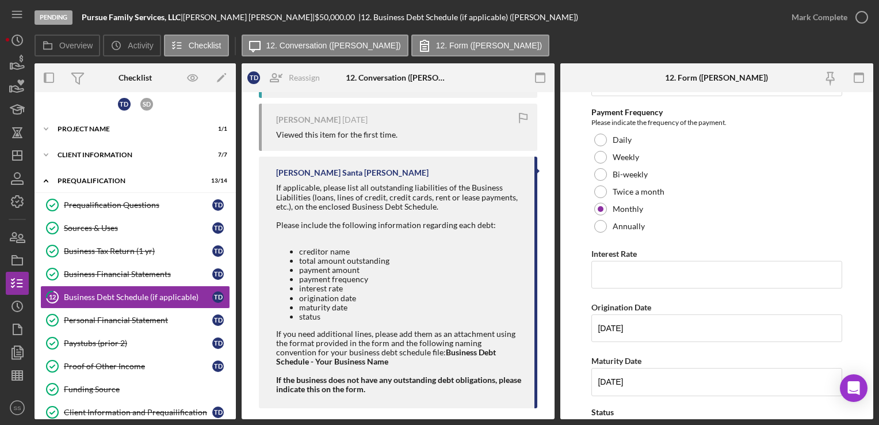
scroll to position [873, 0]
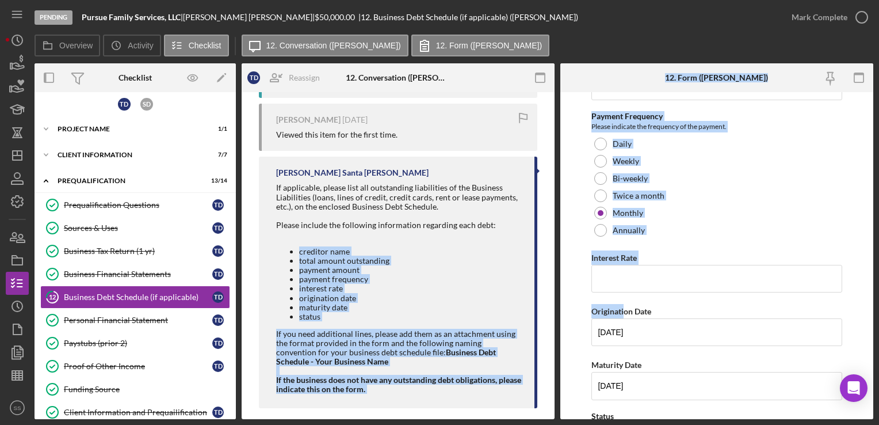
drag, startPoint x: 626, startPoint y: 307, endPoint x: 352, endPoint y: 239, distance: 282.2
click at [352, 239] on div "Overview Internal Workflow Stage Pending Icon/Dropdown Arrow Archive (can unarc…" at bounding box center [454, 241] width 839 height 356
click at [358, 256] on li "total amount outstanding" at bounding box center [411, 260] width 224 height 9
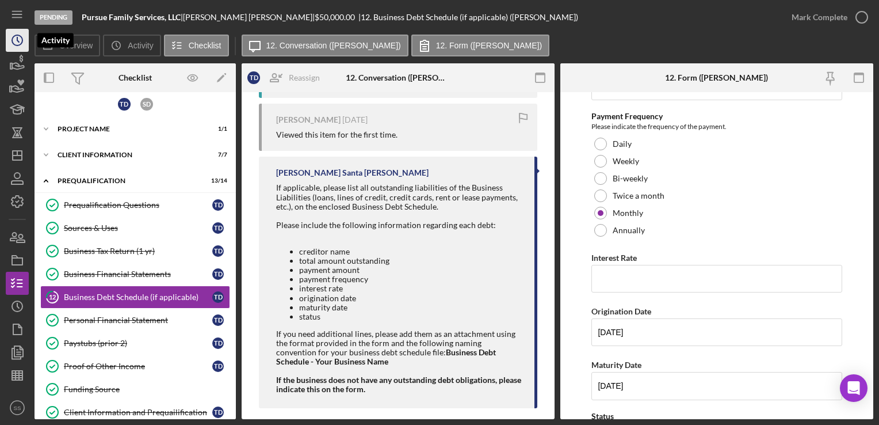
click at [16, 51] on icon "Icon/History" at bounding box center [17, 40] width 29 height 29
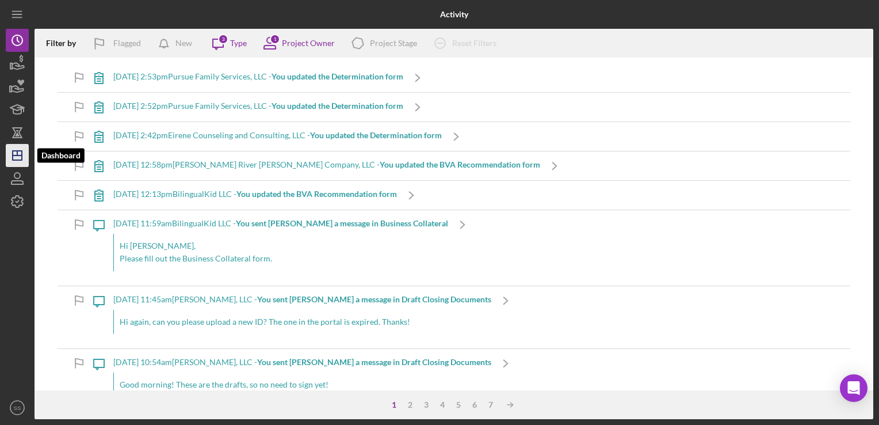
click at [10, 150] on icon "Icon/Dashboard" at bounding box center [17, 155] width 29 height 29
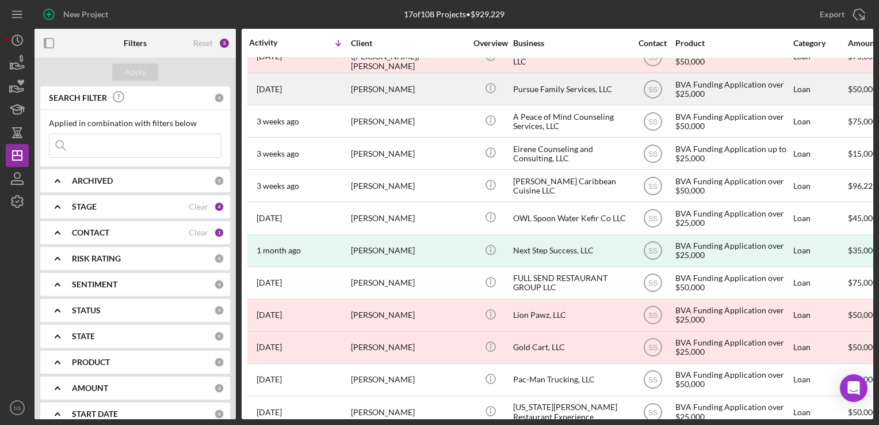
scroll to position [201, 0]
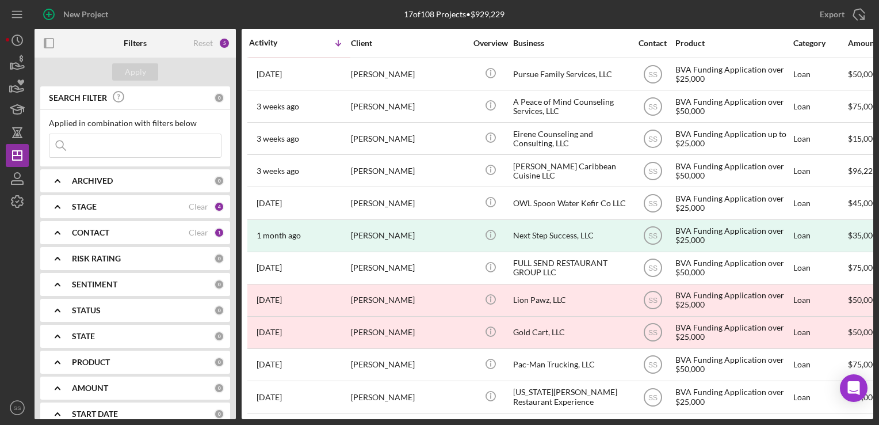
click at [217, 185] on div "0" at bounding box center [219, 181] width 10 height 10
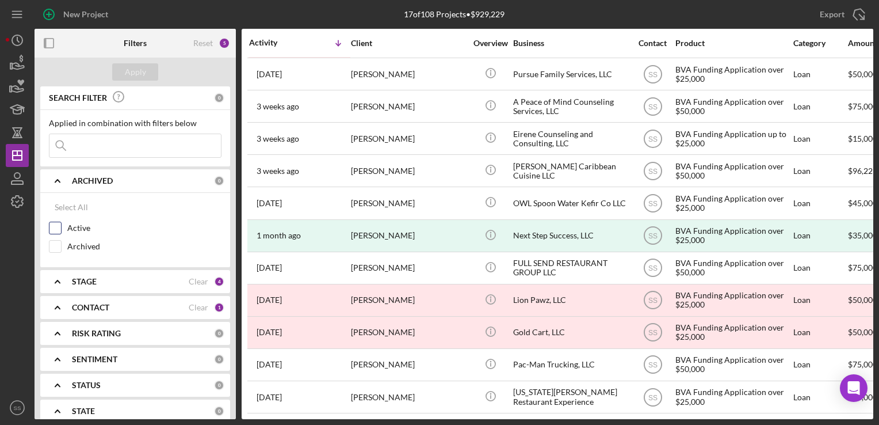
click at [55, 231] on input "Active" at bounding box center [55, 228] width 12 height 12
checkbox input "true"
click at [123, 60] on div "Apply" at bounding box center [135, 72] width 201 height 29
click at [136, 73] on div "Apply" at bounding box center [135, 71] width 21 height 17
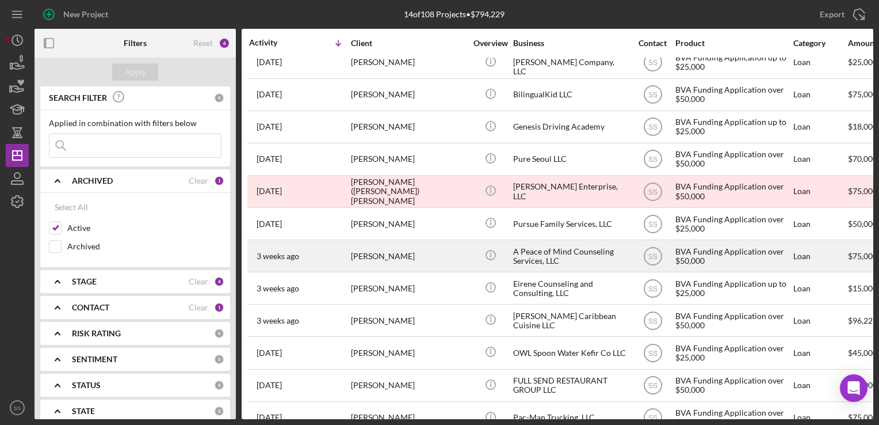
scroll to position [29, 0]
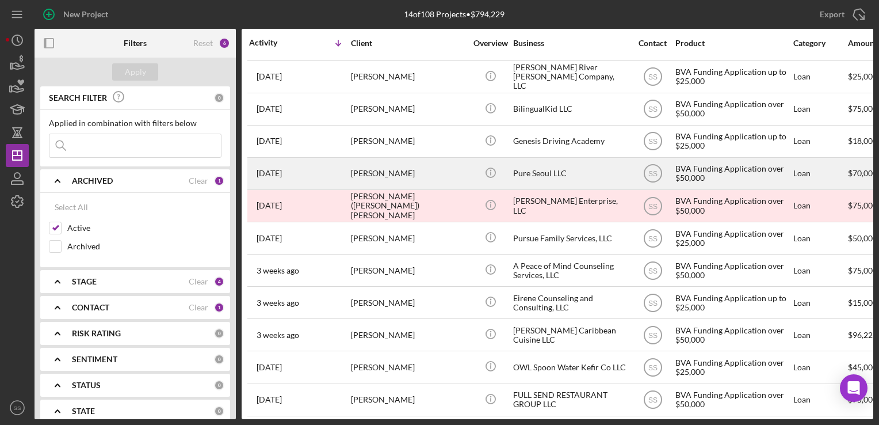
click at [372, 182] on div "[PERSON_NAME]" at bounding box center [408, 173] width 115 height 31
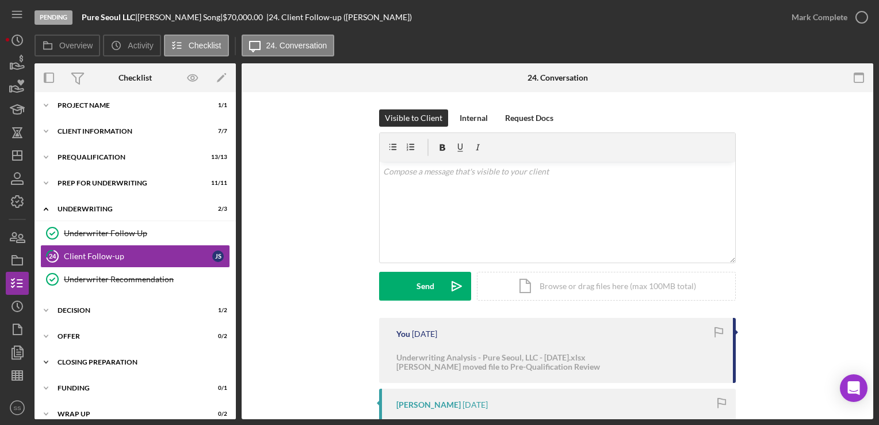
scroll to position [14, 0]
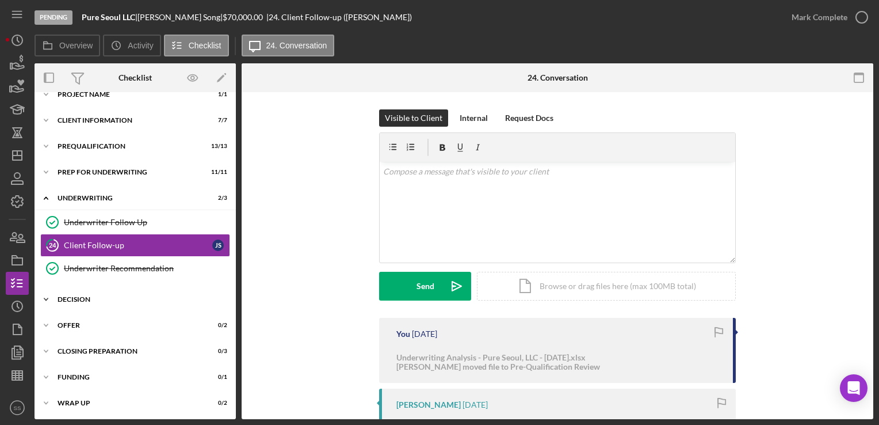
click at [119, 291] on div "Icon/Expander Decision 1 / 2" at bounding box center [135, 299] width 201 height 23
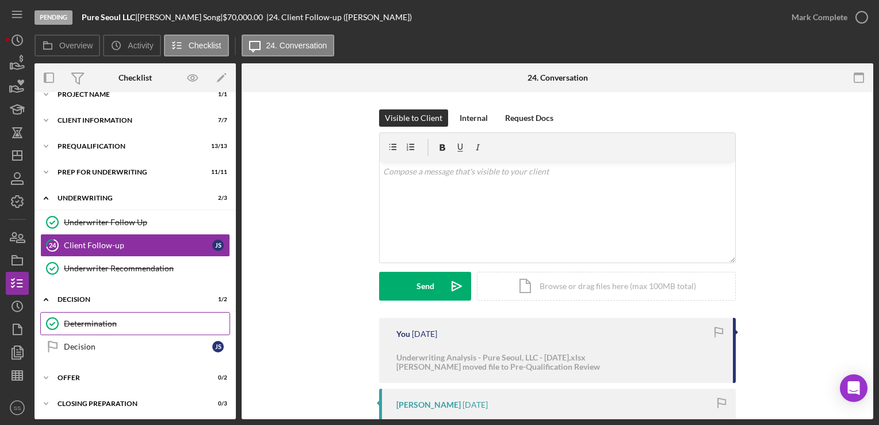
click at [111, 326] on div "Determination" at bounding box center [147, 323] width 166 height 9
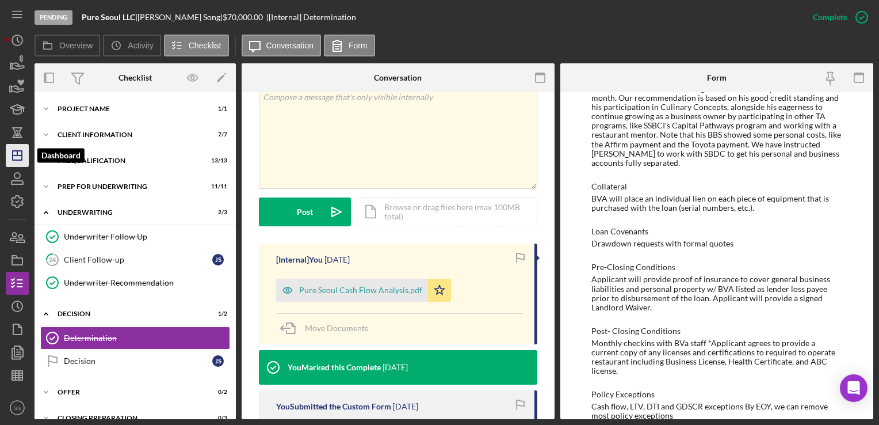
click at [21, 153] on polygon "button" at bounding box center [17, 155] width 9 height 9
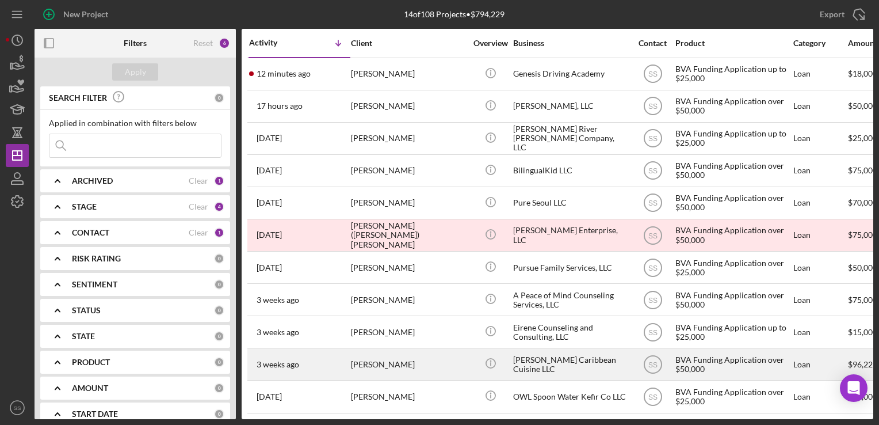
scroll to position [105, 0]
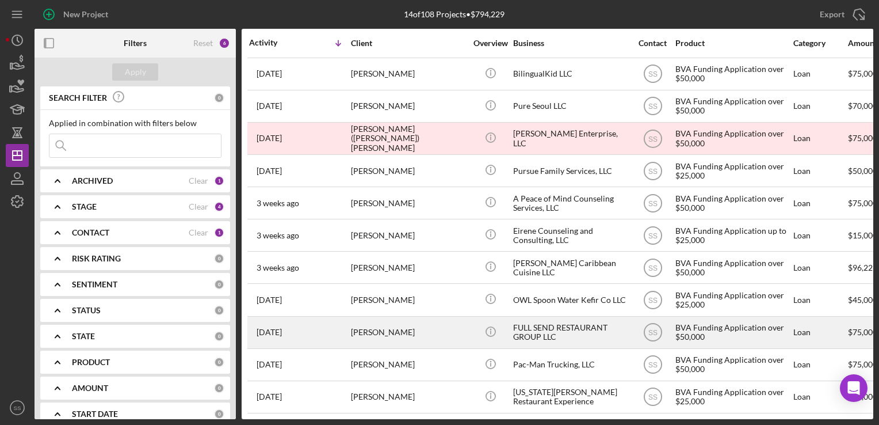
click at [320, 330] on div "[DATE] [PERSON_NAME]" at bounding box center [299, 332] width 101 height 31
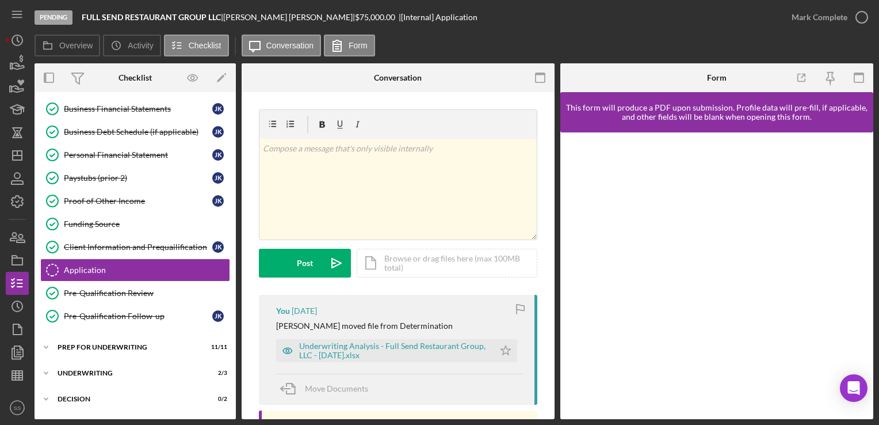
scroll to position [157, 0]
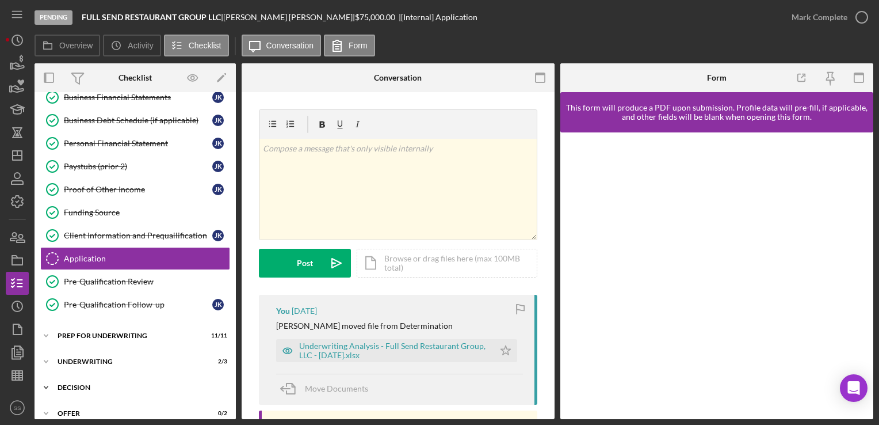
click at [77, 384] on div "Decision" at bounding box center [140, 387] width 164 height 7
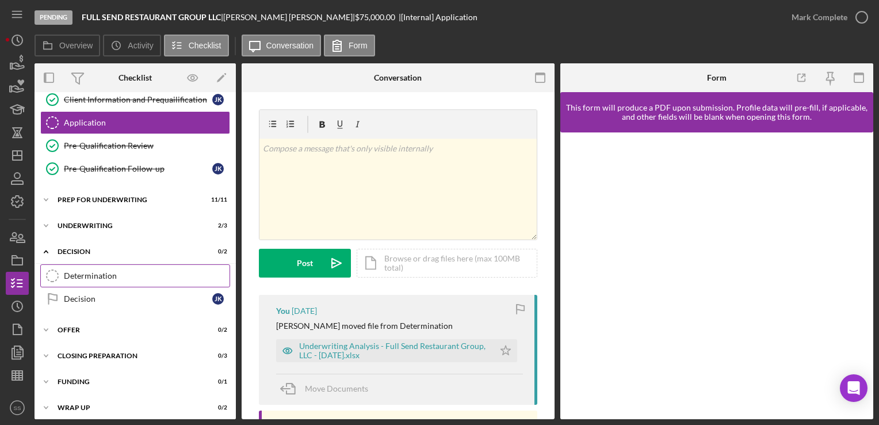
click at [102, 277] on link "Determination Determination" at bounding box center [135, 275] width 190 height 23
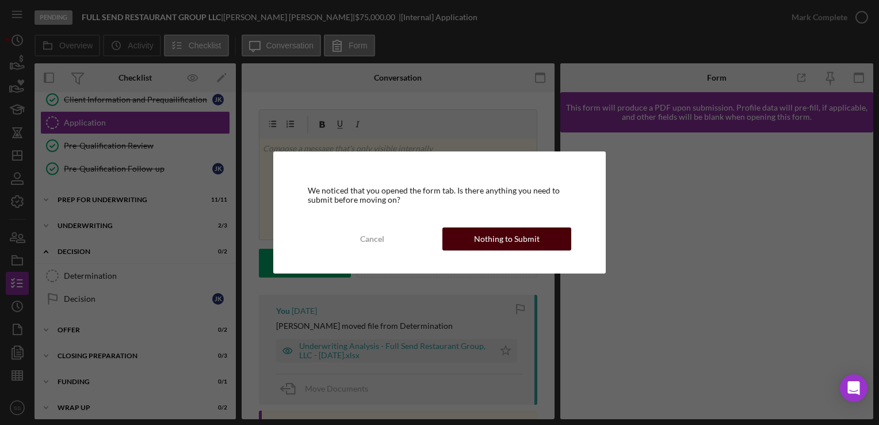
click at [511, 241] on div "Nothing to Submit" at bounding box center [507, 238] width 66 height 23
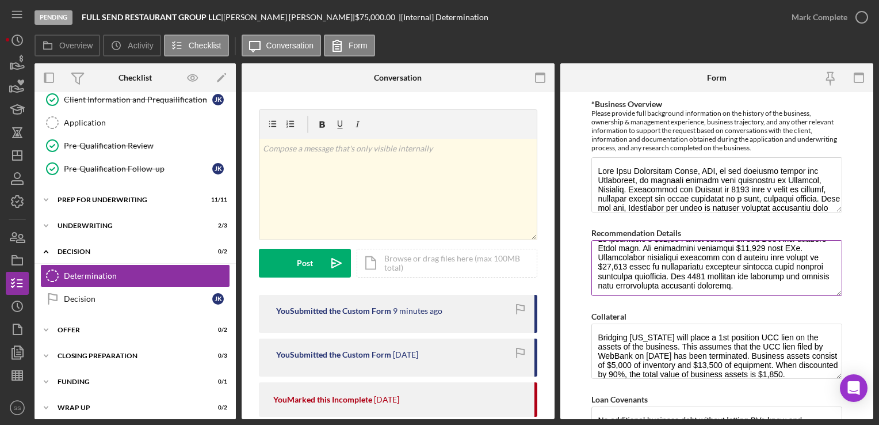
scroll to position [14, 0]
click at [774, 284] on textarea "Recommendation Details" at bounding box center [717, 267] width 250 height 55
click at [794, 279] on textarea "Recommendation Details" at bounding box center [717, 267] width 250 height 55
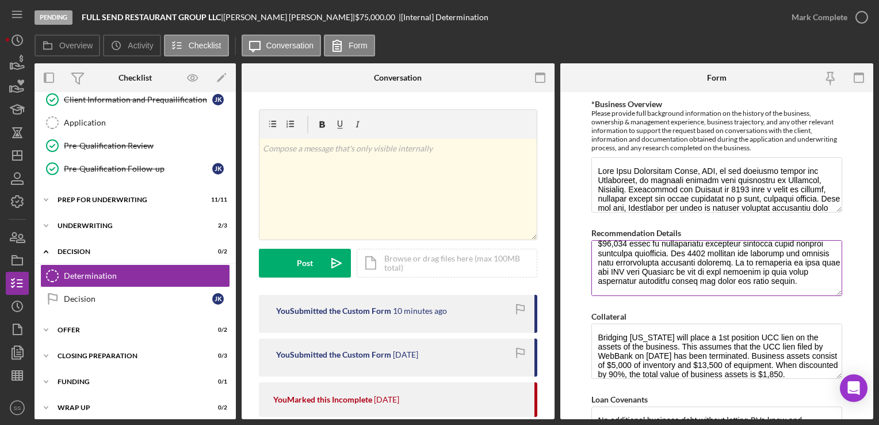
click at [790, 277] on textarea "Recommendation Details" at bounding box center [717, 267] width 250 height 55
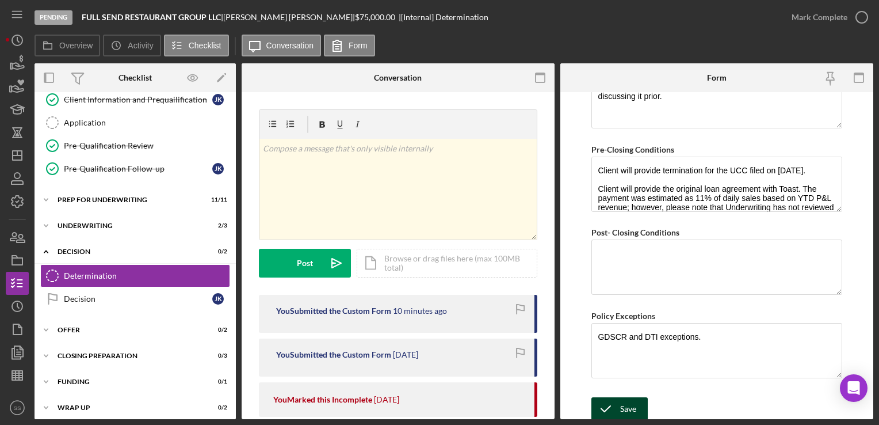
type textarea "We recommend a $36,000 term loan to pay off [PERSON_NAME]'s high-interest Toast…"
click at [639, 406] on button "Save" at bounding box center [620, 408] width 56 height 23
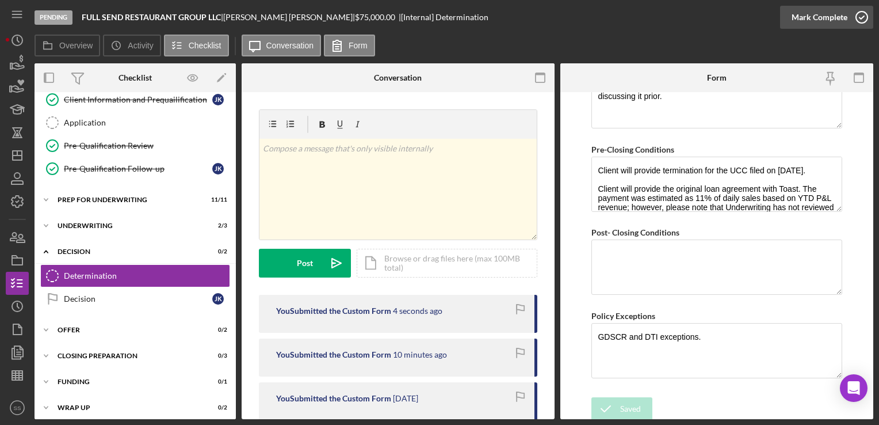
click at [842, 12] on div "Mark Complete" at bounding box center [820, 17] width 56 height 23
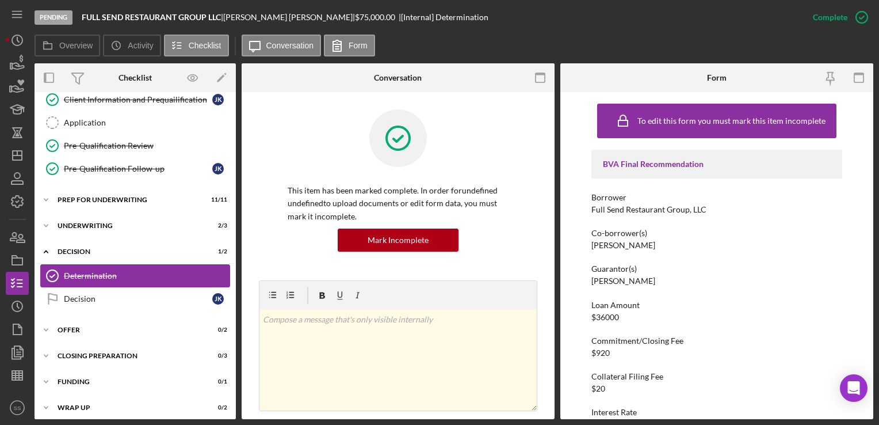
scroll to position [295, 0]
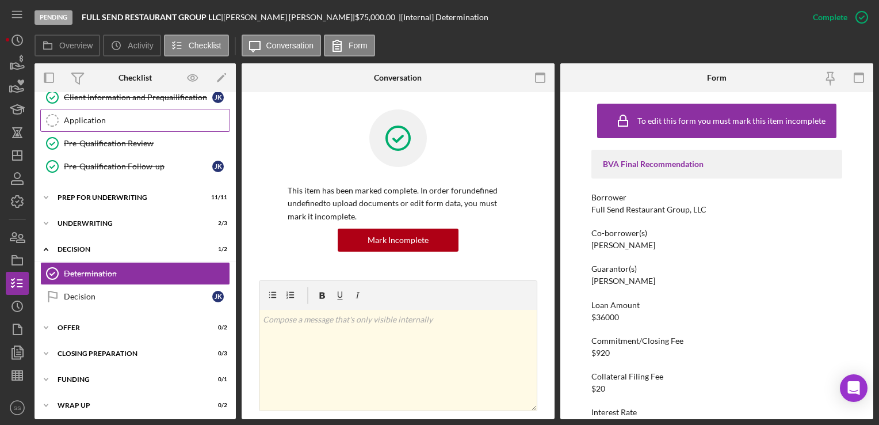
click at [56, 118] on icon "Application" at bounding box center [52, 120] width 29 height 29
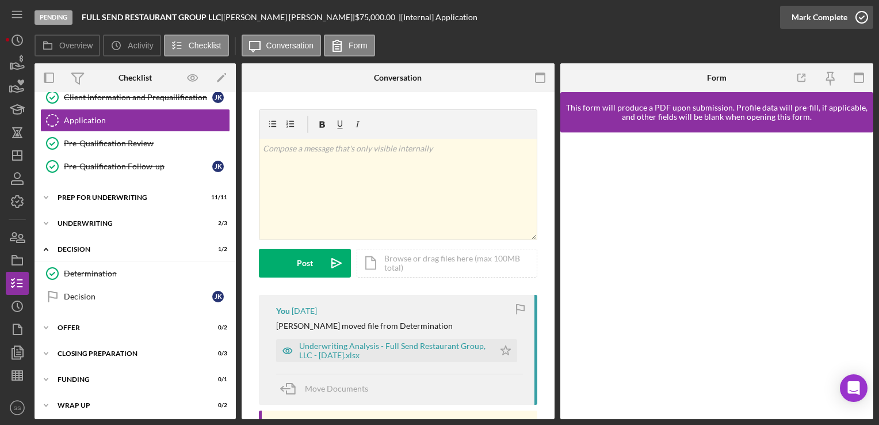
click at [851, 19] on icon "button" at bounding box center [862, 17] width 29 height 29
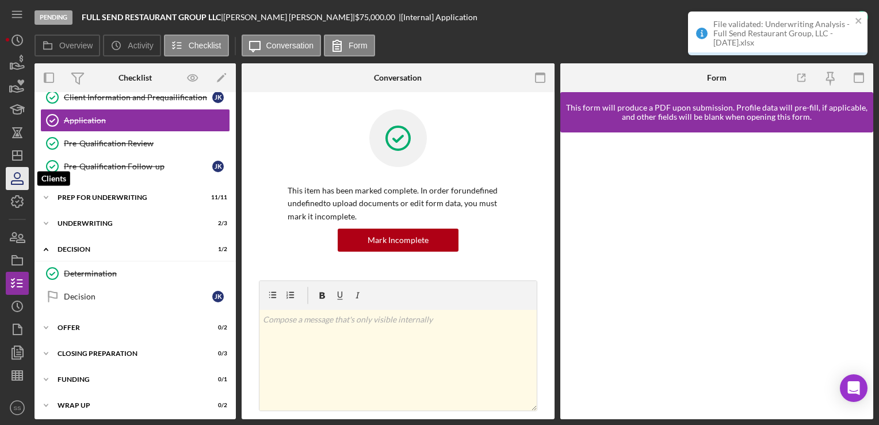
click at [15, 172] on icon "button" at bounding box center [17, 178] width 29 height 29
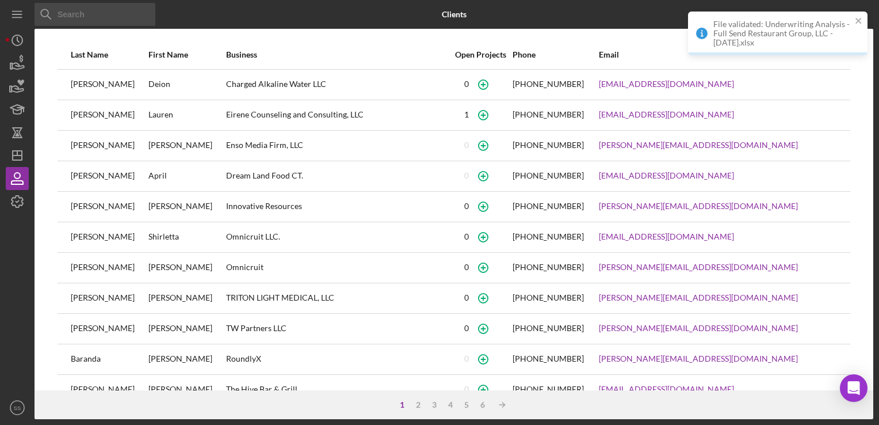
scroll to position [146, 0]
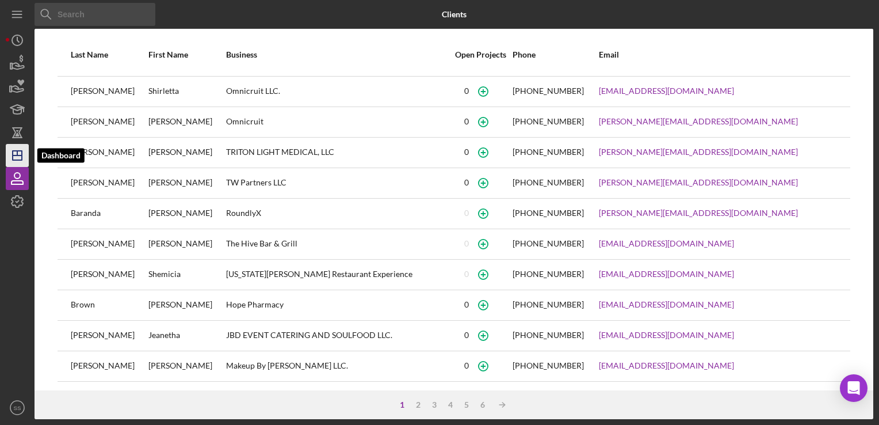
click at [13, 153] on polygon "button" at bounding box center [17, 155] width 9 height 9
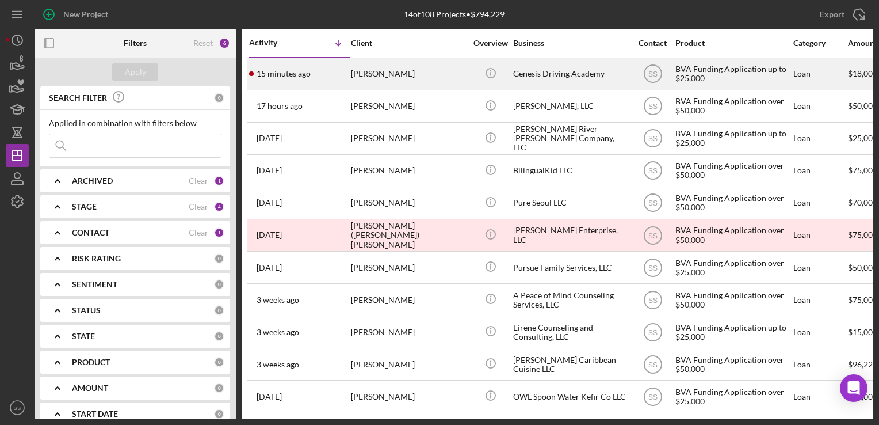
click at [385, 71] on div "[PERSON_NAME]" at bounding box center [408, 74] width 115 height 31
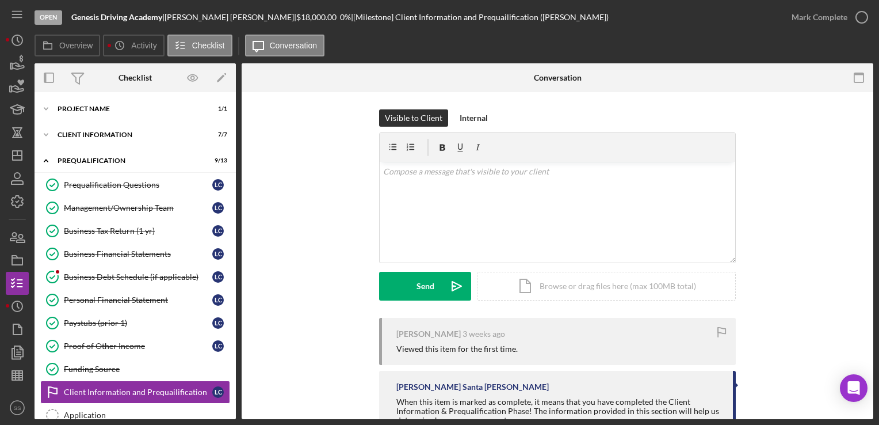
scroll to position [134, 0]
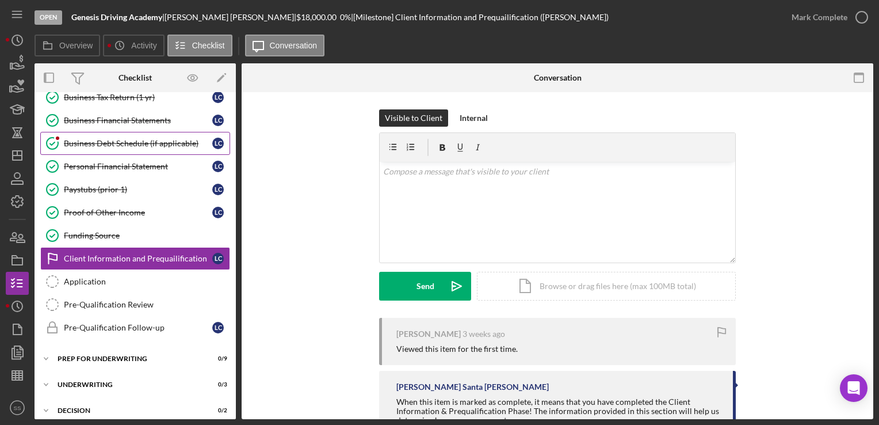
click at [113, 147] on link "Business Debt Schedule (if applicable) Business Debt Schedule (if applicable) L…" at bounding box center [135, 143] width 190 height 23
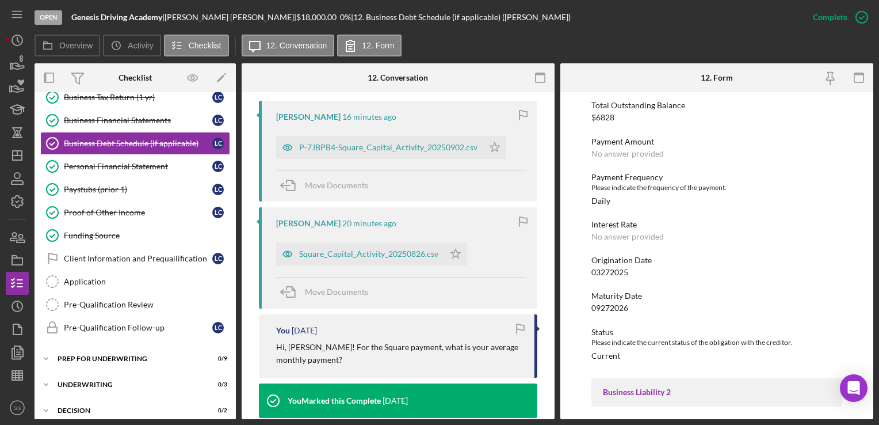
scroll to position [389, 0]
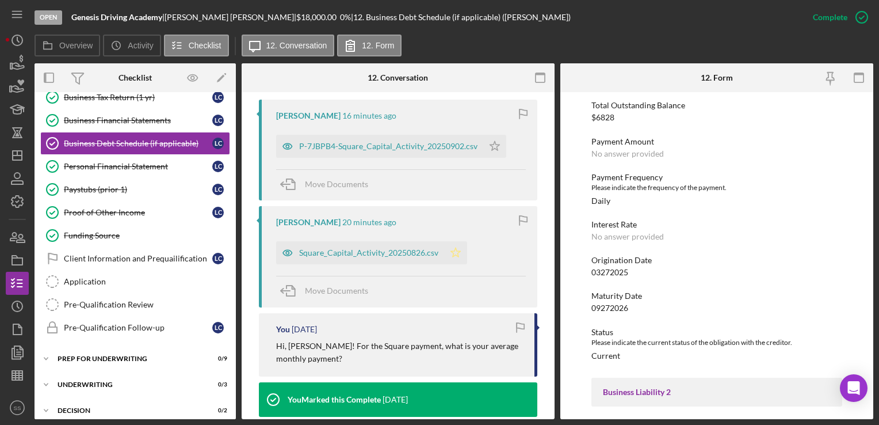
click at [452, 249] on icon "Icon/Star" at bounding box center [455, 252] width 23 height 23
click at [493, 151] on icon "Icon/Star" at bounding box center [494, 146] width 23 height 23
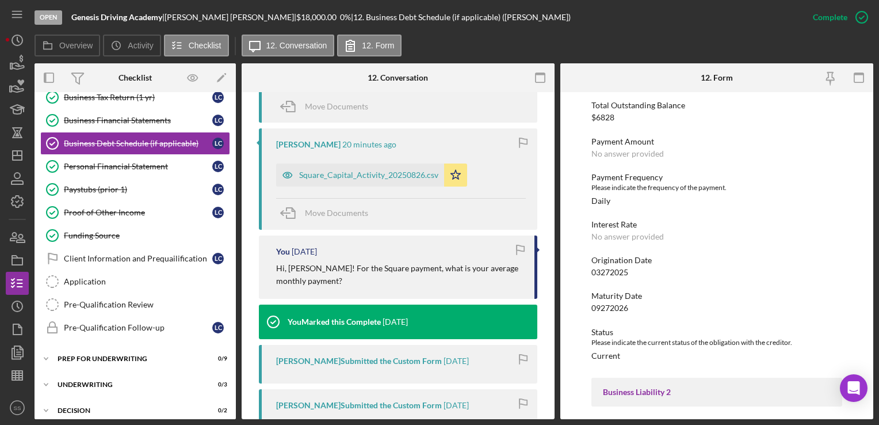
scroll to position [319, 0]
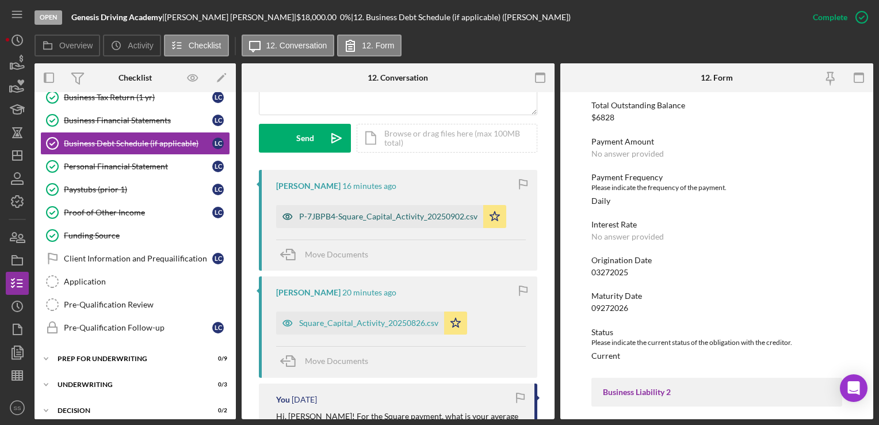
click at [398, 219] on div "P-7JBPB4-Square_Capital_Activity_20250902.csv" at bounding box center [388, 216] width 178 height 9
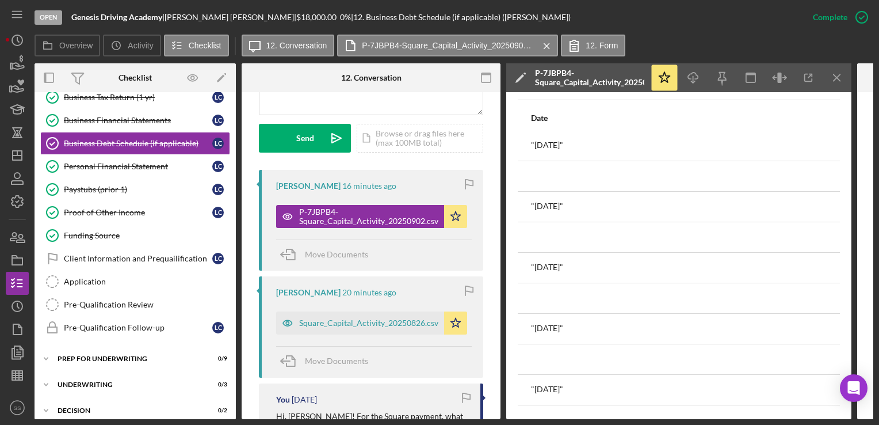
scroll to position [1991, 0]
click at [691, 81] on icon "Icon/Download" at bounding box center [694, 78] width 26 height 26
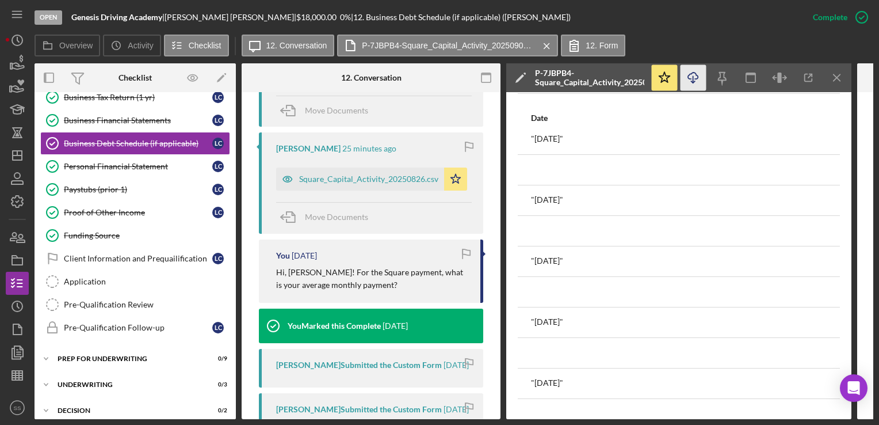
scroll to position [543, 0]
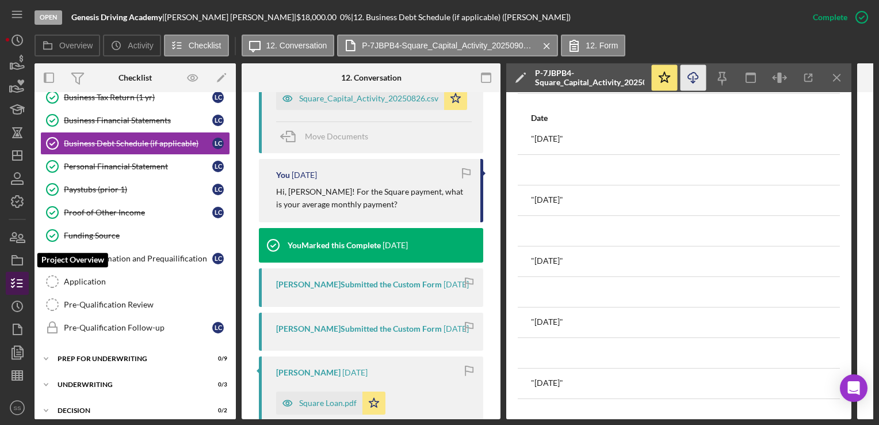
click at [17, 276] on icon "button" at bounding box center [17, 283] width 29 height 29
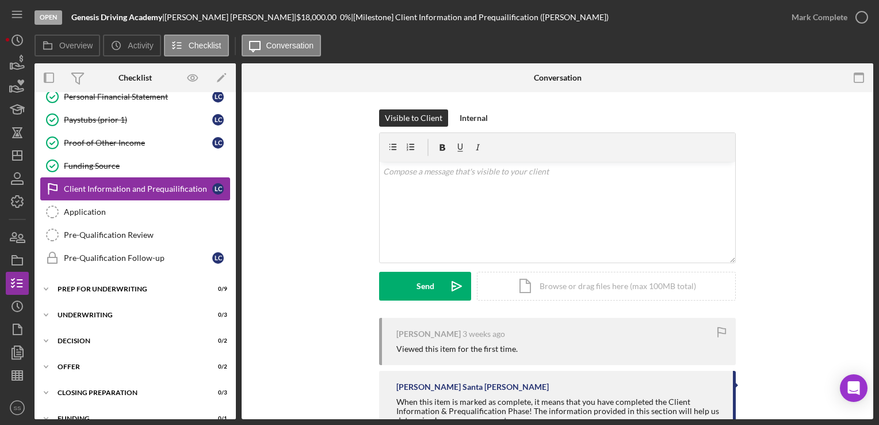
scroll to position [242, 0]
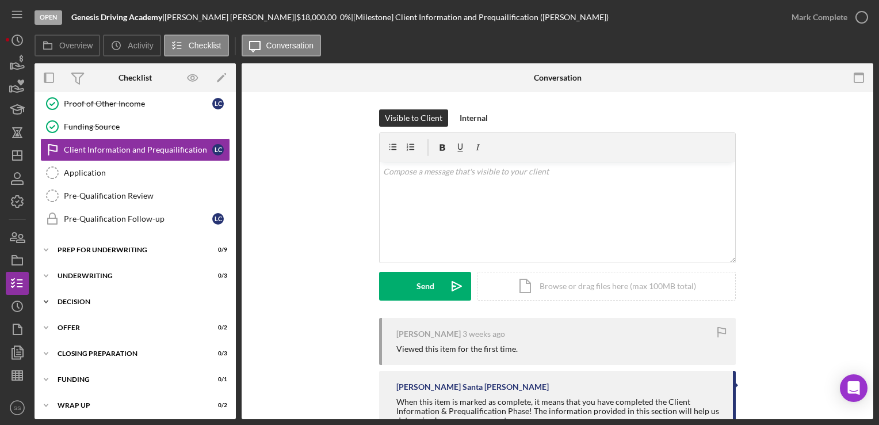
click at [74, 299] on div "Decision" at bounding box center [140, 301] width 164 height 7
click at [81, 275] on div "Underwriting" at bounding box center [140, 275] width 164 height 7
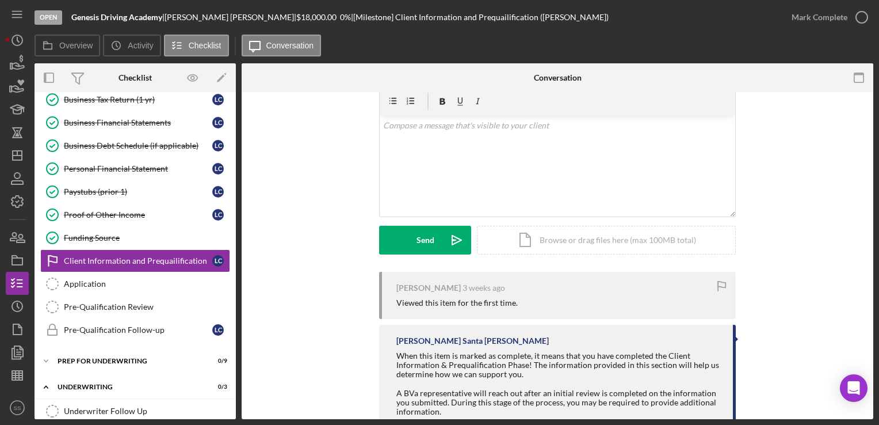
scroll to position [116, 0]
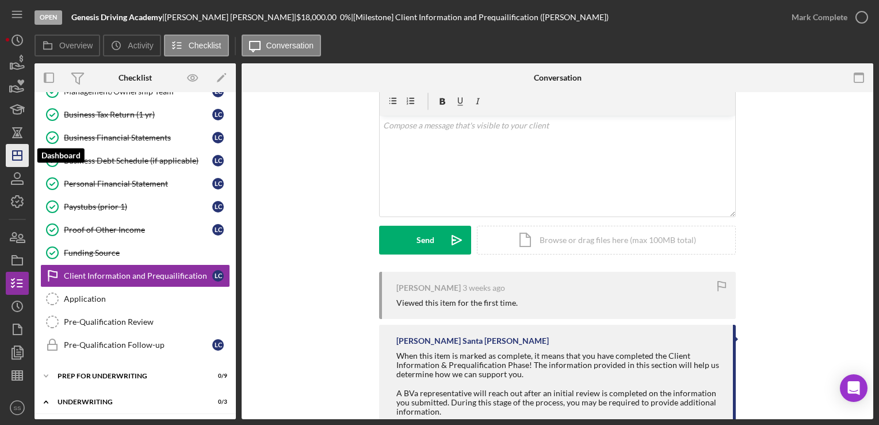
click at [15, 153] on icon "Icon/Dashboard" at bounding box center [17, 155] width 29 height 29
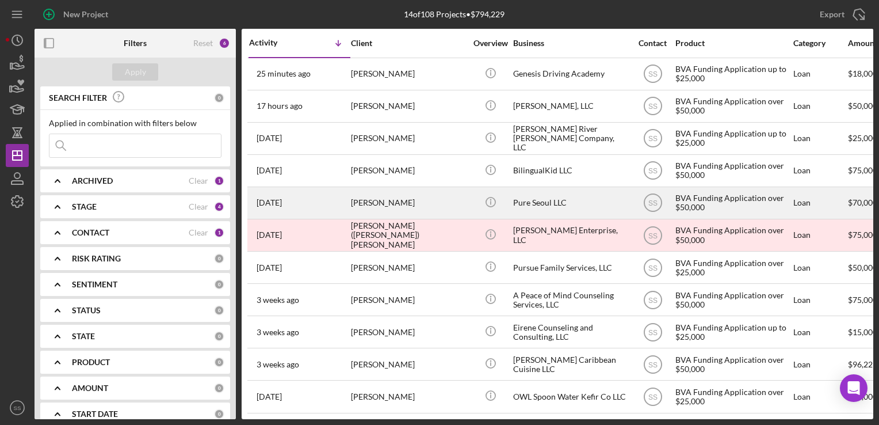
click at [354, 206] on div "[PERSON_NAME]" at bounding box center [408, 203] width 115 height 31
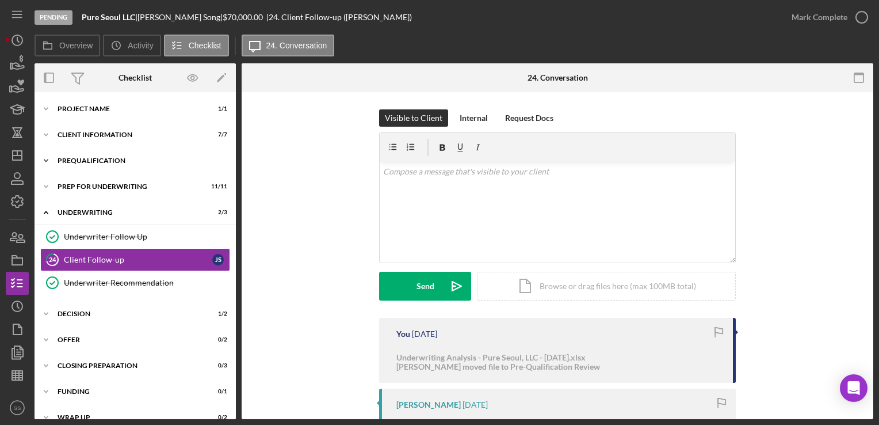
click at [106, 165] on div "Icon/Expander Prequalification 13 / 13" at bounding box center [135, 160] width 201 height 23
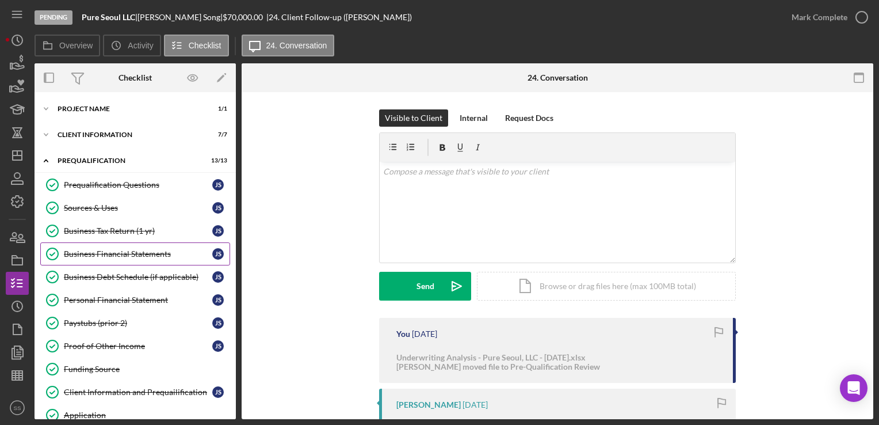
click at [92, 251] on div "Business Financial Statements" at bounding box center [138, 253] width 148 height 9
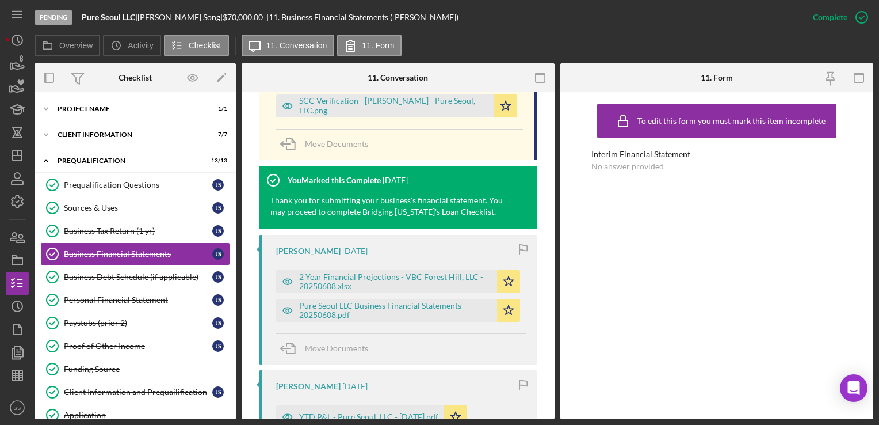
scroll to position [941, 0]
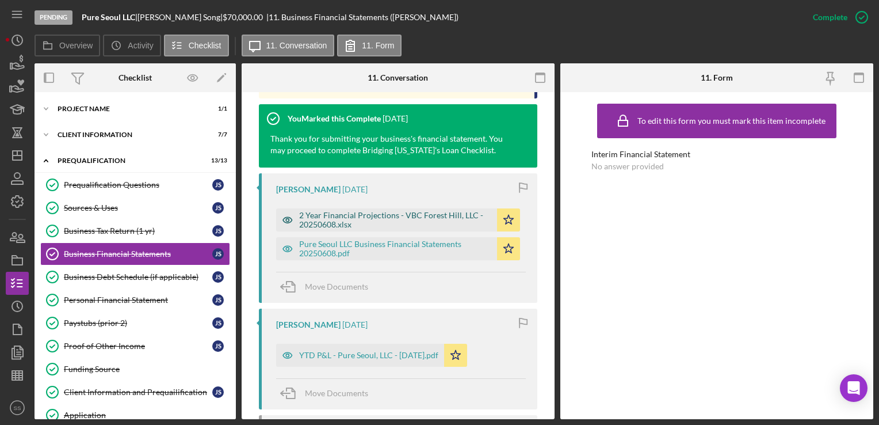
click at [376, 218] on div "2 Year Financial Projections - VBC Forest Hill, LLC - 20250608.xlsx" at bounding box center [395, 220] width 192 height 18
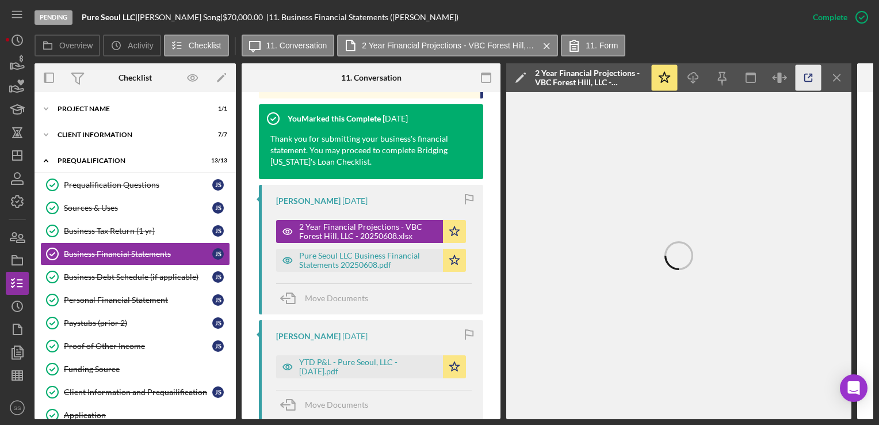
click at [807, 71] on icon "button" at bounding box center [809, 78] width 26 height 26
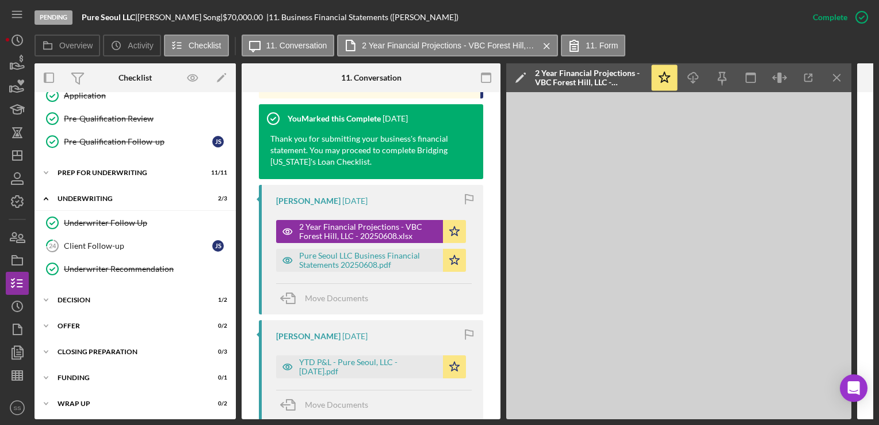
scroll to position [320, 0]
click at [97, 296] on div "Decision" at bounding box center [140, 299] width 164 height 7
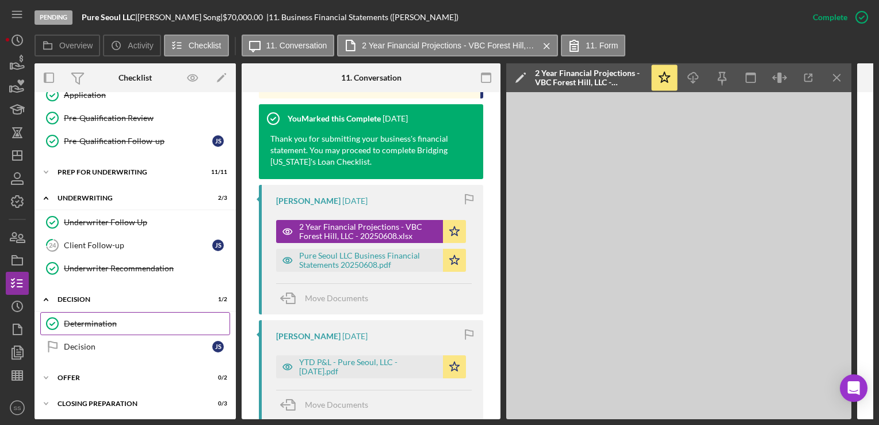
click at [120, 319] on div "Determination" at bounding box center [147, 323] width 166 height 9
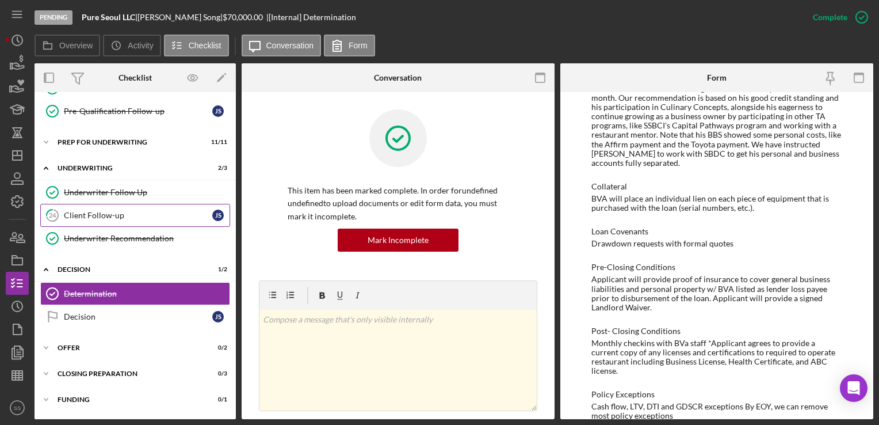
scroll to position [369, 0]
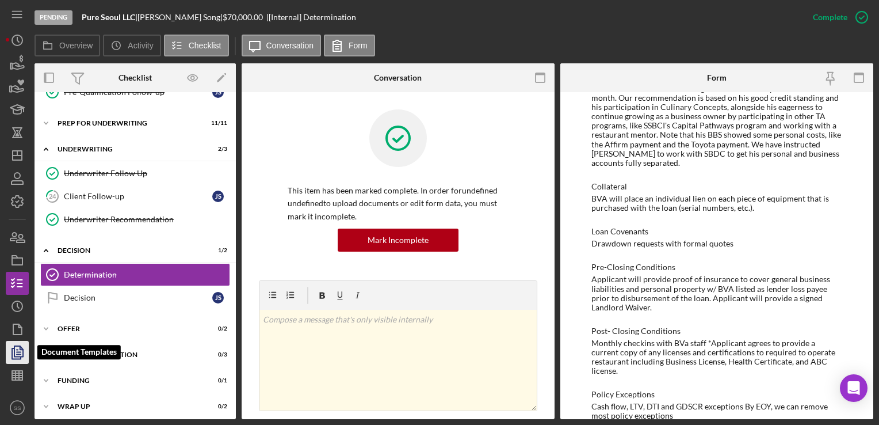
click at [14, 345] on icon "button" at bounding box center [17, 352] width 29 height 29
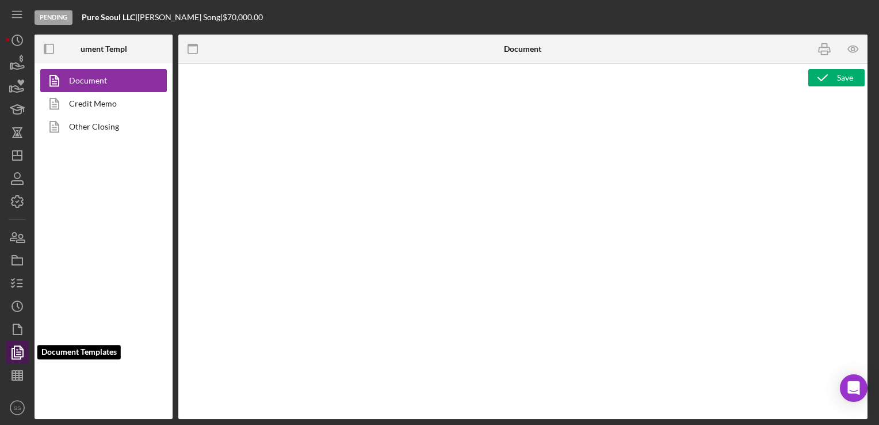
type textarea "<div style="font-family: Lato, sans-serif; font-size: 14px; margin-bottom: 20px…"
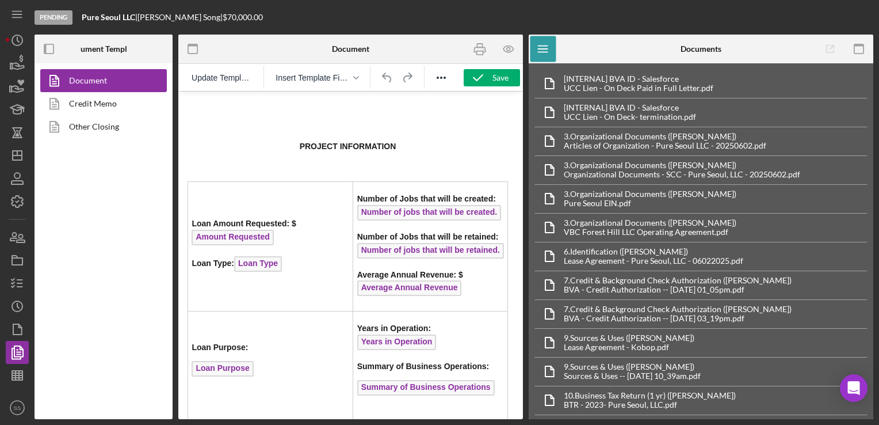
click at [354, 154] on p "PROJECT INFORMATION" at bounding box center [348, 155] width 321 height 29
click at [432, 145] on p "PROJECT INFORMATION" at bounding box center [348, 155] width 321 height 29
